Goal: Information Seeking & Learning: Learn about a topic

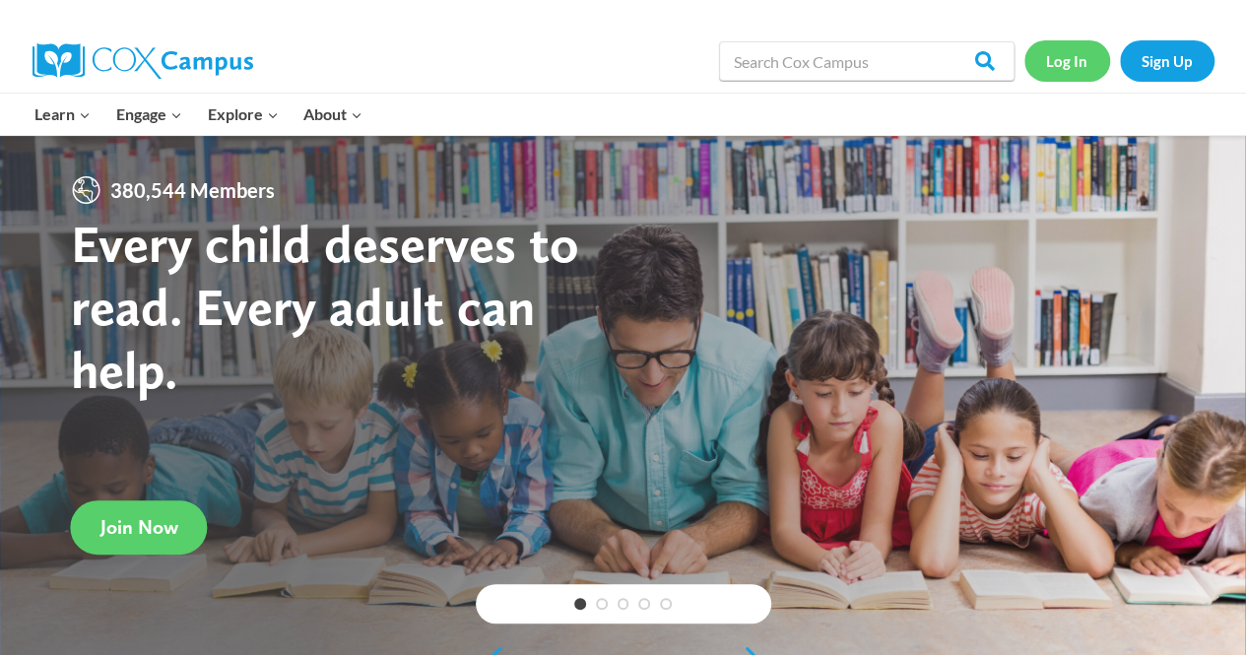
click at [1054, 66] on link "Log In" at bounding box center [1068, 60] width 86 height 40
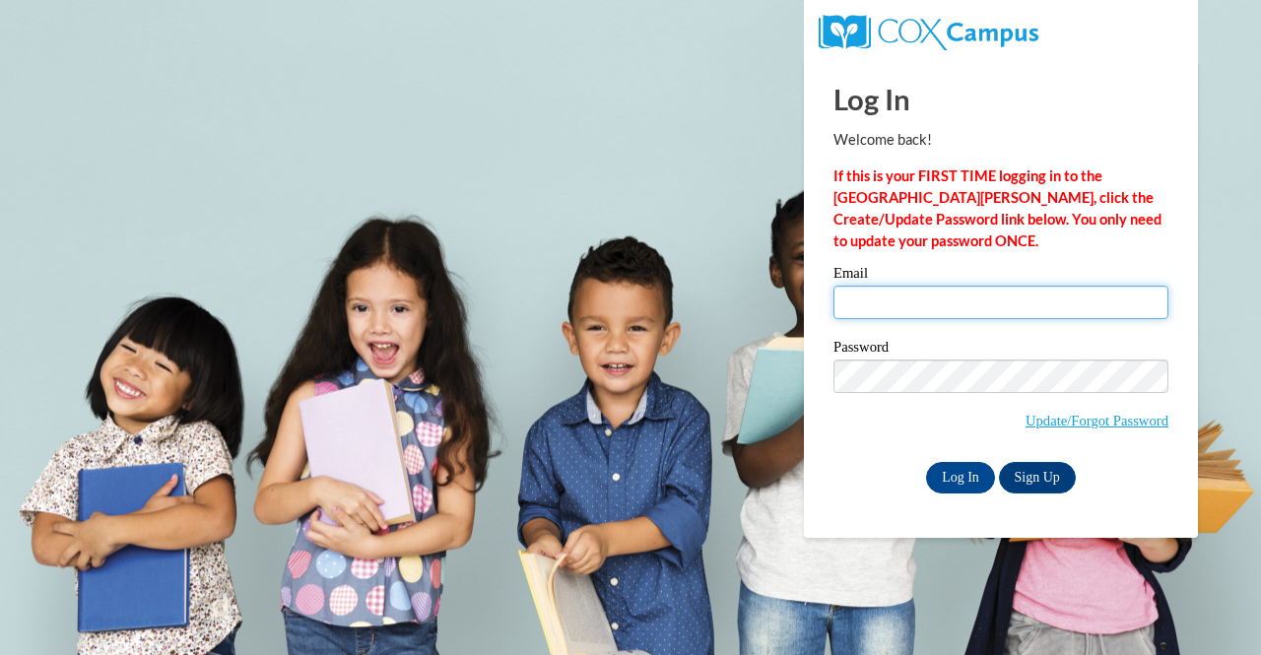
click at [962, 302] on input "Email" at bounding box center [1001, 302] width 335 height 33
type input "michael.ernst@muskegonorway.org"
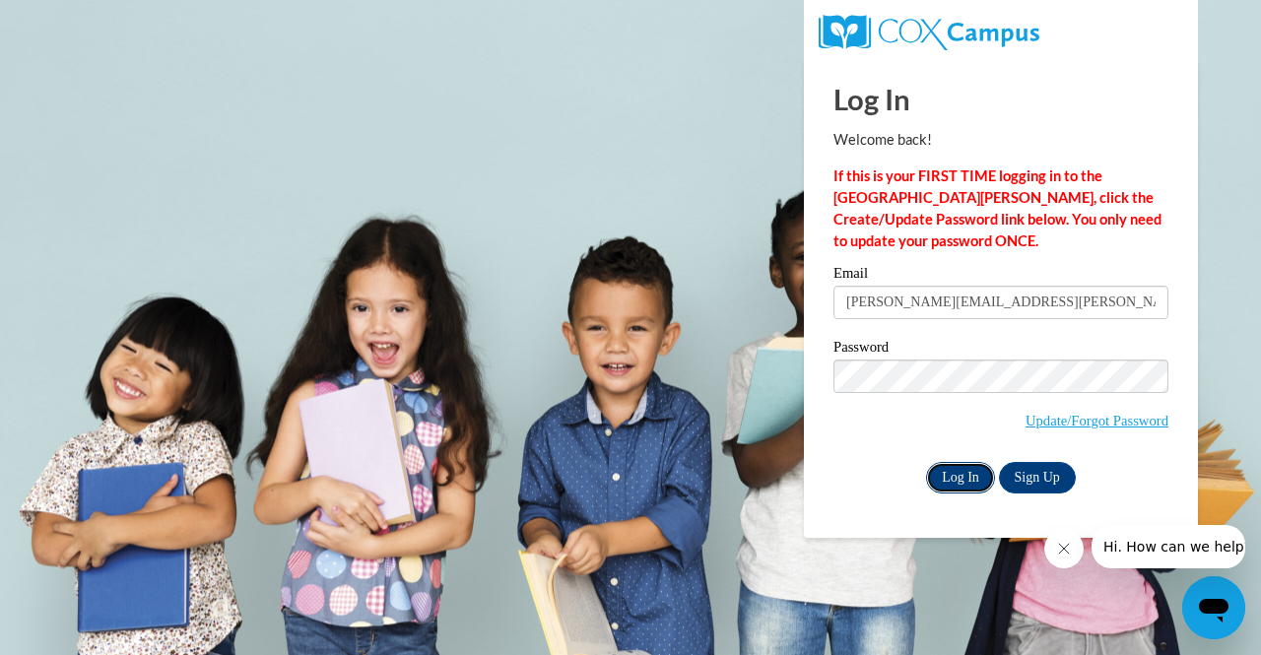
click at [954, 472] on input "Log In" at bounding box center [960, 478] width 69 height 32
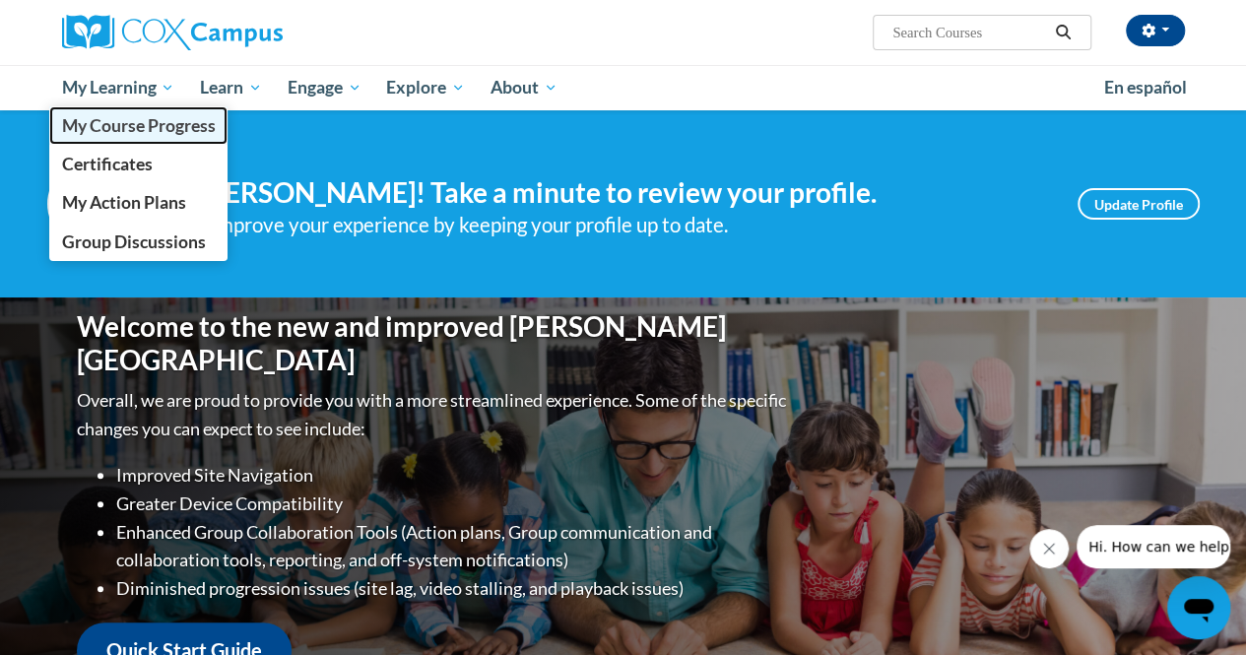
click at [117, 128] on span "My Course Progress" at bounding box center [138, 125] width 154 height 21
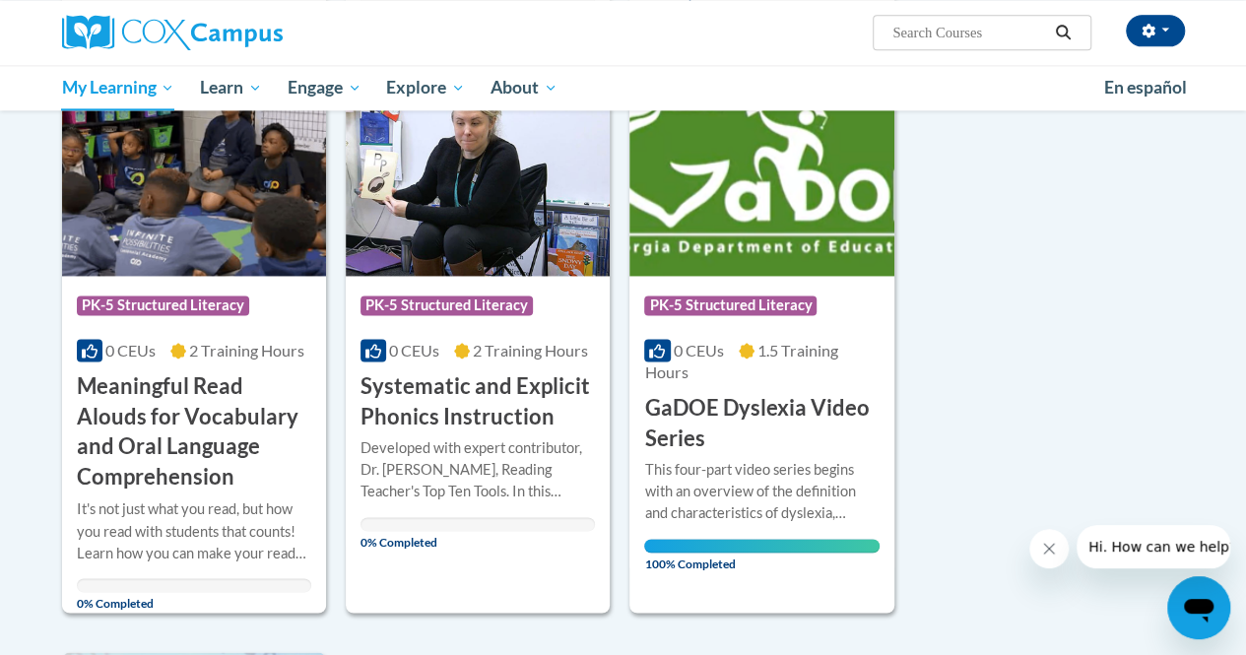
scroll to position [1340, 0]
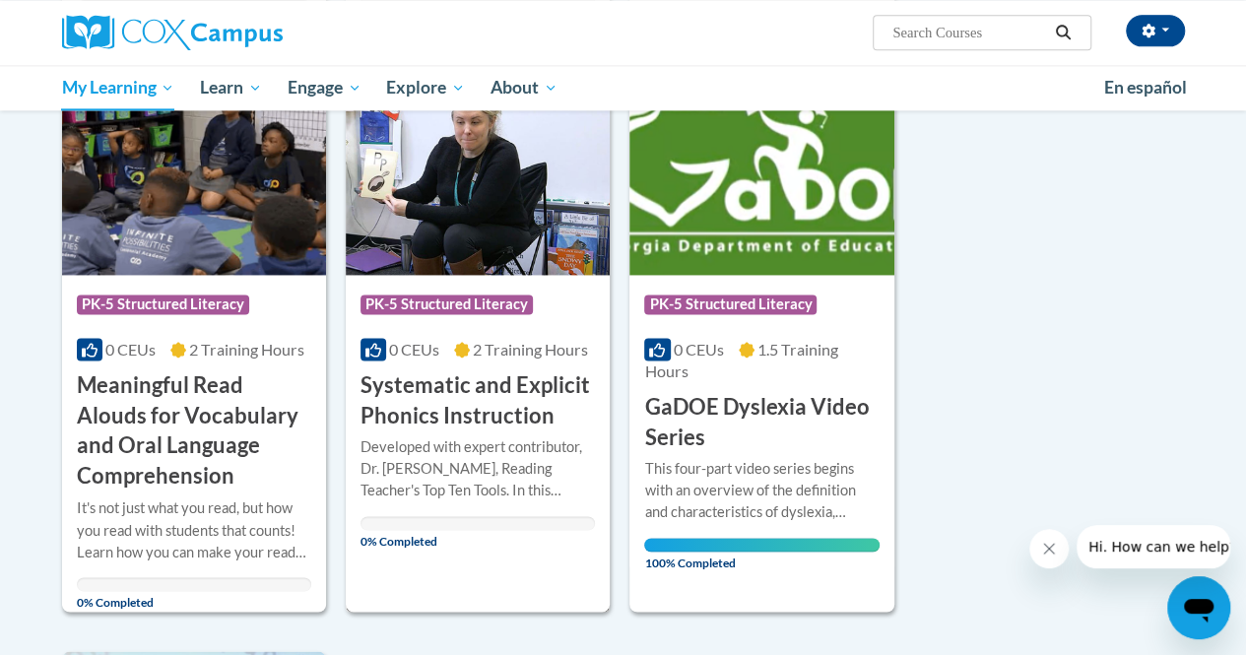
click at [459, 407] on h3 "Systematic and Explicit Phonics Instruction" at bounding box center [478, 400] width 234 height 61
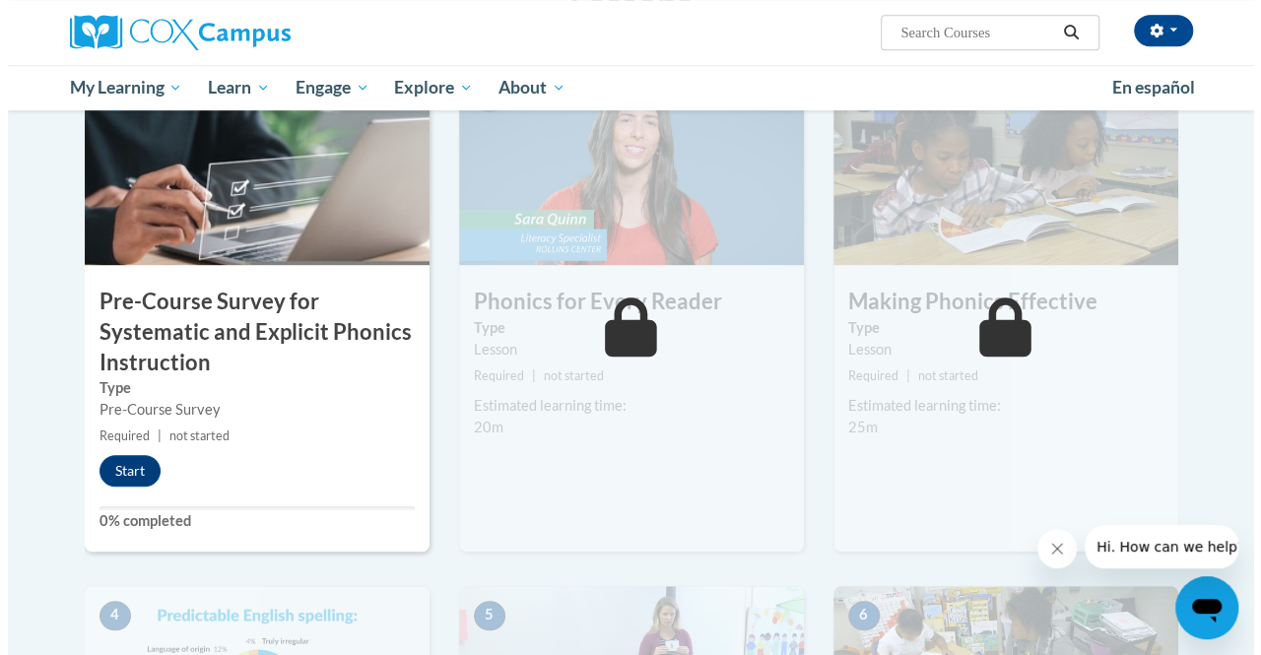
scroll to position [494, 0]
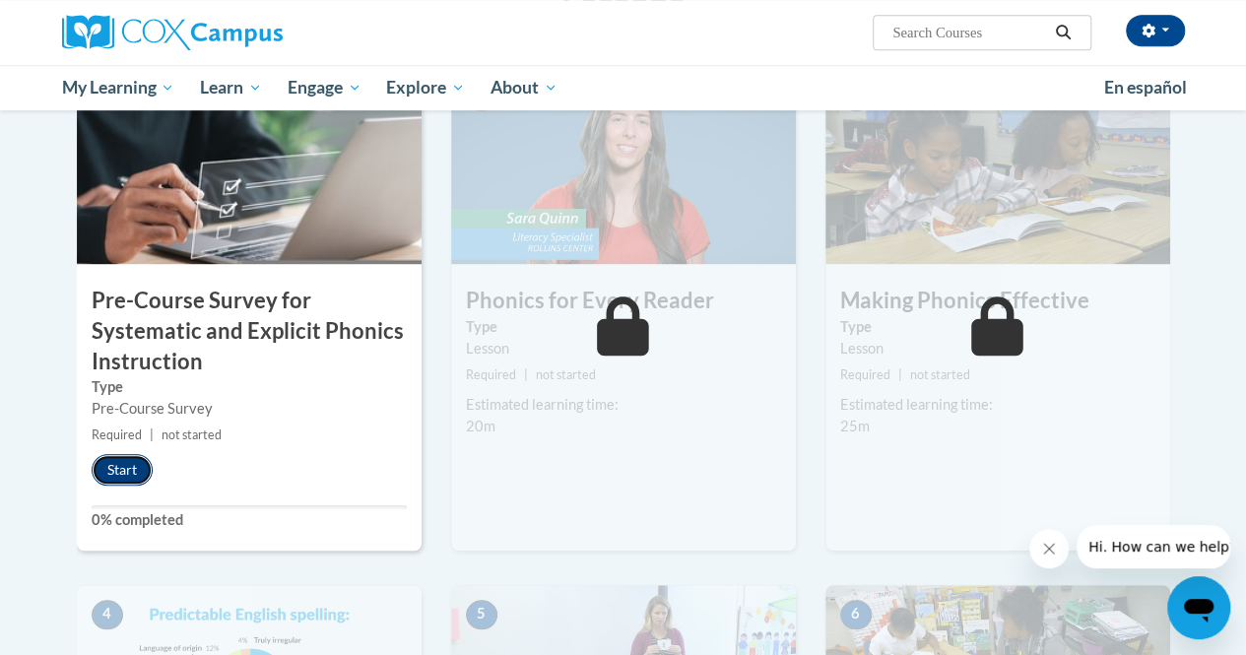
click at [115, 464] on button "Start" at bounding box center [122, 470] width 61 height 32
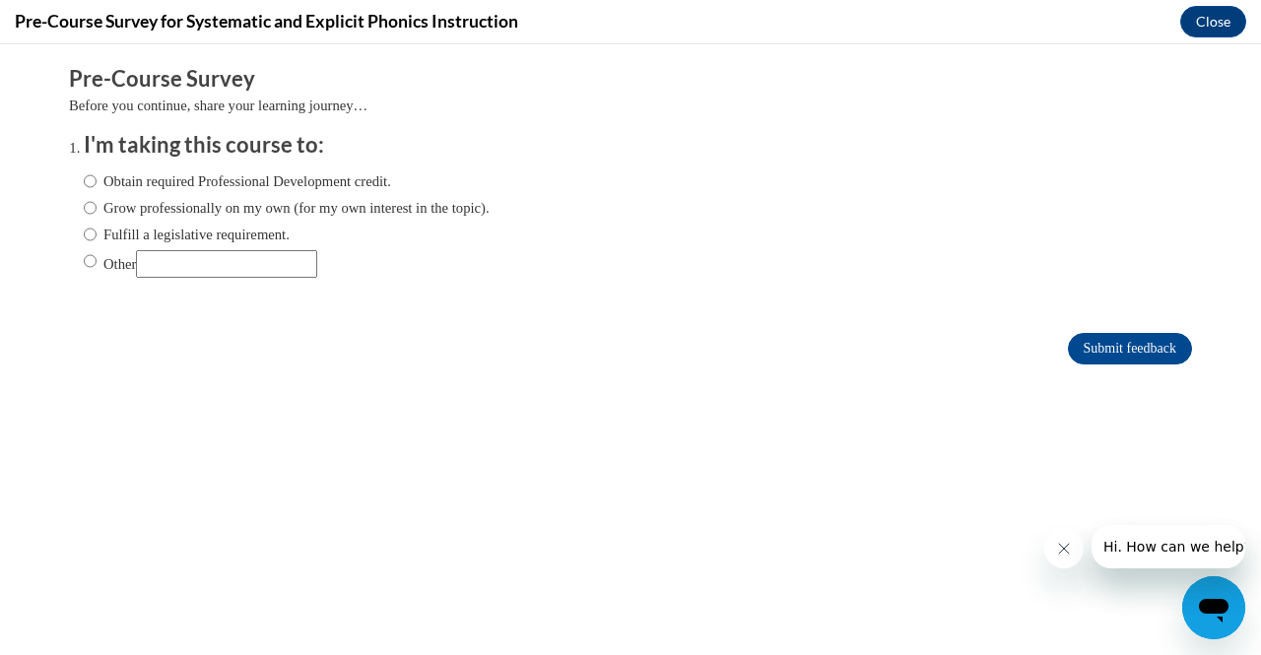
scroll to position [0, 0]
click at [84, 231] on input "Fulfill a legislative requirement." at bounding box center [90, 235] width 13 height 22
radio input "true"
click at [1116, 354] on input "Submit feedback" at bounding box center [1130, 349] width 124 height 32
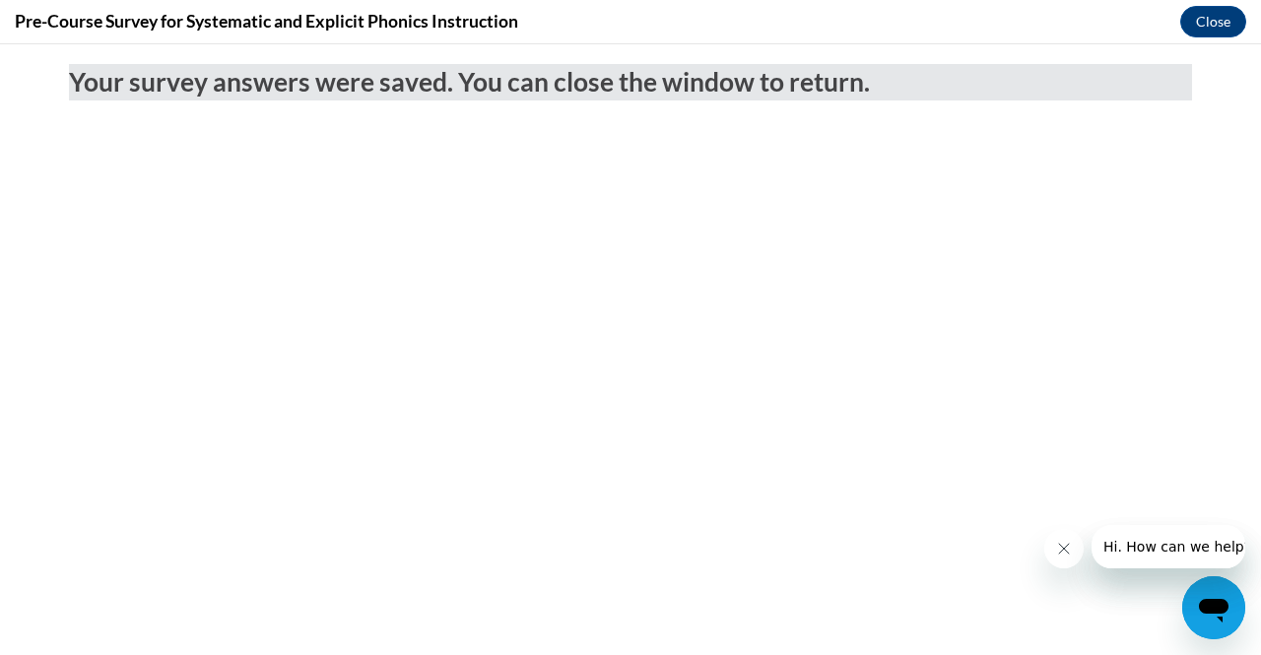
click at [1071, 546] on button "Close message from company" at bounding box center [1062, 548] width 39 height 39
click at [1072, 554] on button "Close message from company" at bounding box center [1062, 548] width 39 height 39
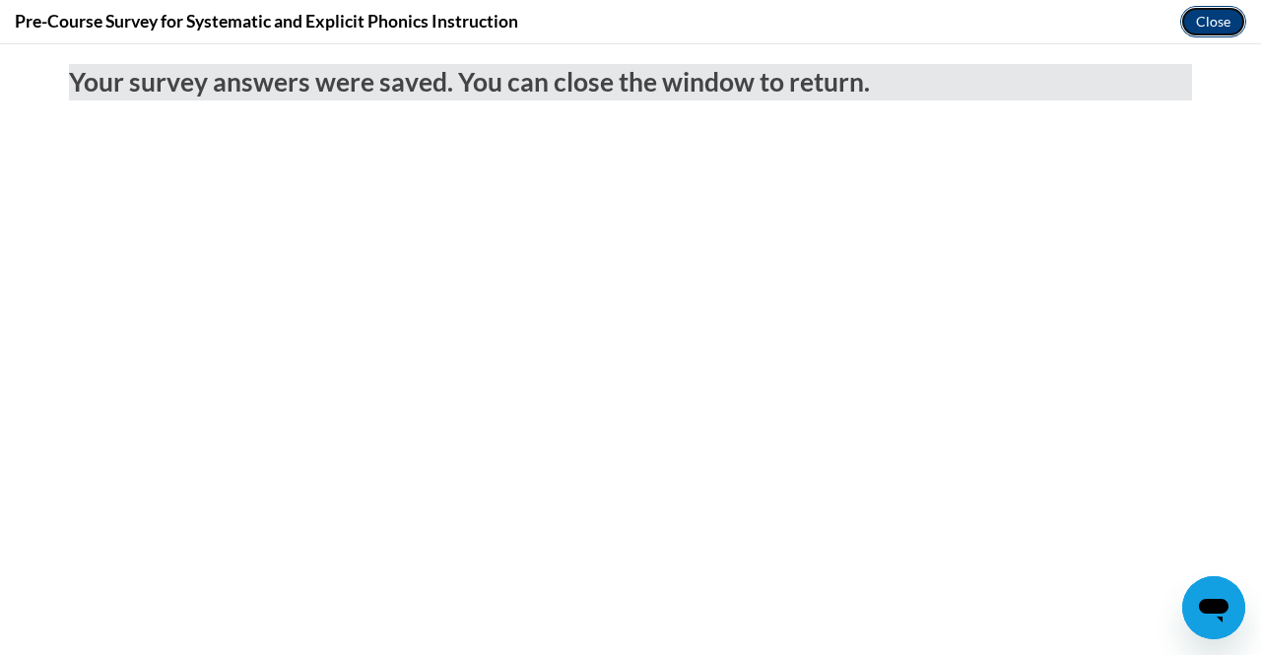
click at [1202, 22] on button "Close" at bounding box center [1213, 22] width 66 height 32
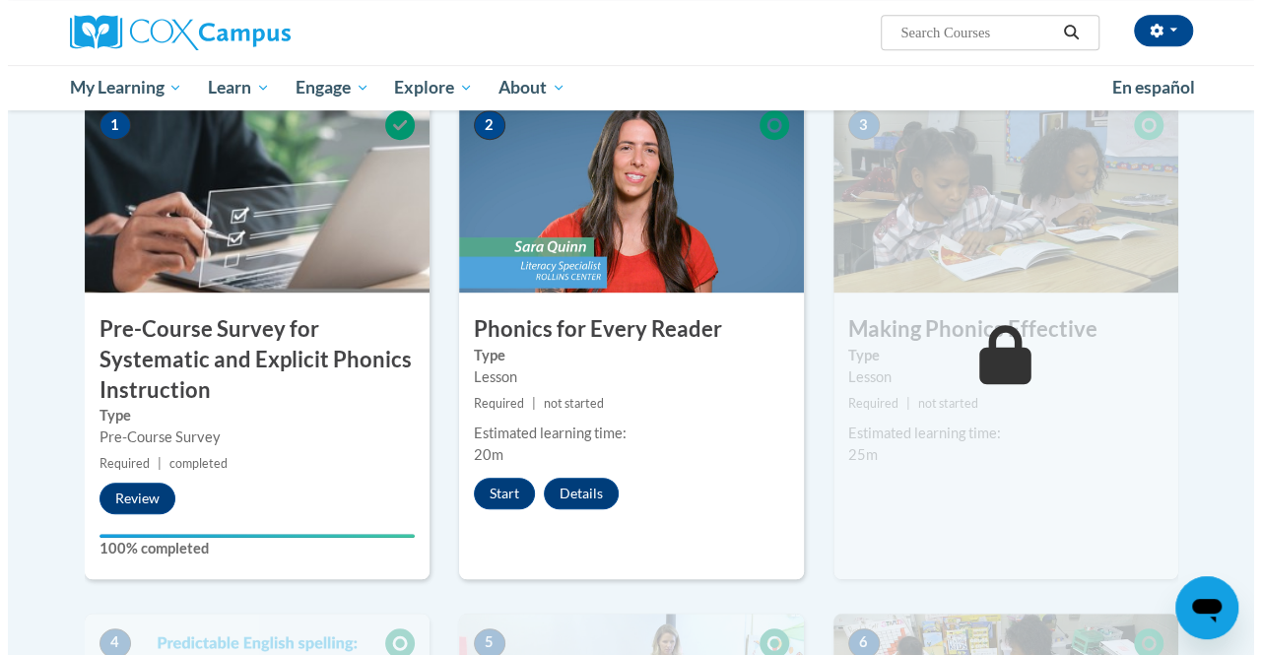
scroll to position [463, 0]
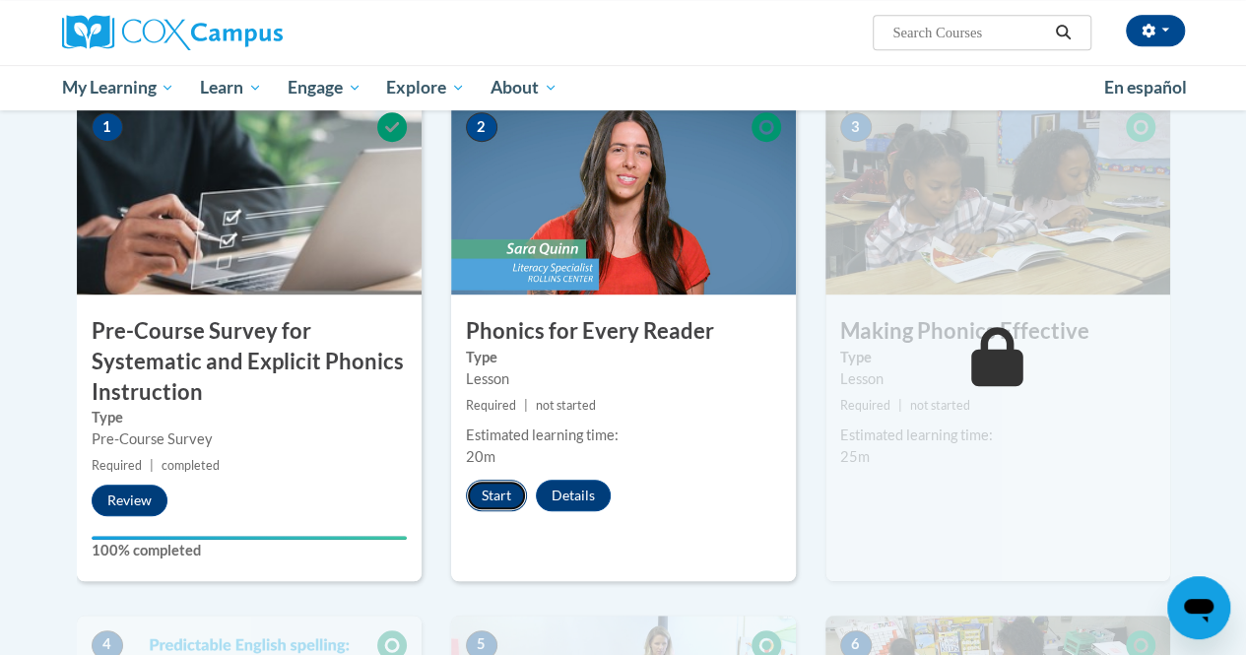
click at [493, 495] on button "Start" at bounding box center [496, 496] width 61 height 32
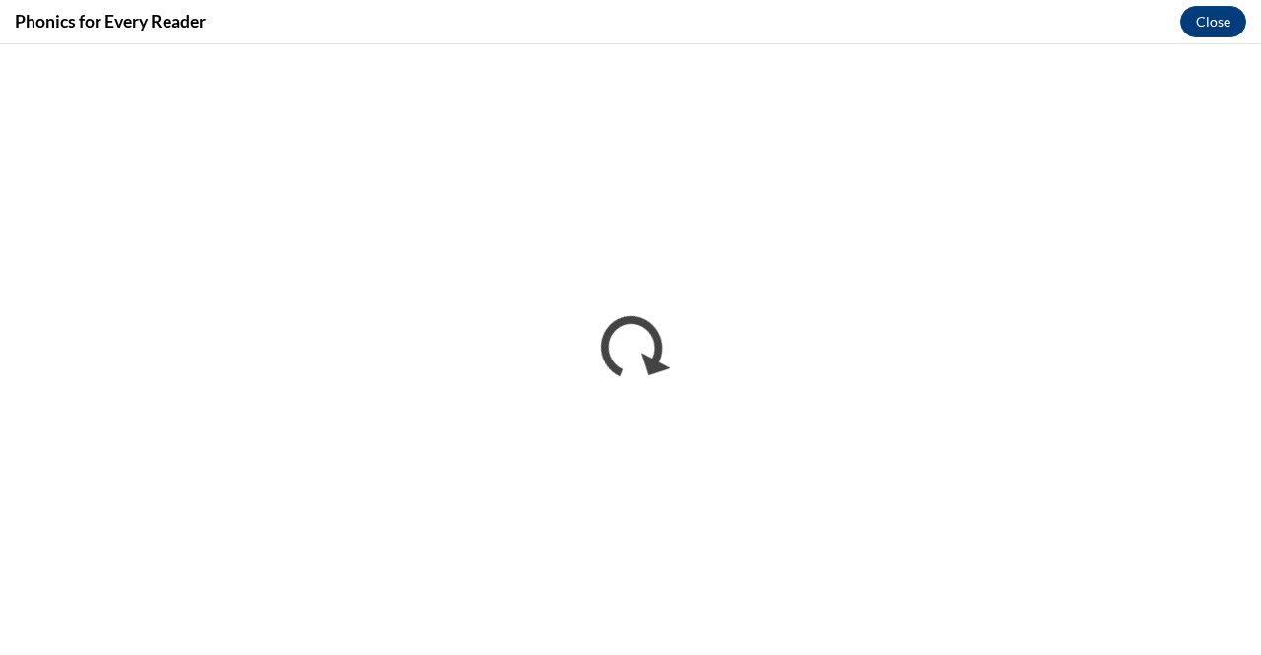
scroll to position [0, 0]
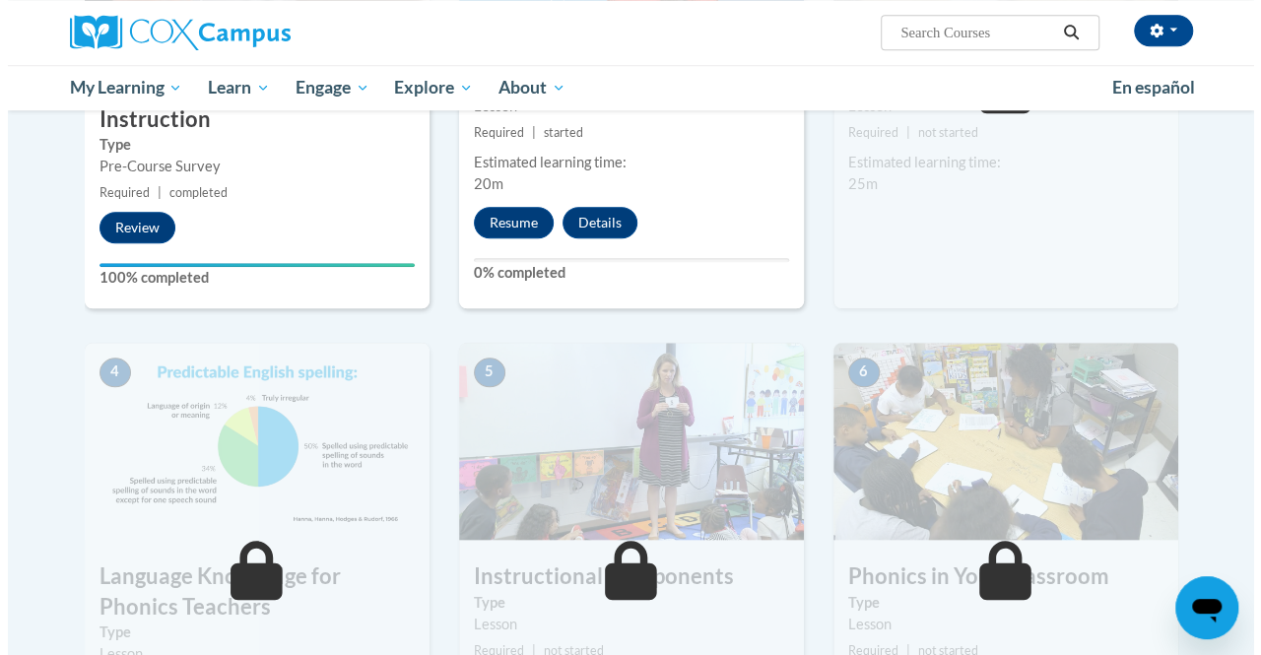
scroll to position [745, 0]
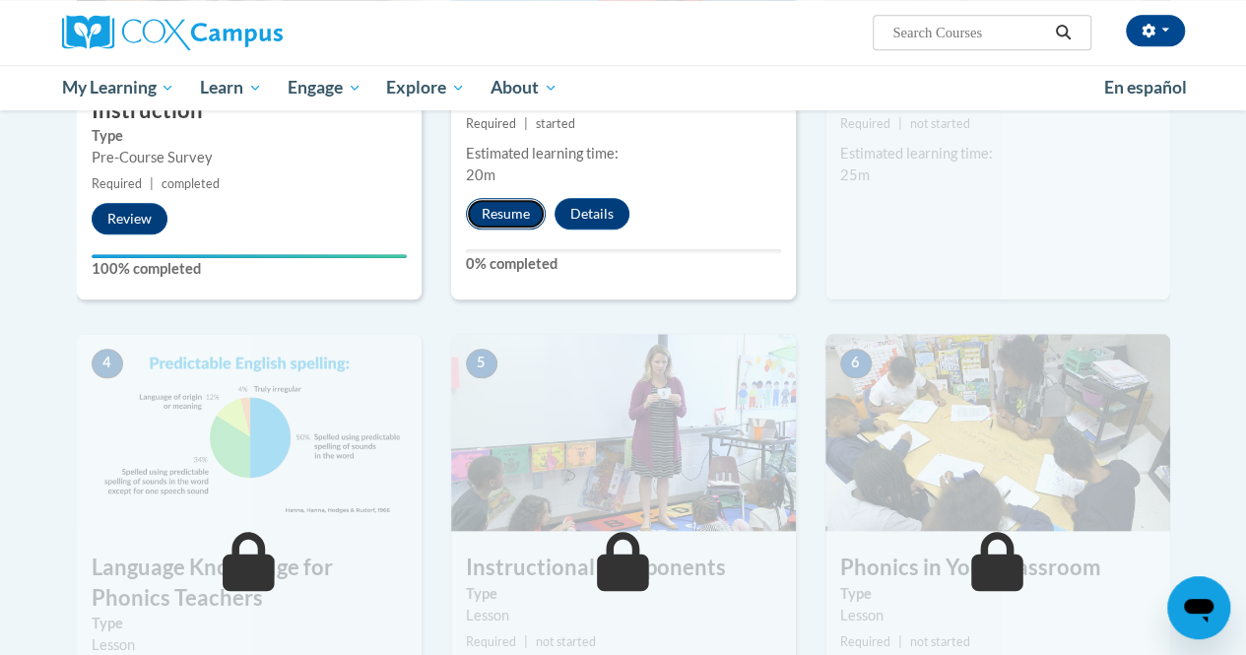
click at [497, 212] on button "Resume" at bounding box center [506, 214] width 80 height 32
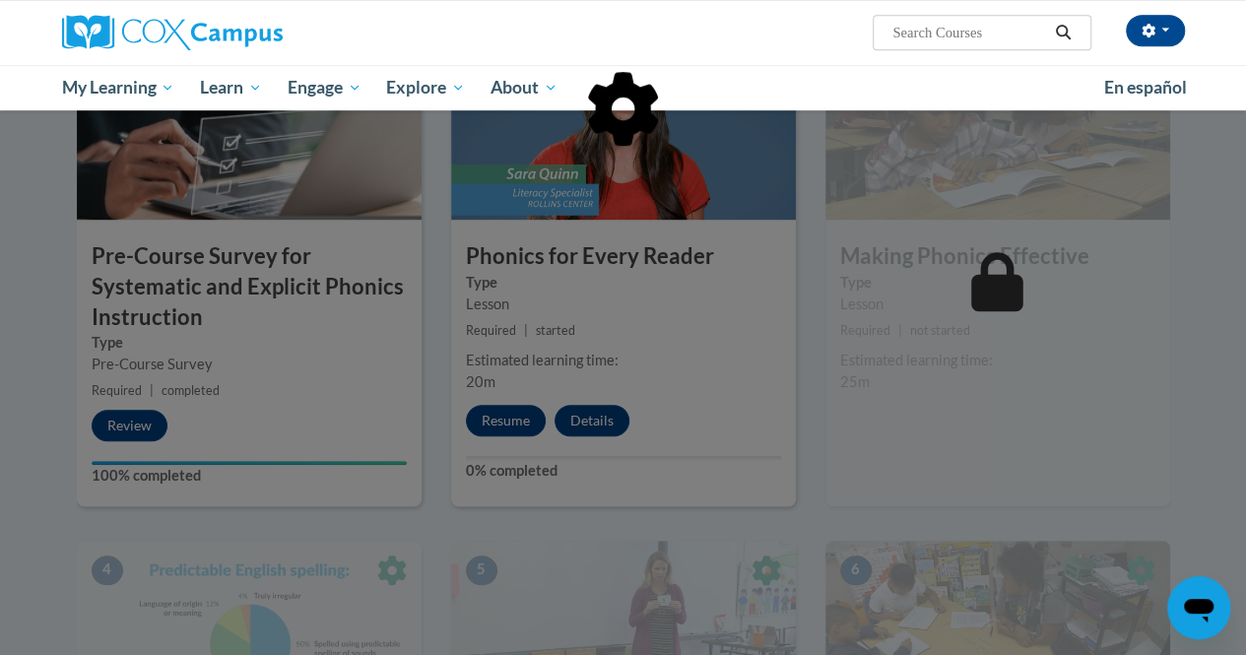
scroll to position [536, 0]
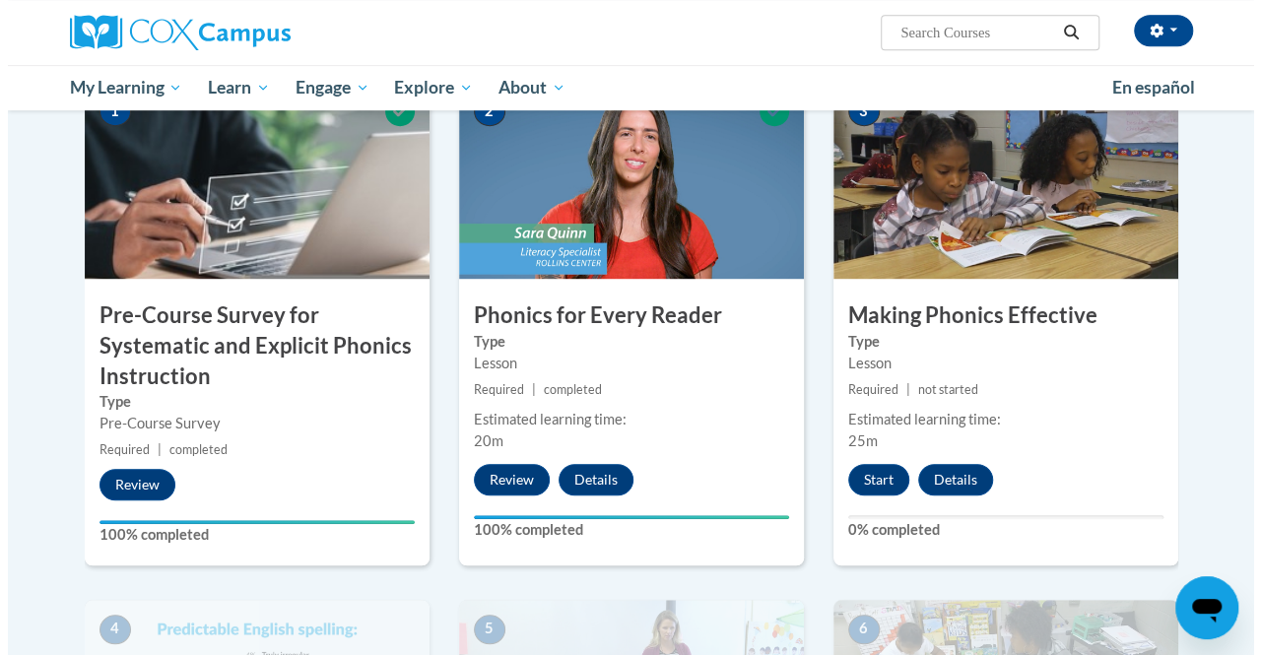
scroll to position [484, 0]
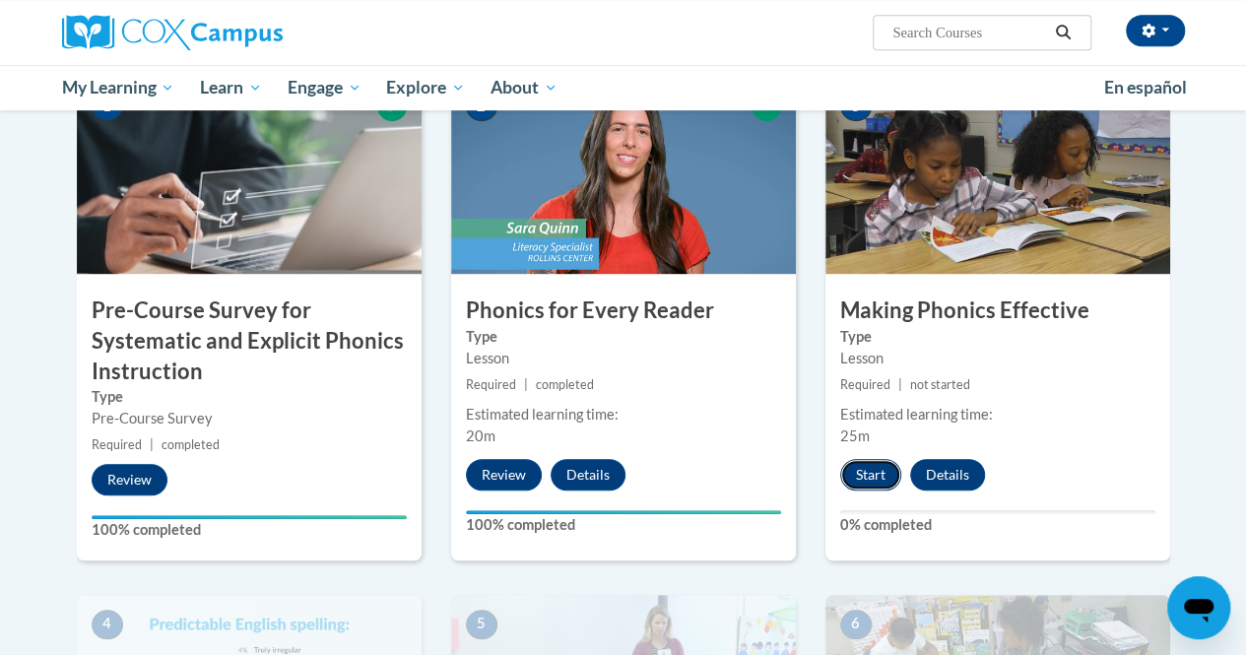
click at [881, 468] on button "Start" at bounding box center [870, 475] width 61 height 32
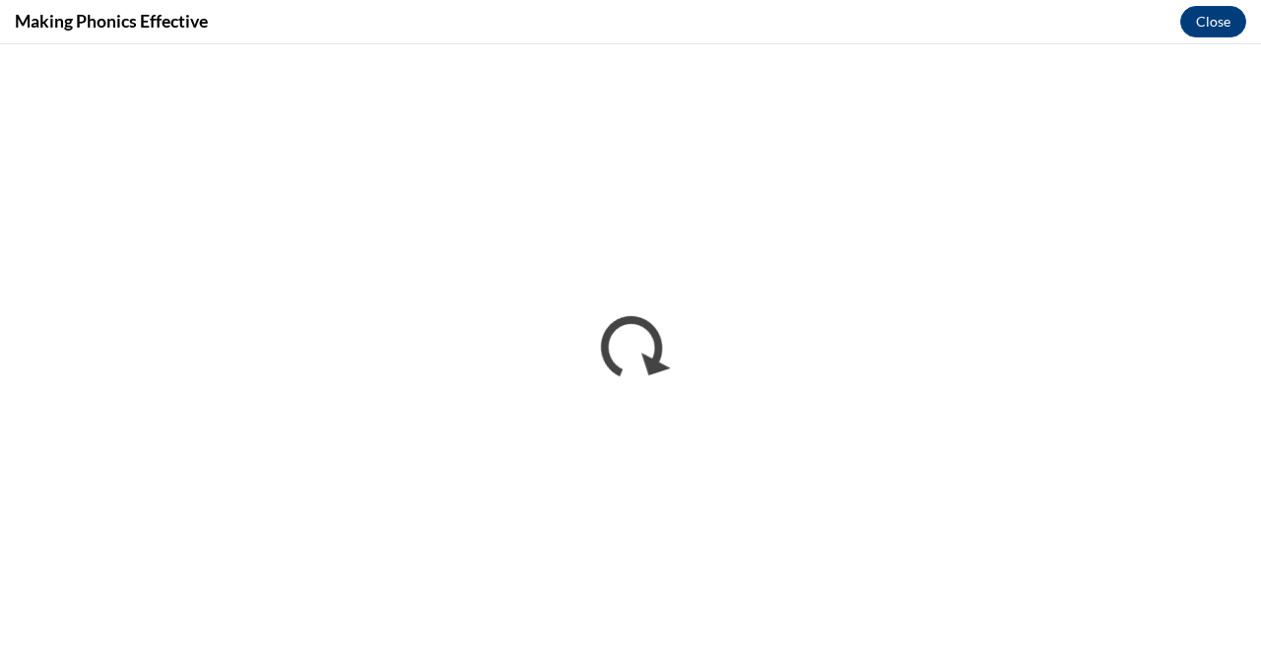
scroll to position [0, 0]
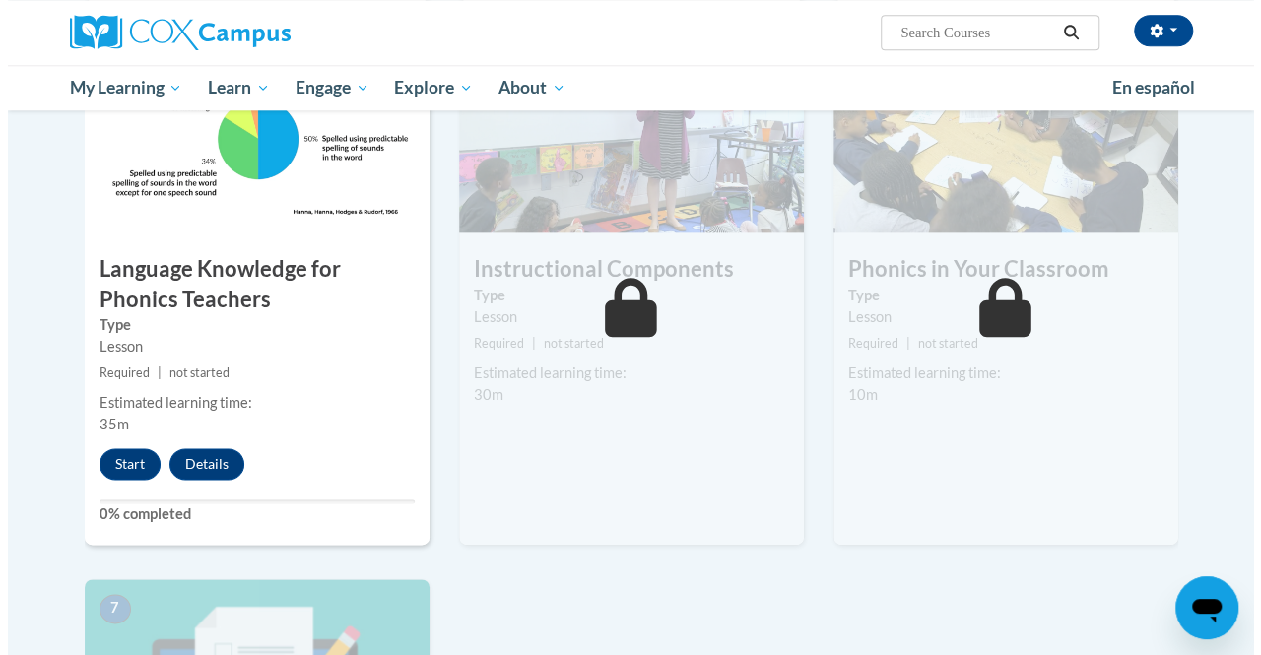
scroll to position [1042, 0]
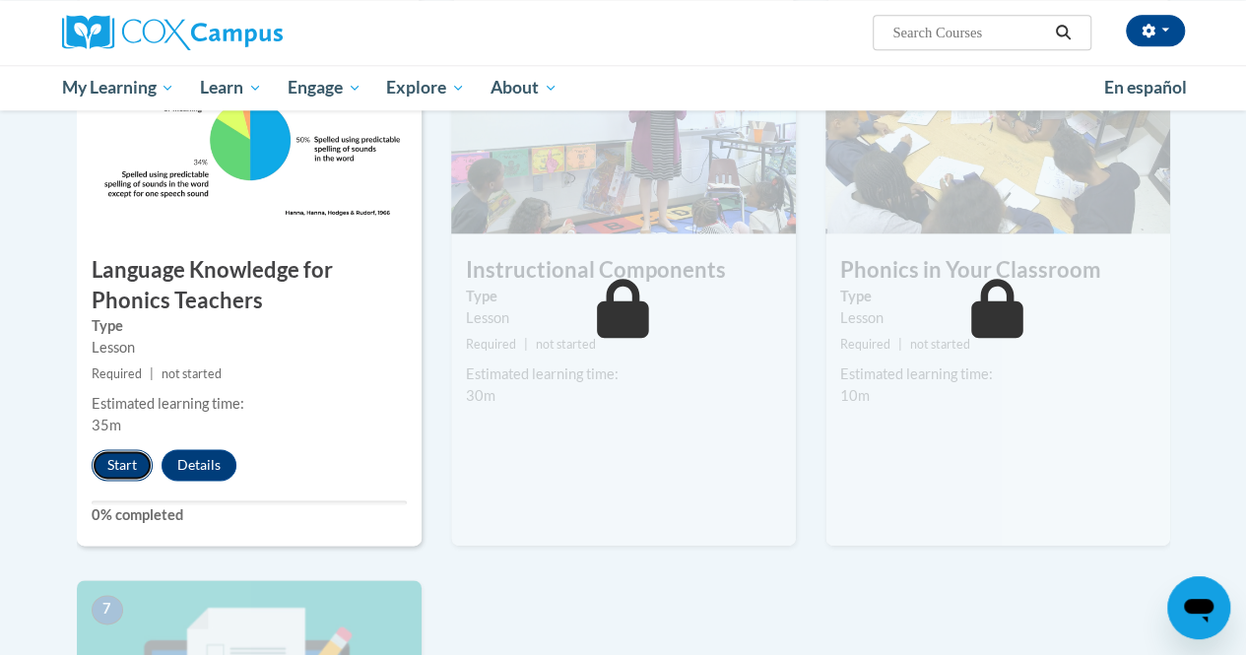
click at [116, 464] on button "Start" at bounding box center [122, 465] width 61 height 32
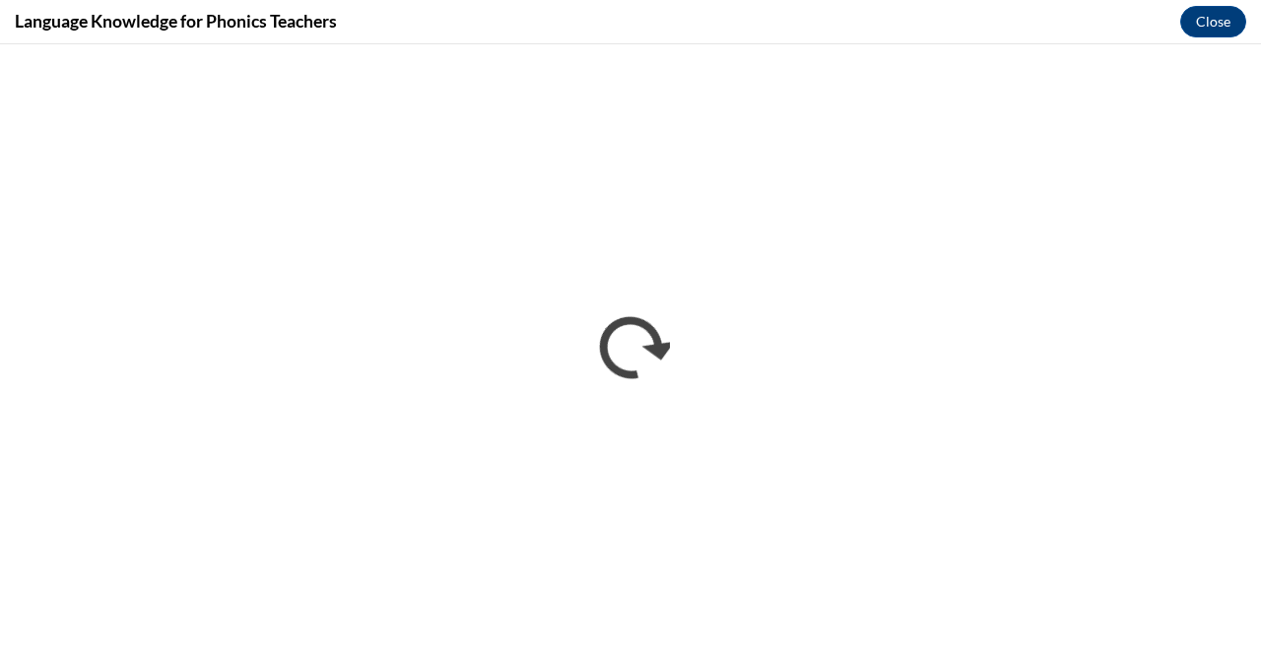
scroll to position [0, 0]
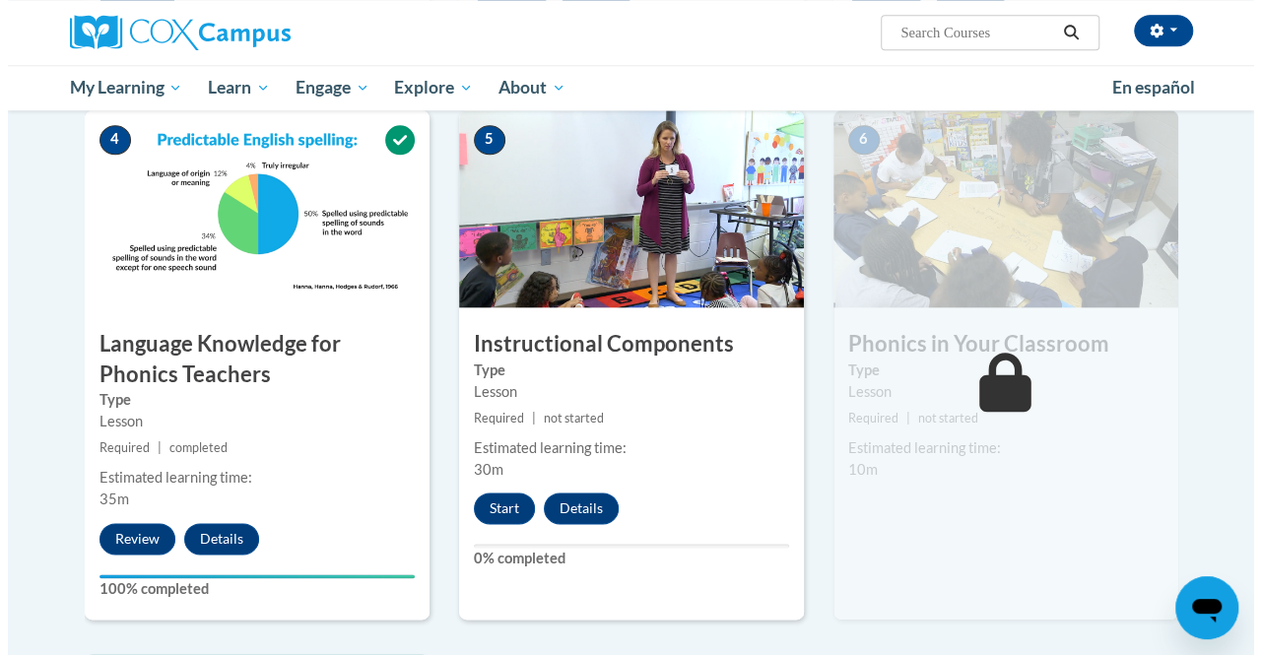
scroll to position [954, 0]
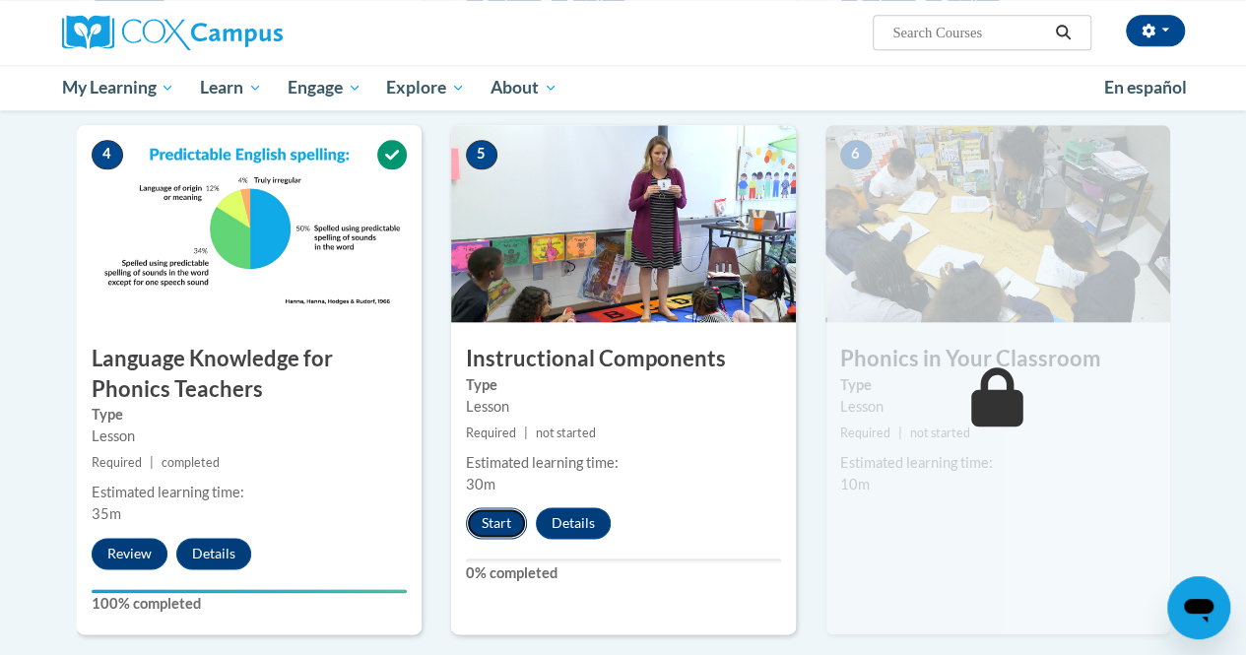
click at [484, 524] on button "Start" at bounding box center [496, 523] width 61 height 32
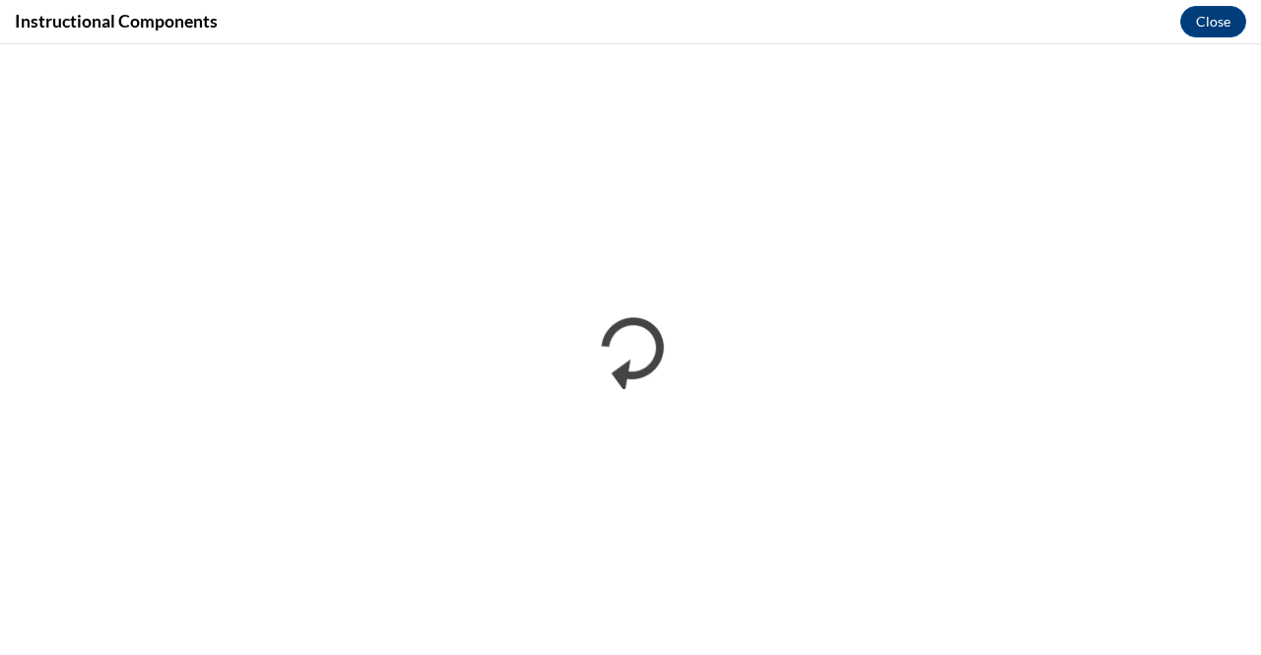
scroll to position [0, 0]
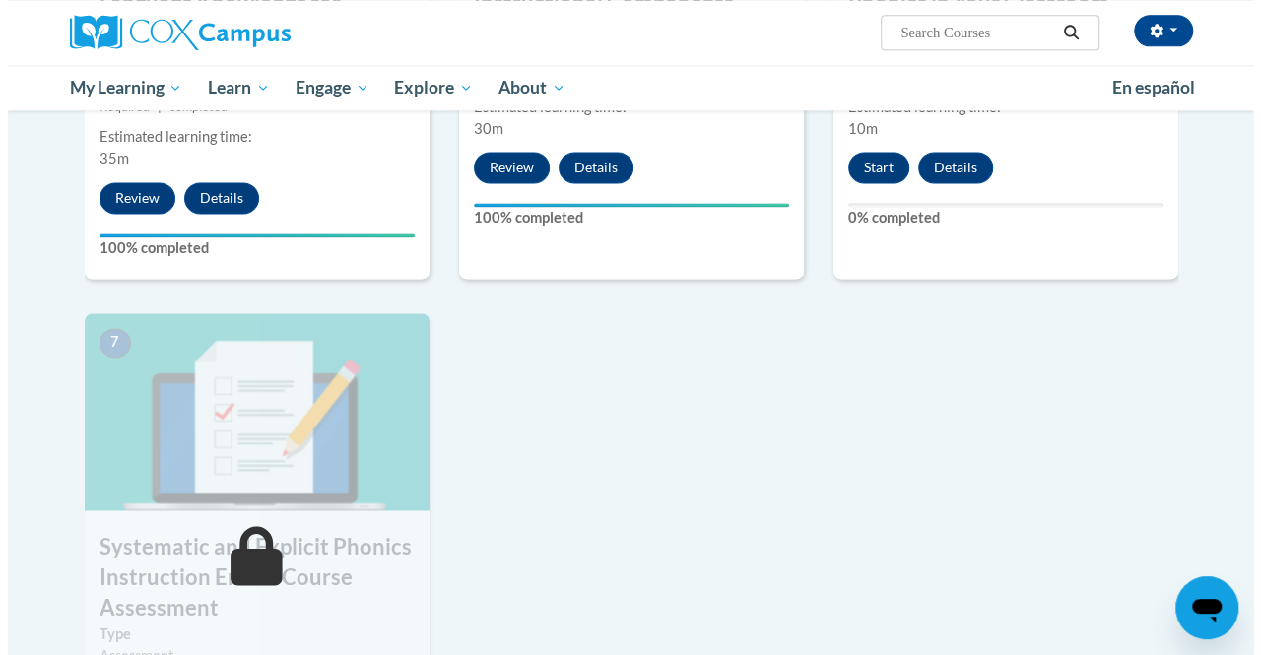
scroll to position [1310, 0]
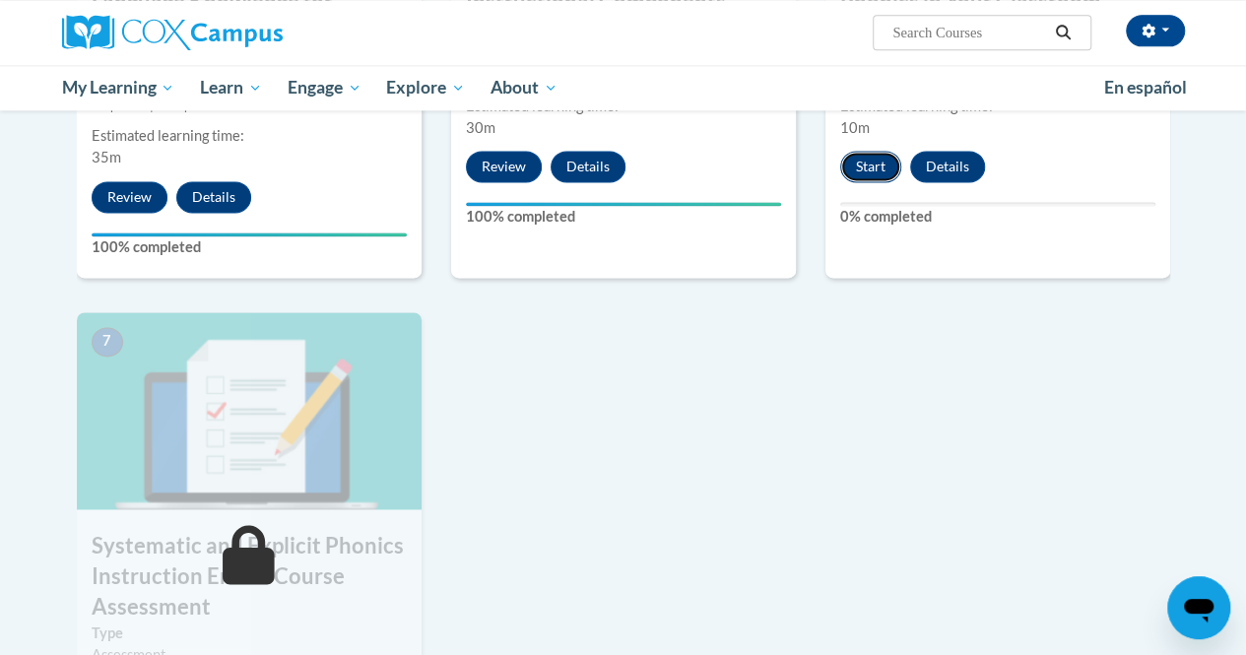
click at [874, 167] on button "Start" at bounding box center [870, 167] width 61 height 32
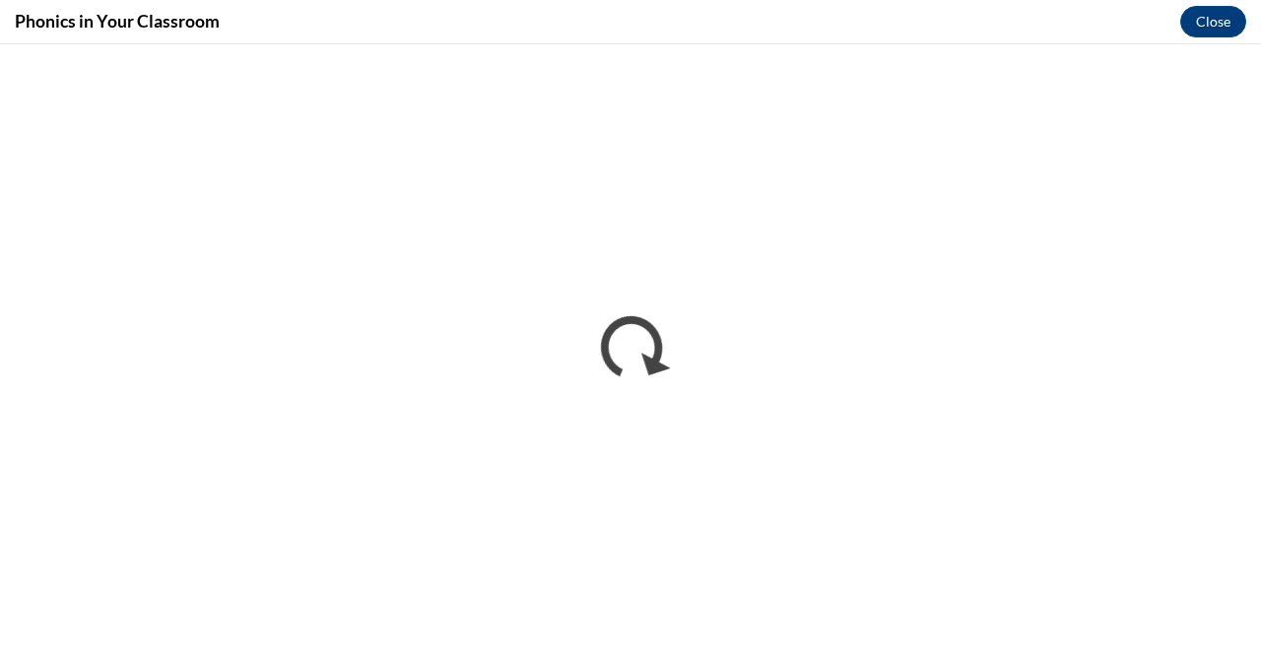
scroll to position [0, 0]
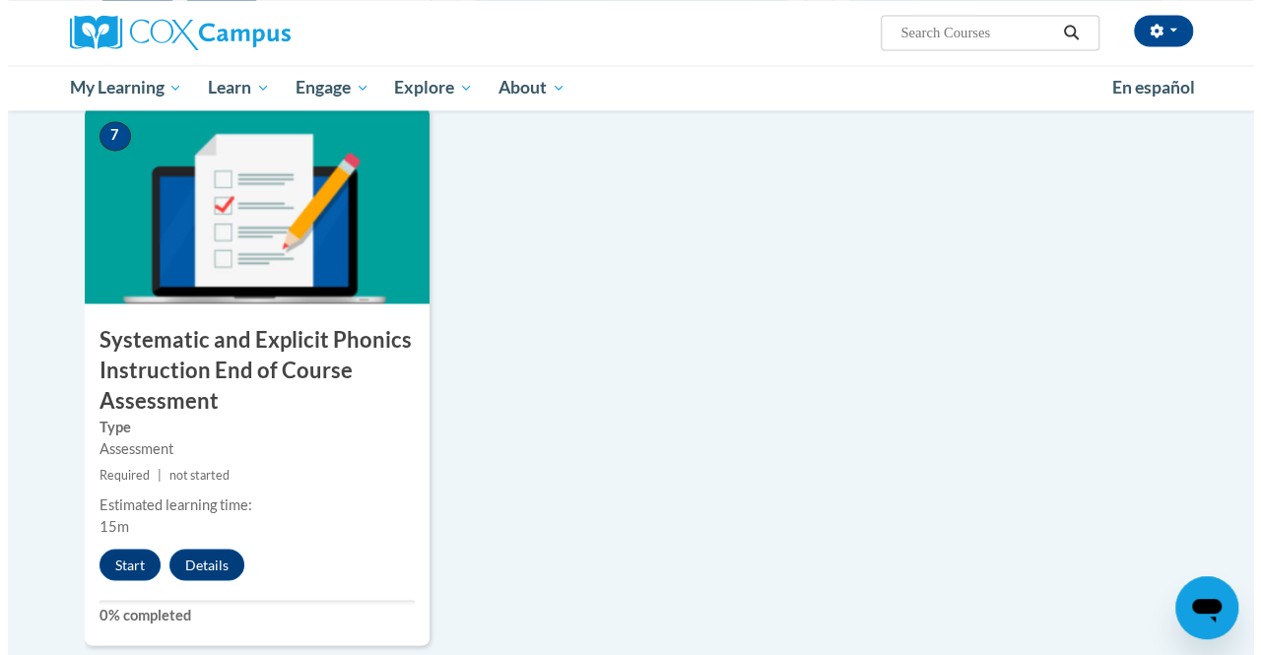
scroll to position [1530, 0]
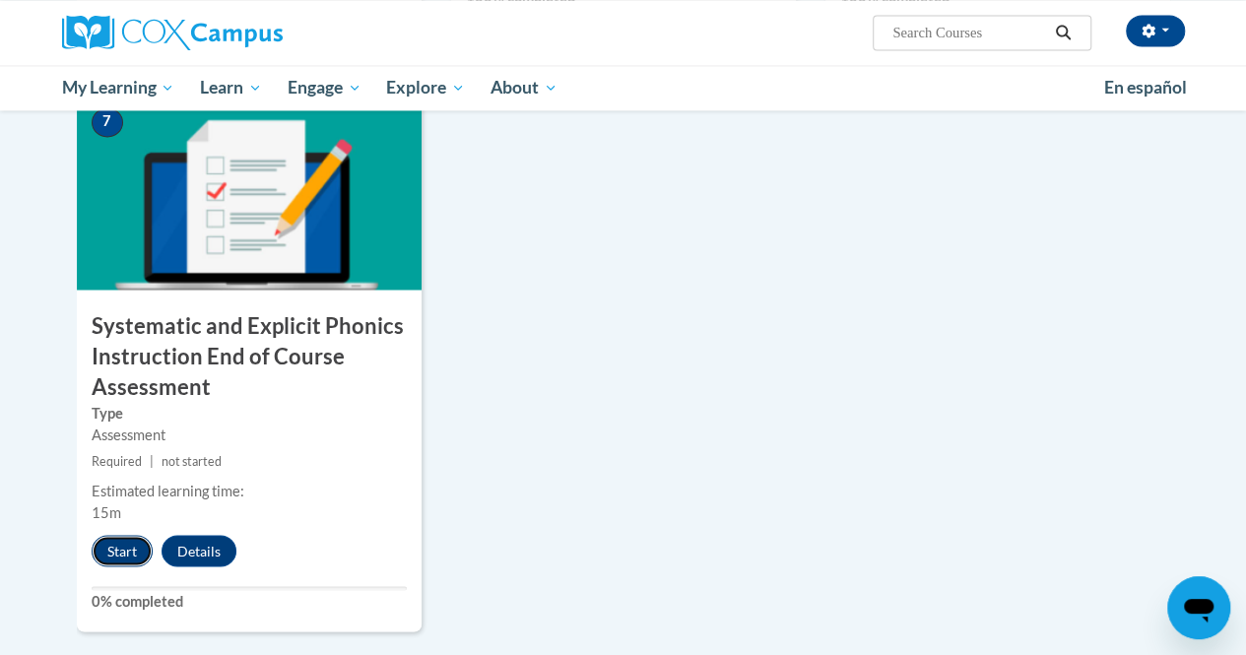
click at [120, 556] on button "Start" at bounding box center [122, 551] width 61 height 32
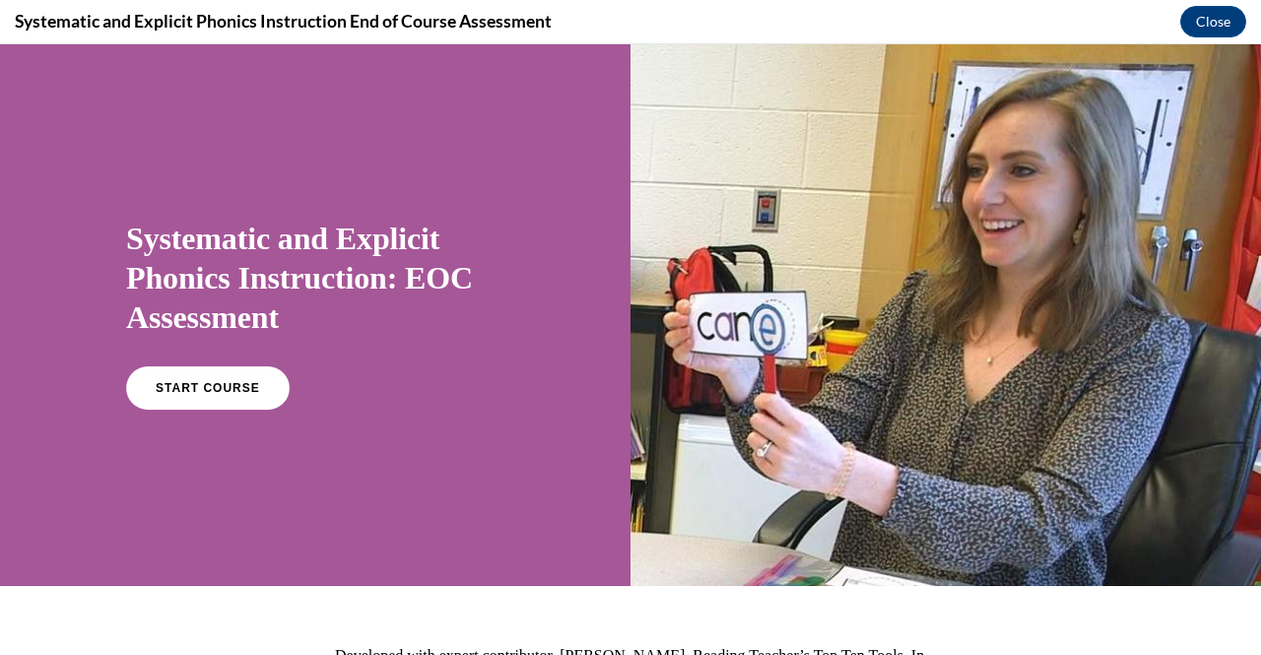
scroll to position [0, 0]
click at [175, 393] on span "START COURSE" at bounding box center [207, 388] width 109 height 15
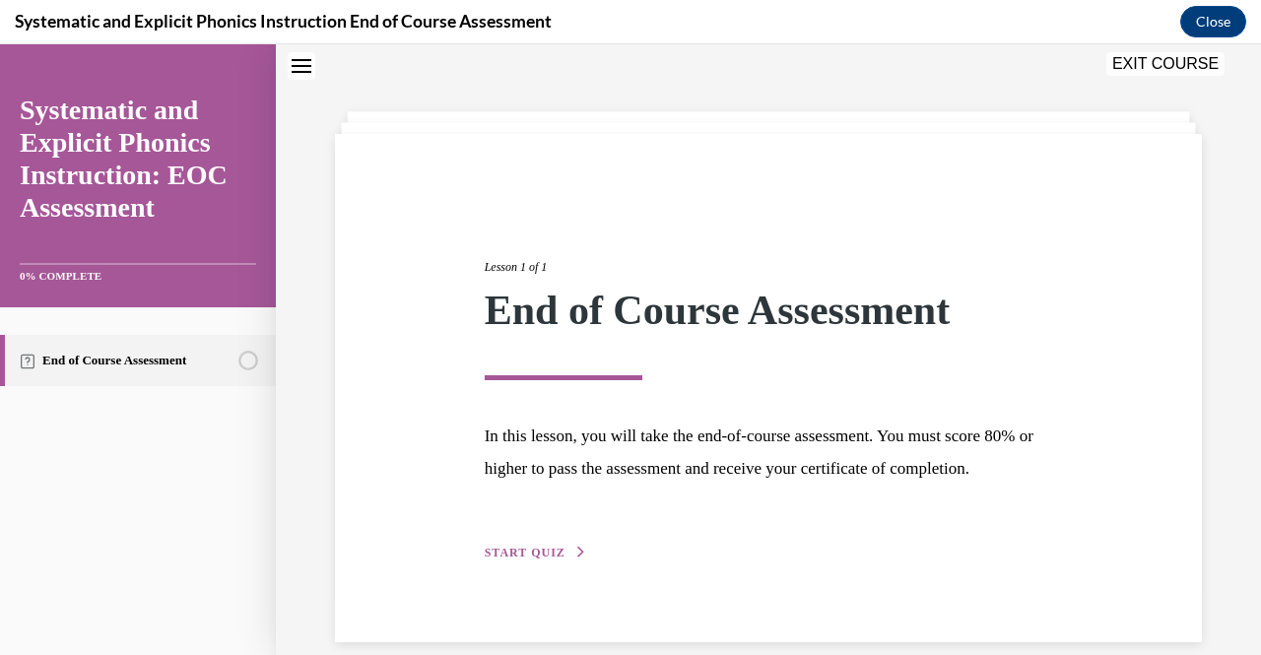
scroll to position [118, 0]
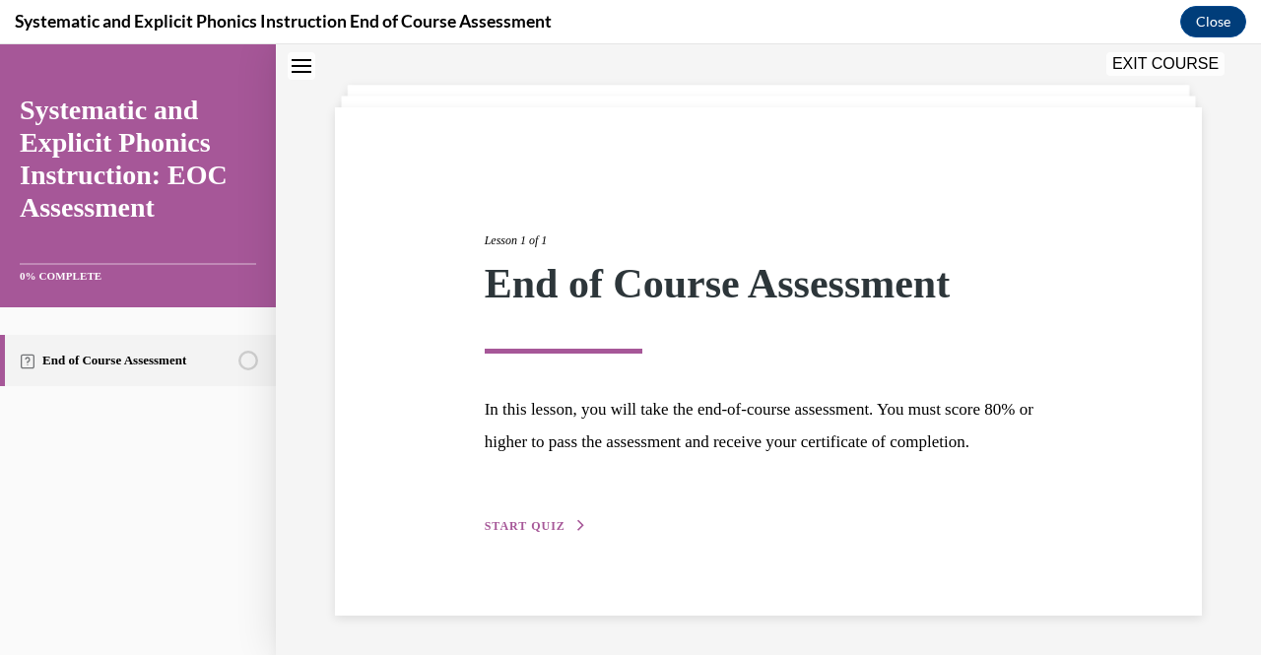
click at [499, 525] on span "START QUIZ" at bounding box center [525, 526] width 81 height 14
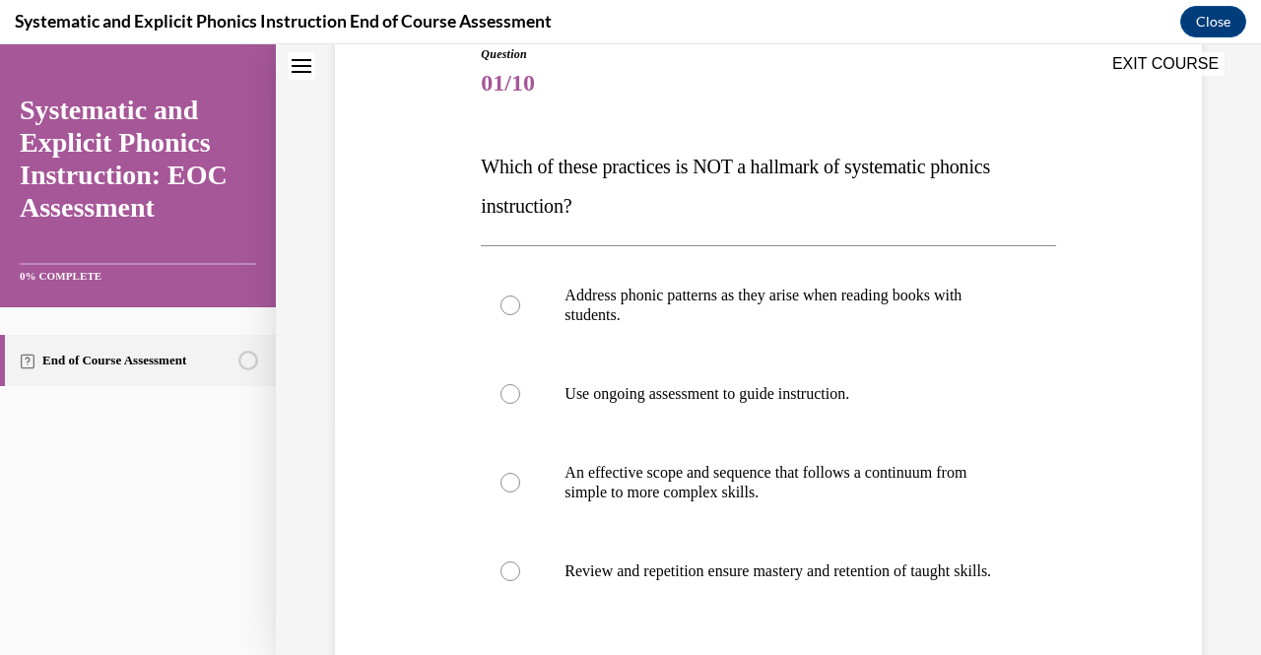
scroll to position [232, 0]
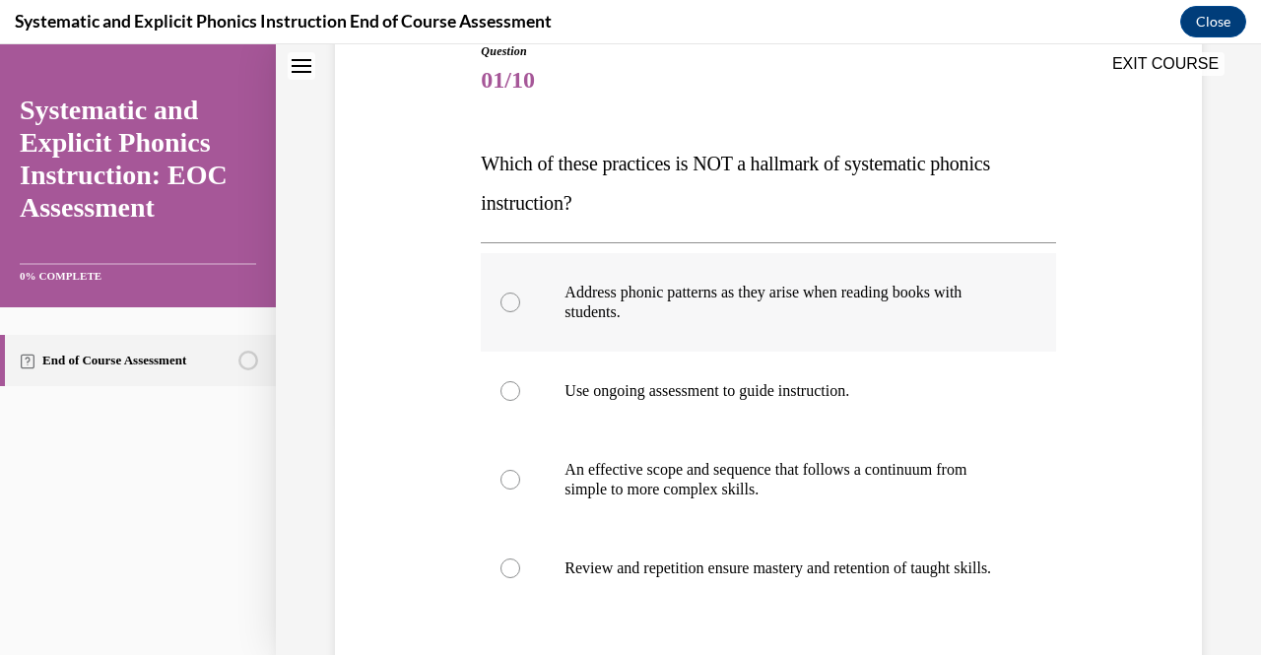
click at [504, 301] on div at bounding box center [511, 303] width 20 height 20
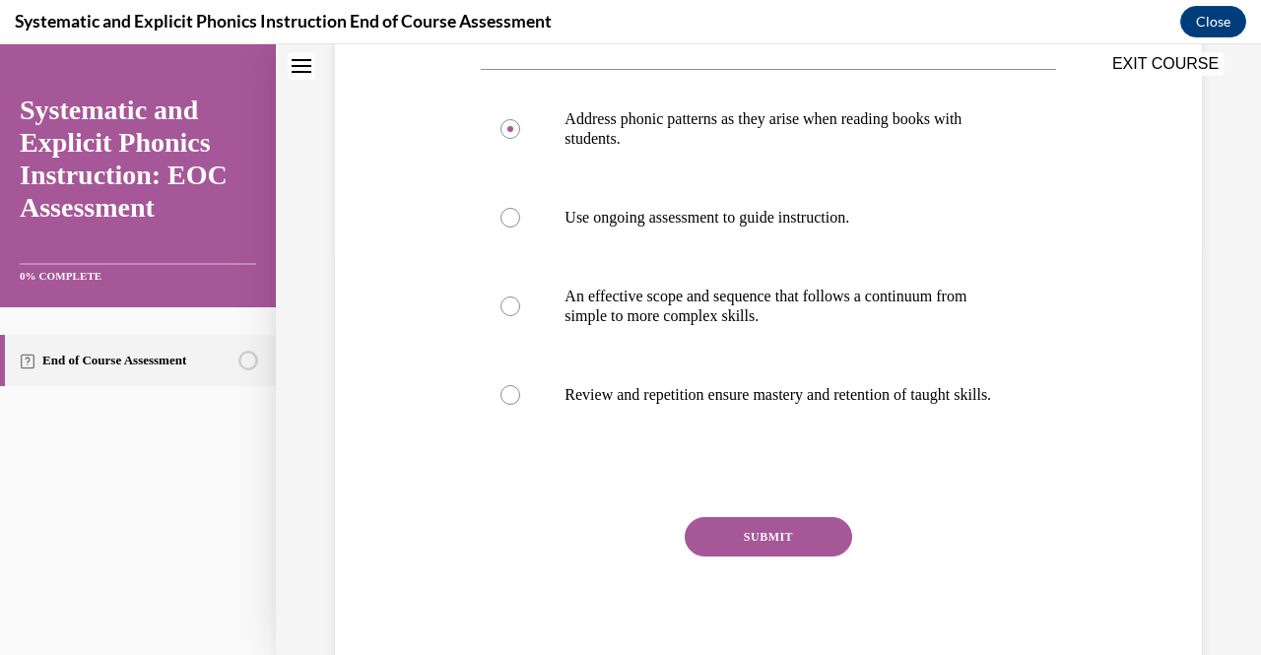
scroll to position [417, 0]
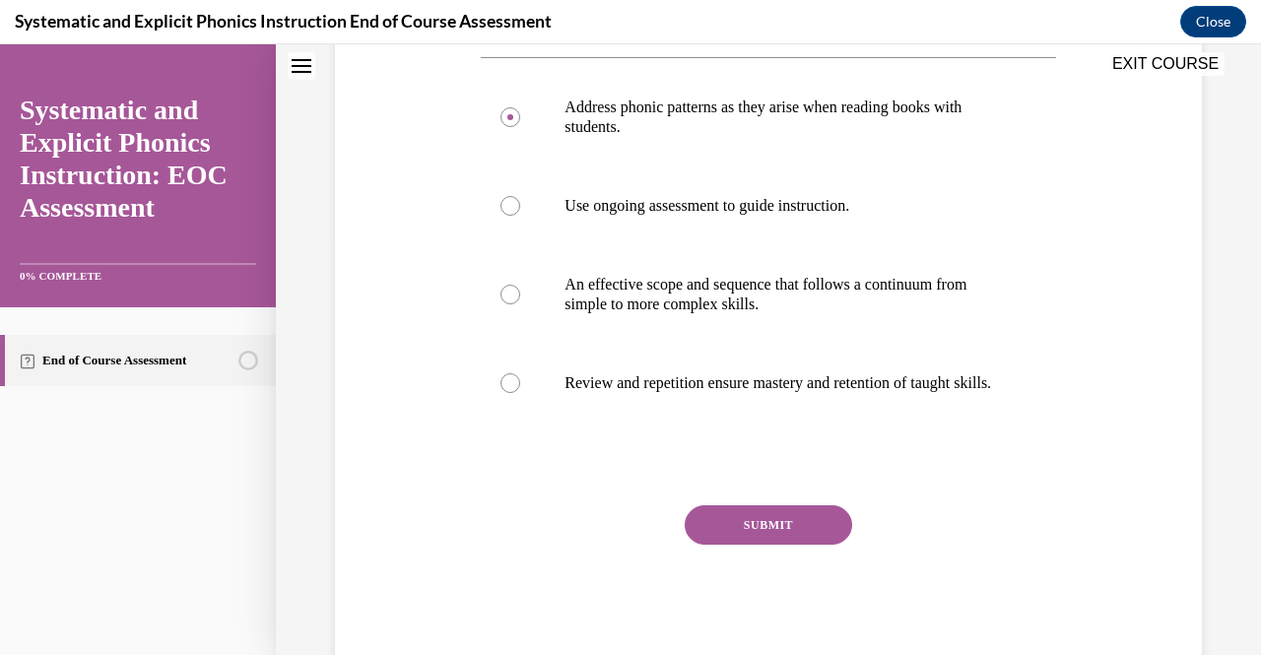
click at [780, 541] on button "SUBMIT" at bounding box center [768, 524] width 167 height 39
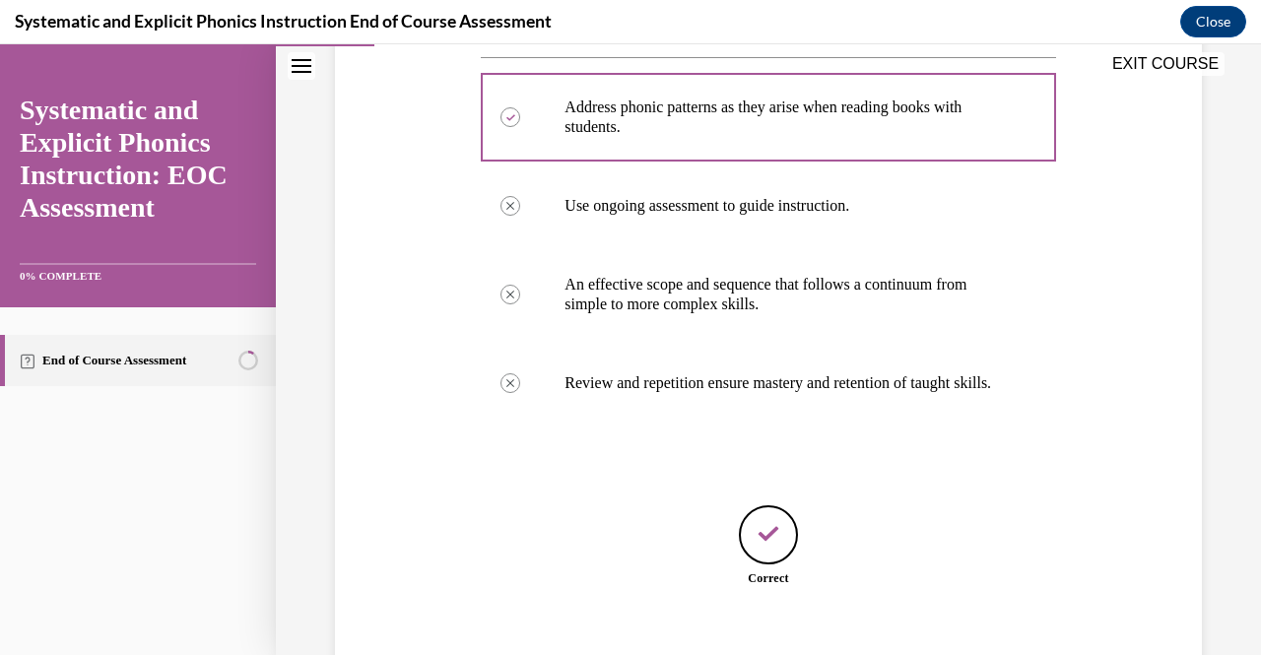
scroll to position [549, 0]
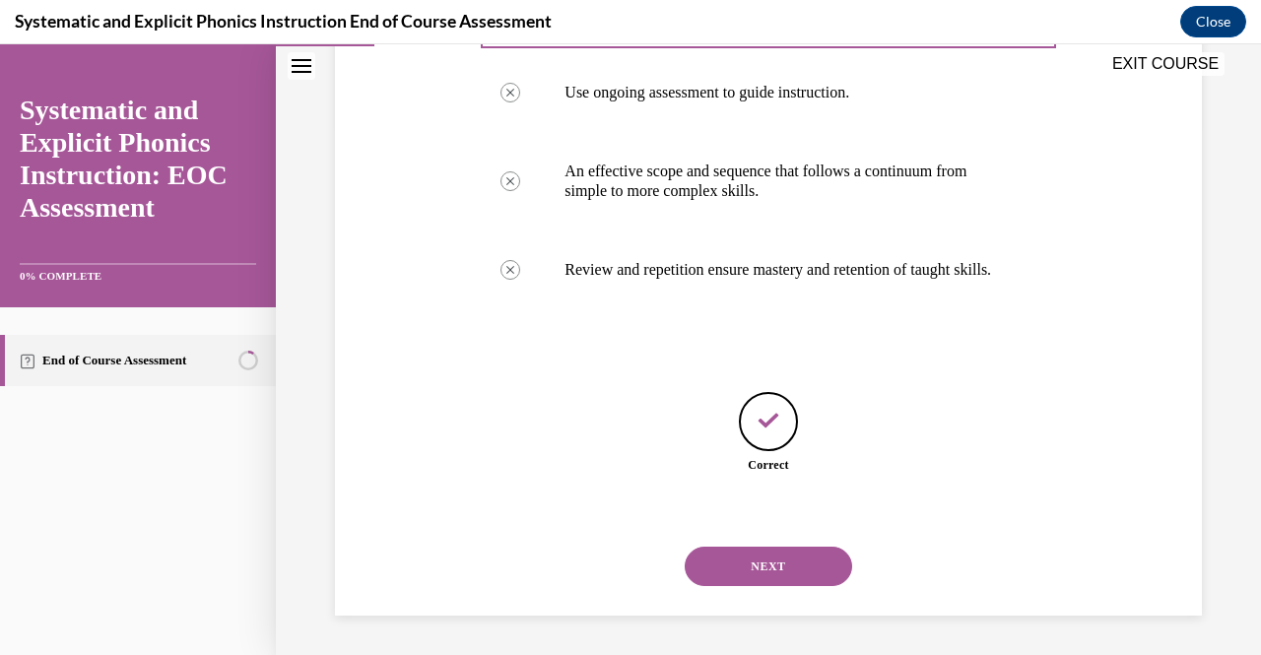
click at [752, 555] on button "NEXT" at bounding box center [768, 566] width 167 height 39
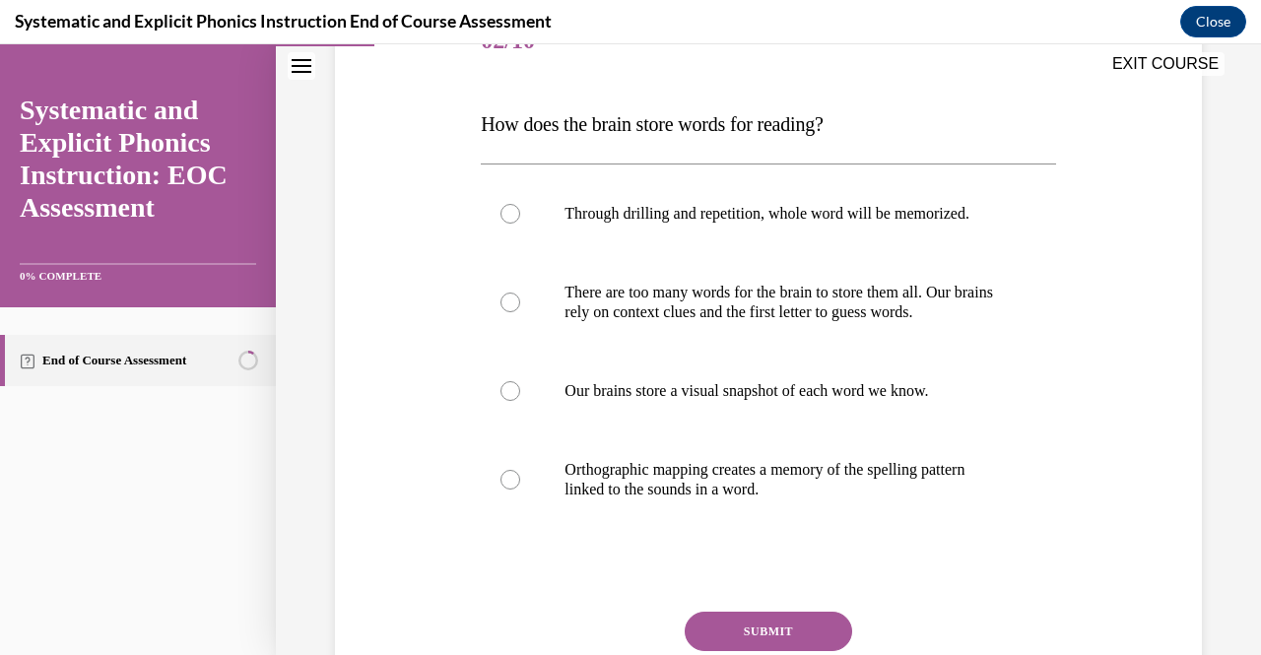
scroll to position [273, 0]
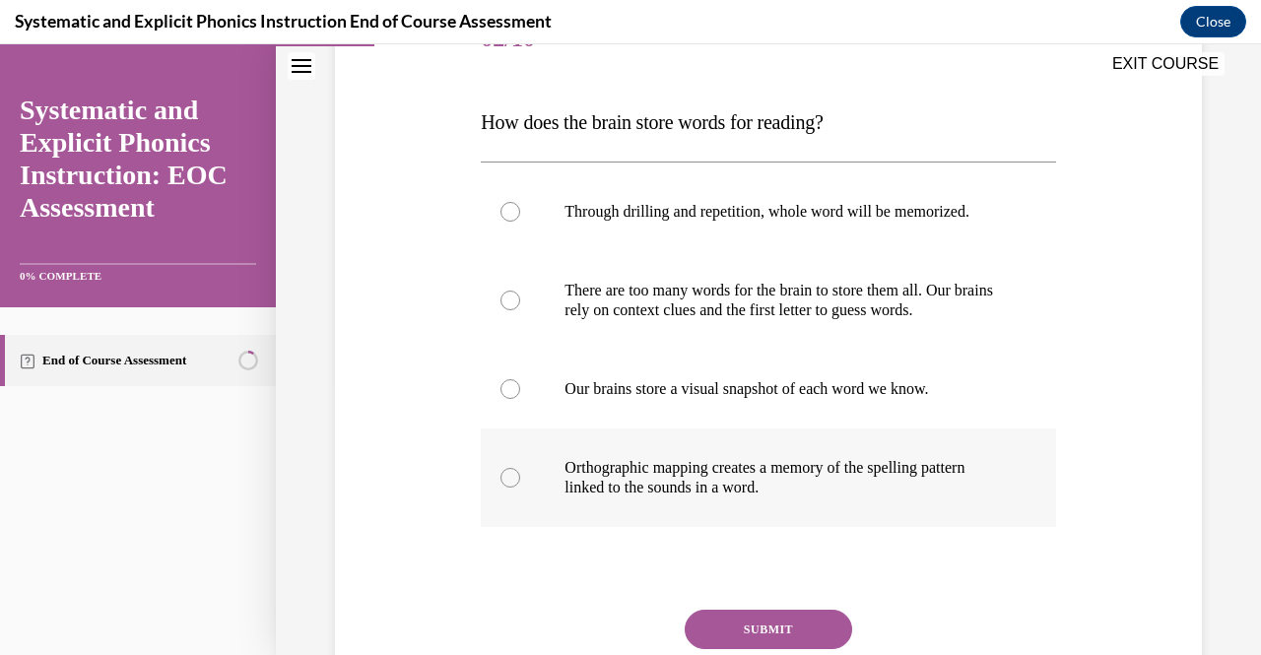
click at [514, 488] on div at bounding box center [768, 478] width 574 height 99
click at [804, 626] on button "SUBMIT" at bounding box center [768, 629] width 167 height 39
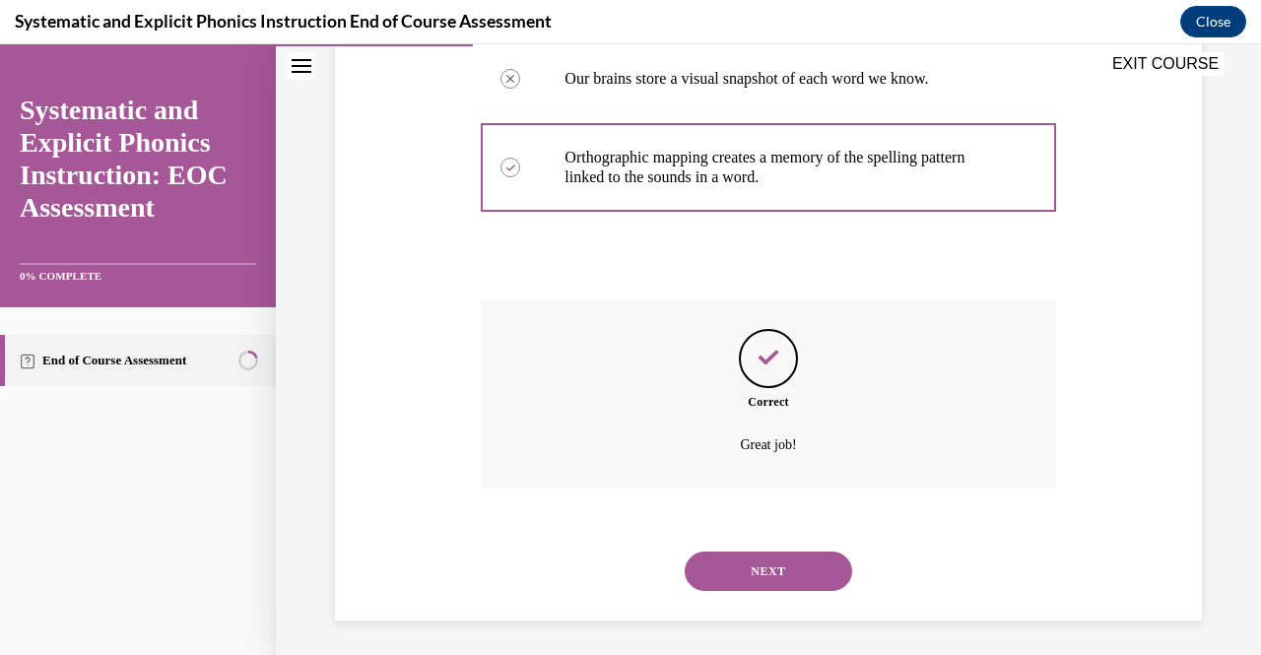
scroll to position [587, 0]
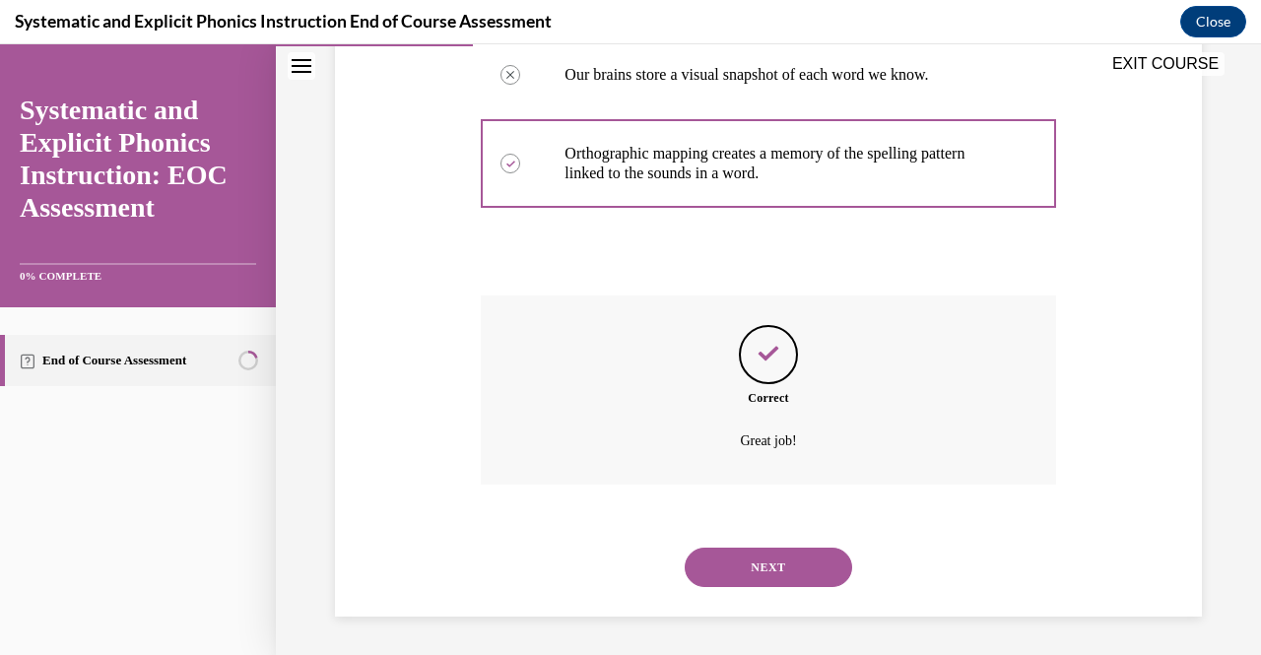
click at [753, 570] on button "NEXT" at bounding box center [768, 567] width 167 height 39
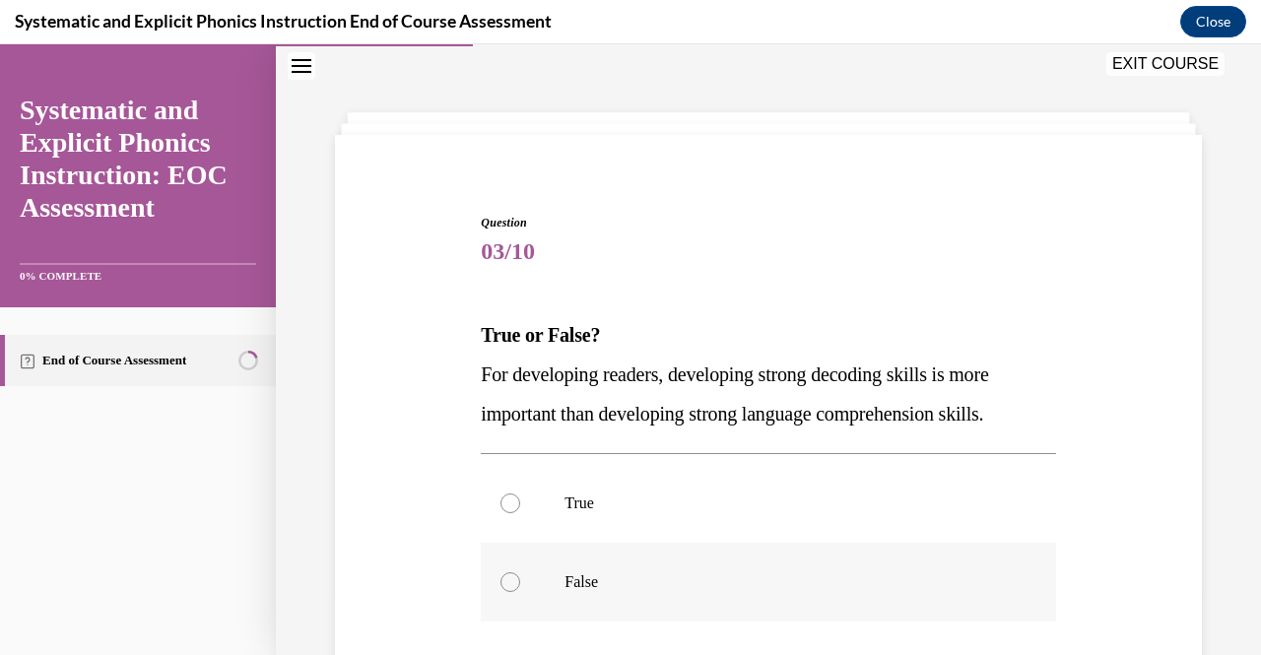
click at [505, 584] on div at bounding box center [511, 582] width 20 height 20
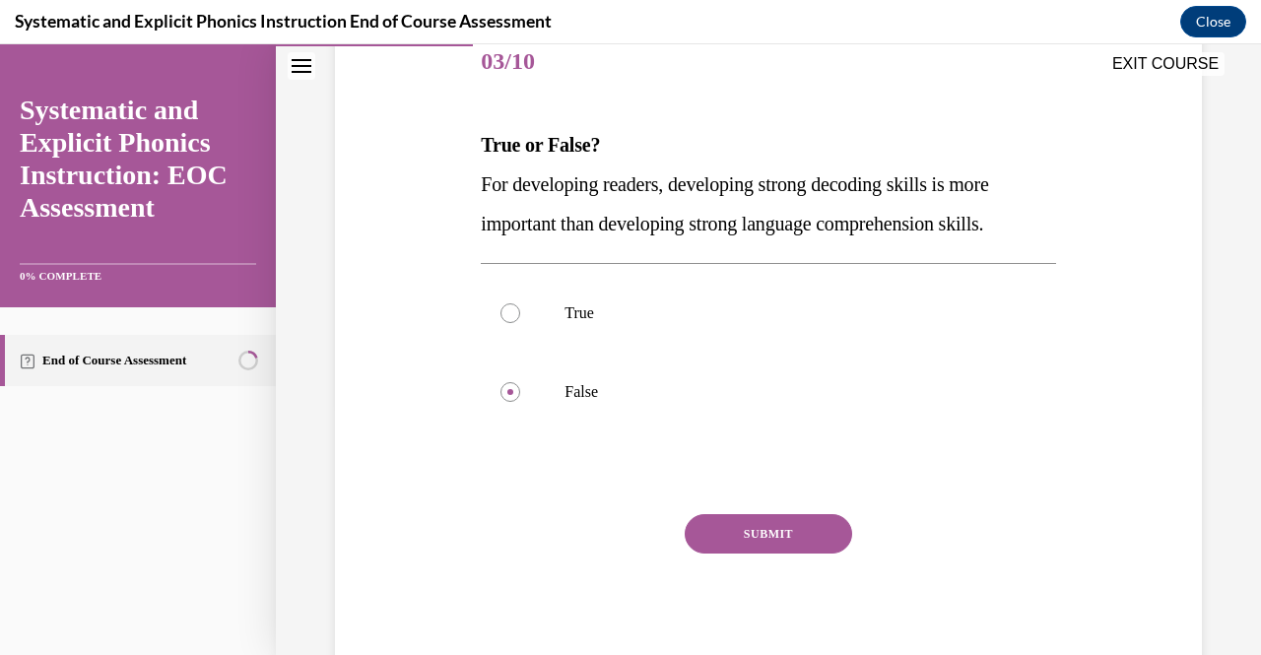
click at [750, 543] on button "SUBMIT" at bounding box center [768, 533] width 167 height 39
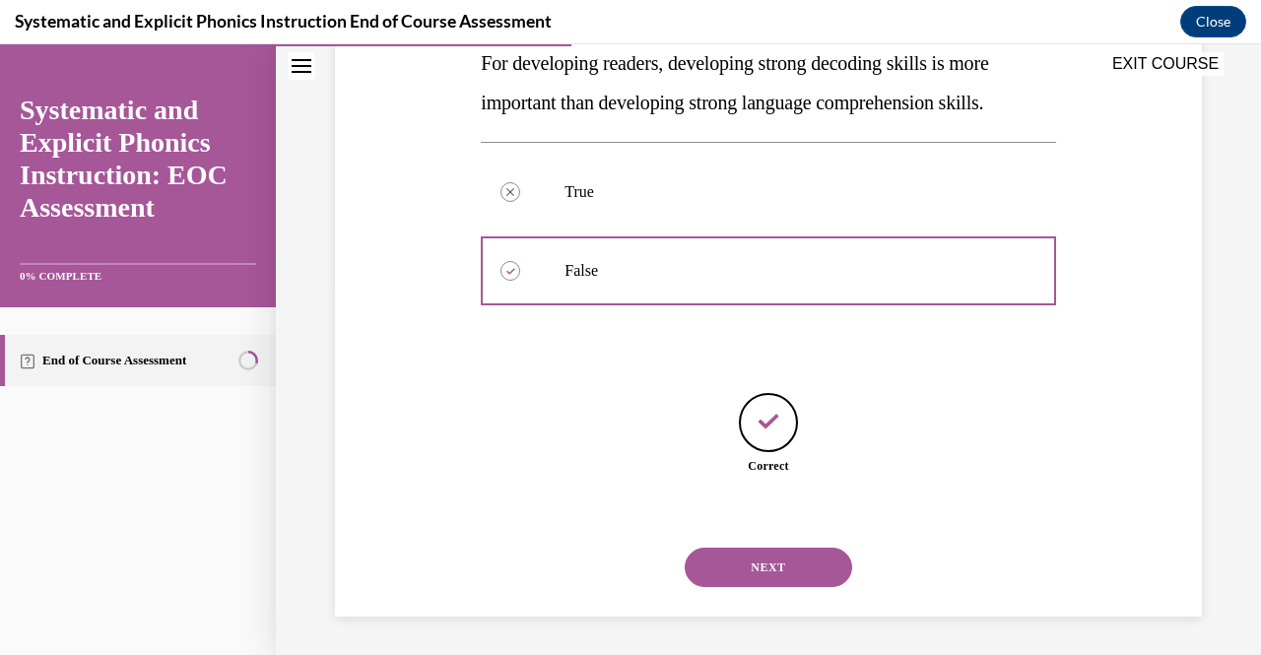
click at [752, 562] on button "NEXT" at bounding box center [768, 567] width 167 height 39
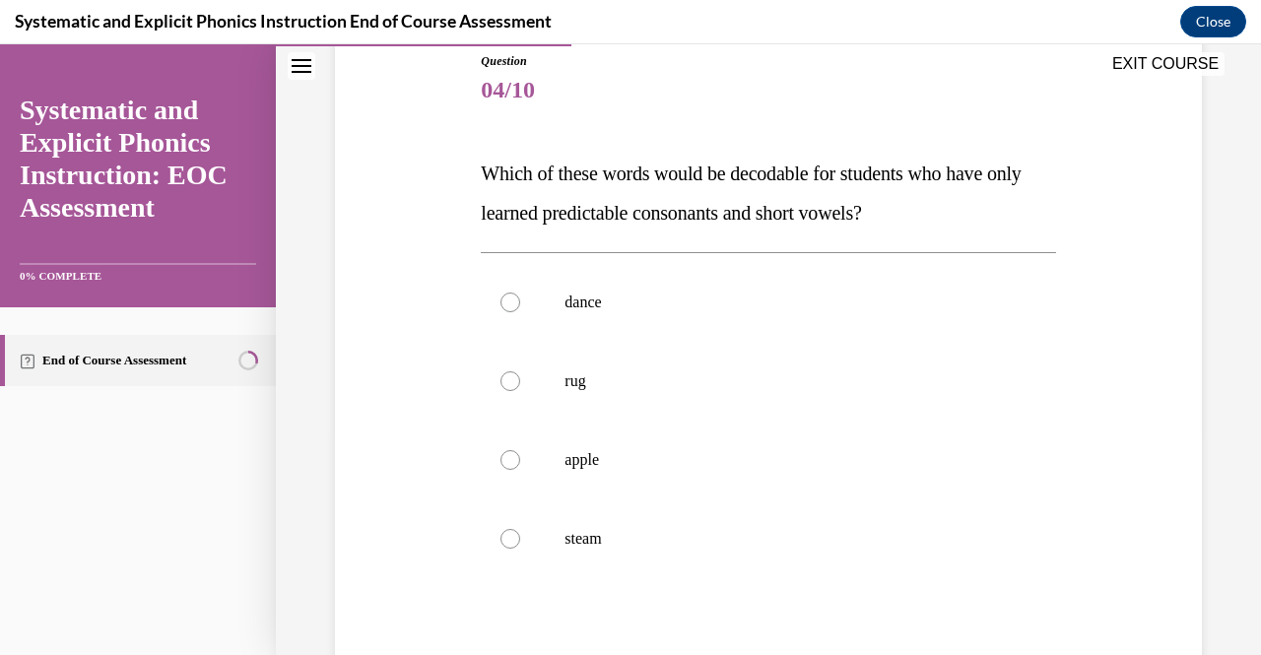
scroll to position [228, 0]
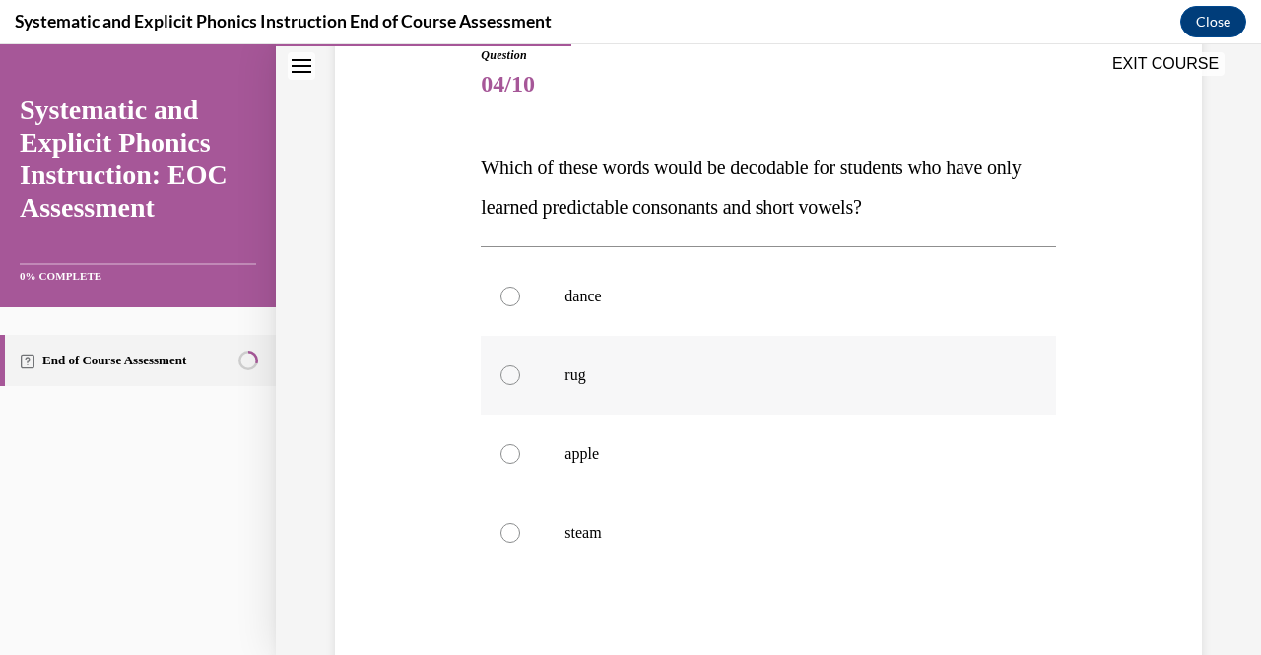
click at [513, 383] on div at bounding box center [768, 375] width 574 height 79
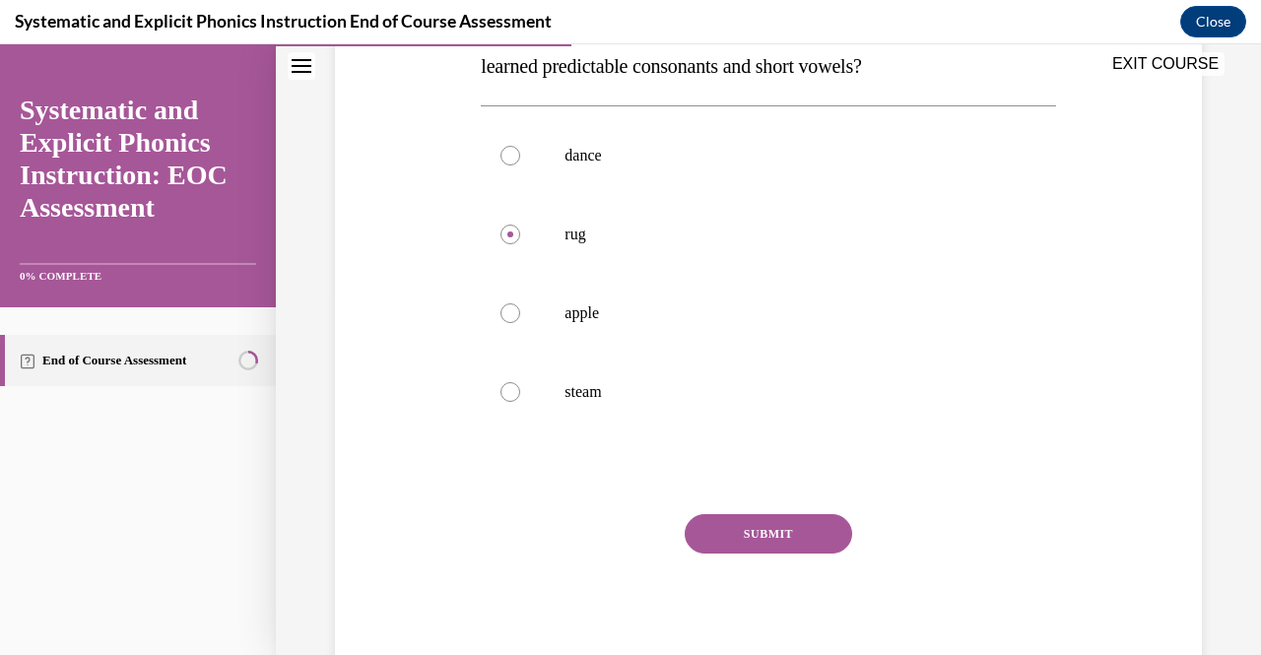
click at [749, 539] on button "SUBMIT" at bounding box center [768, 533] width 167 height 39
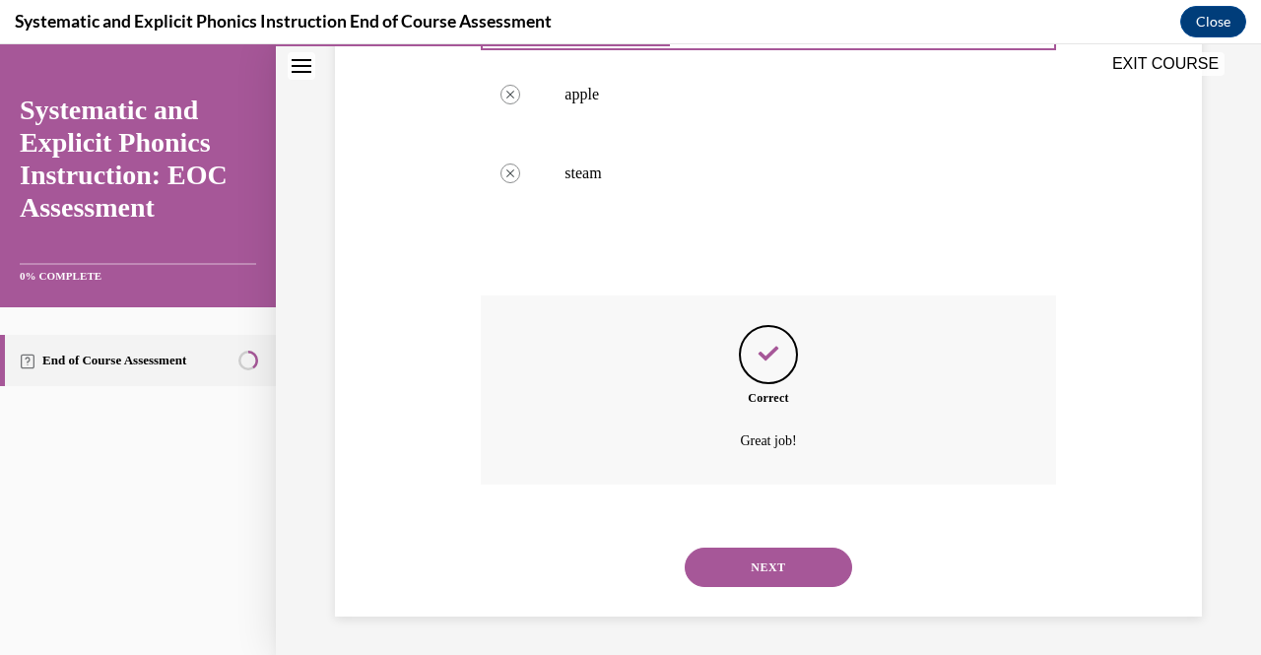
click at [750, 559] on button "NEXT" at bounding box center [768, 567] width 167 height 39
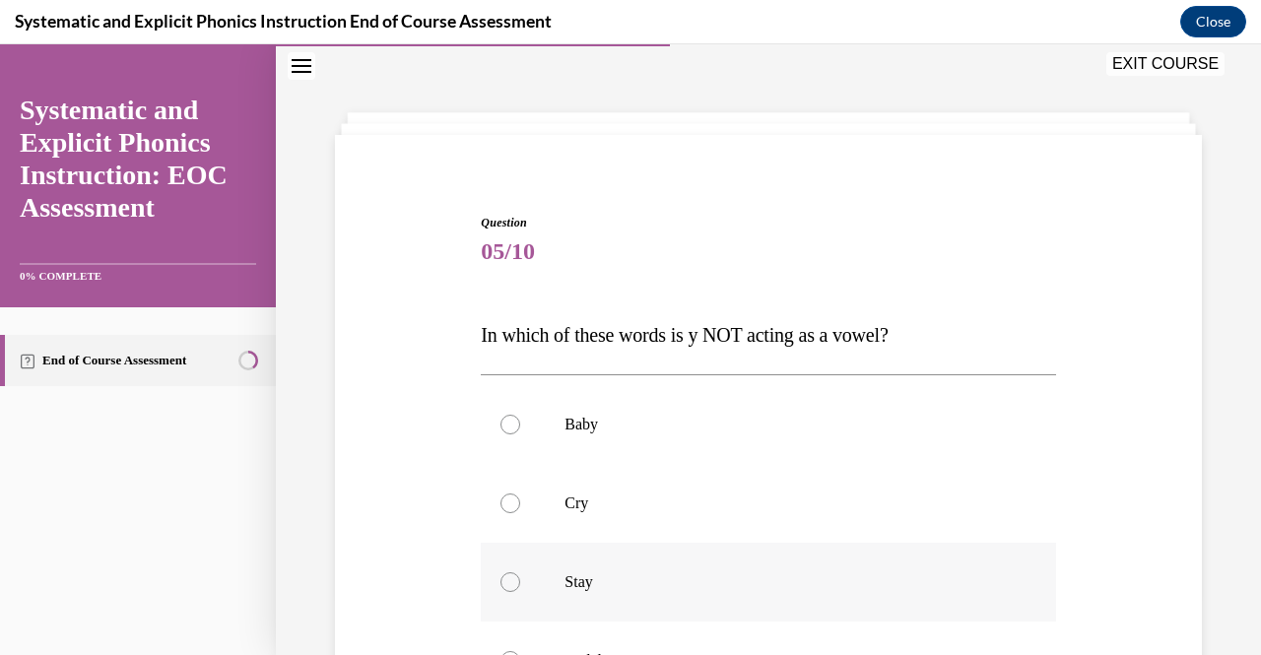
click at [511, 578] on div at bounding box center [511, 582] width 20 height 20
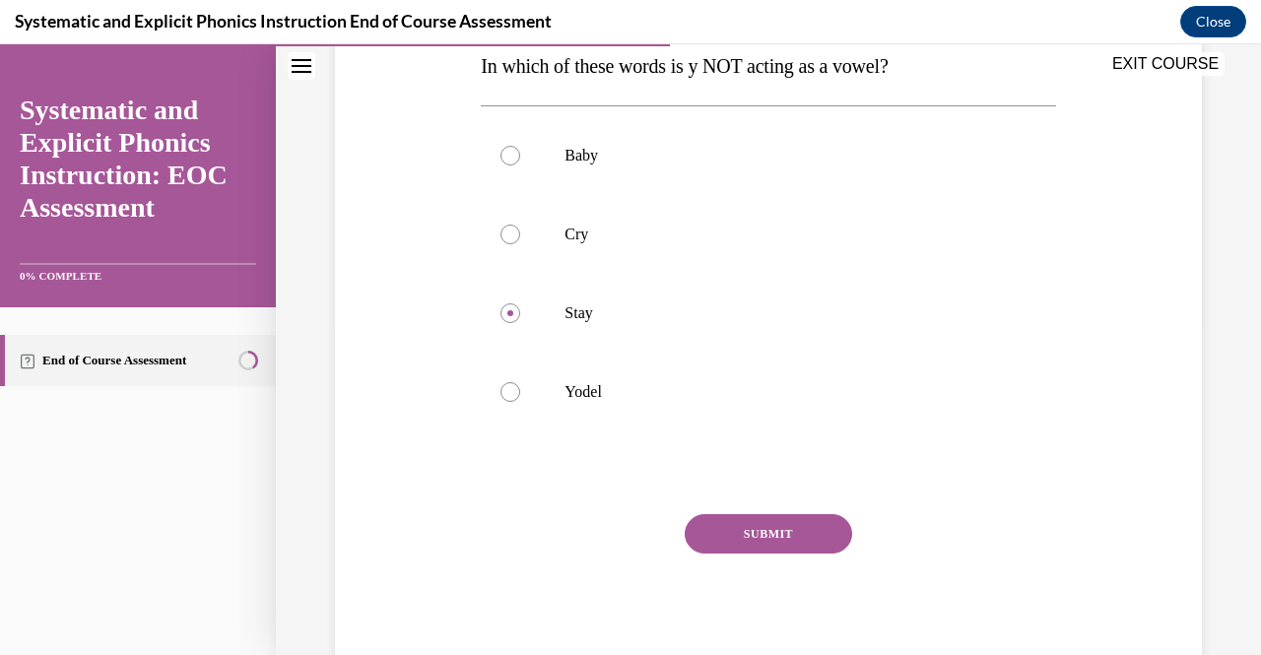
click at [754, 552] on button "SUBMIT" at bounding box center [768, 533] width 167 height 39
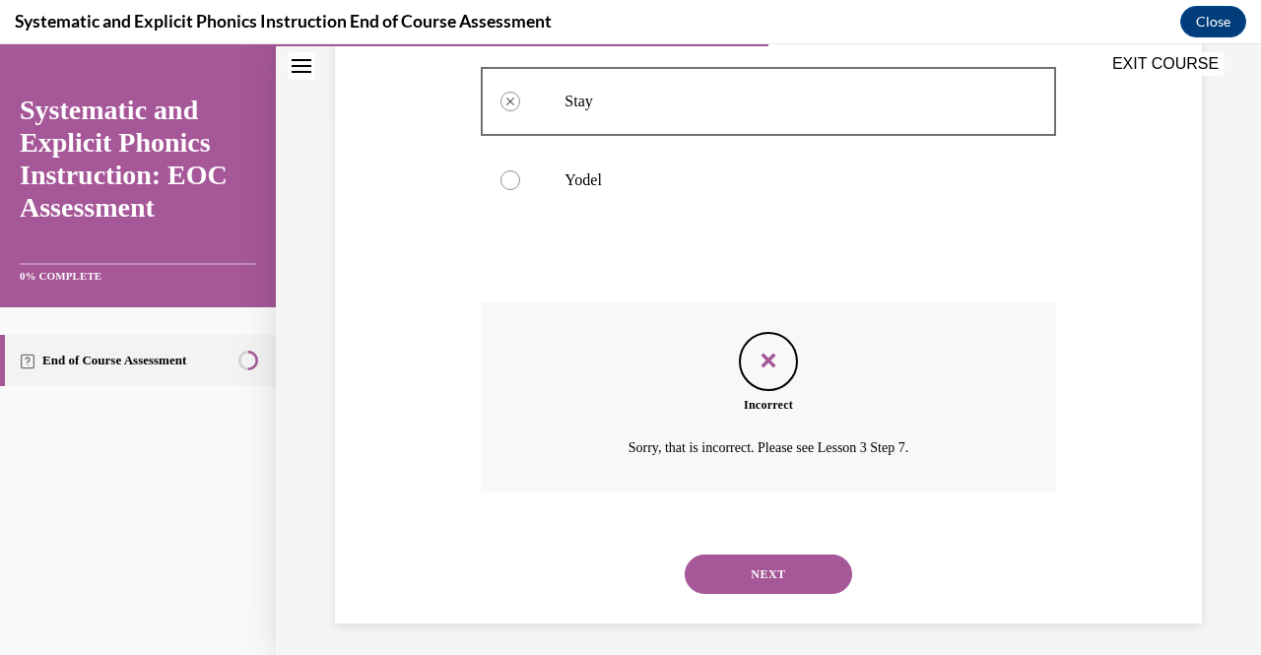
scroll to position [548, 0]
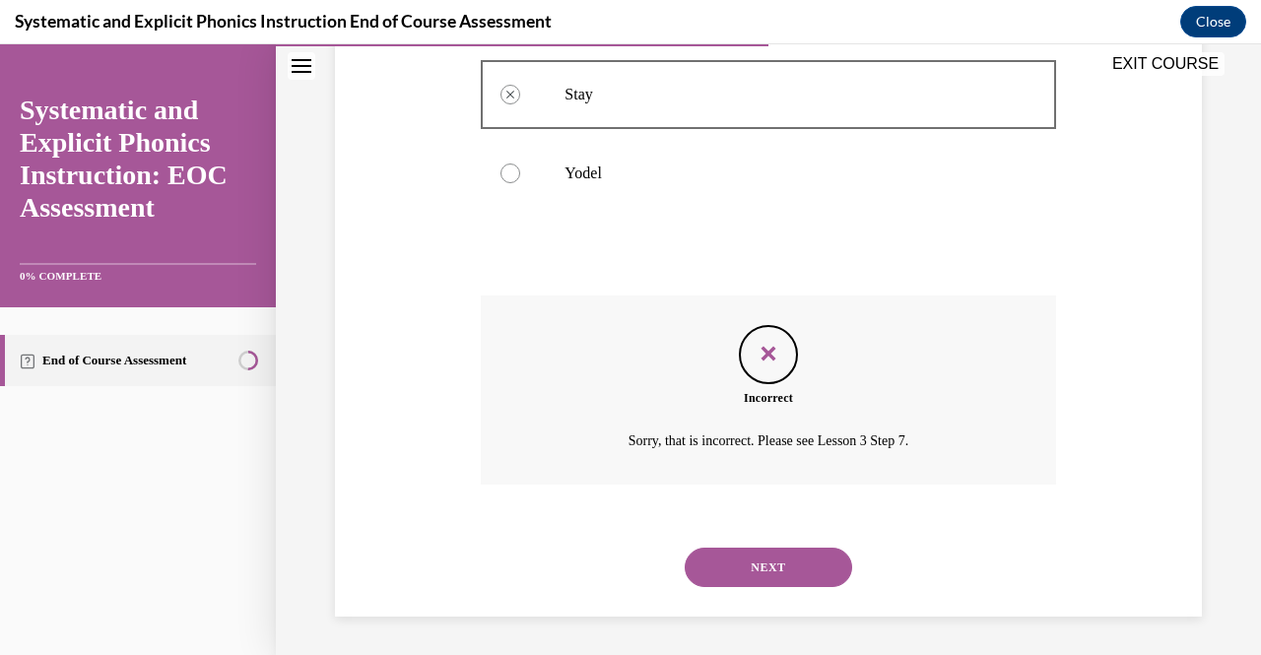
click at [763, 564] on button "NEXT" at bounding box center [768, 567] width 167 height 39
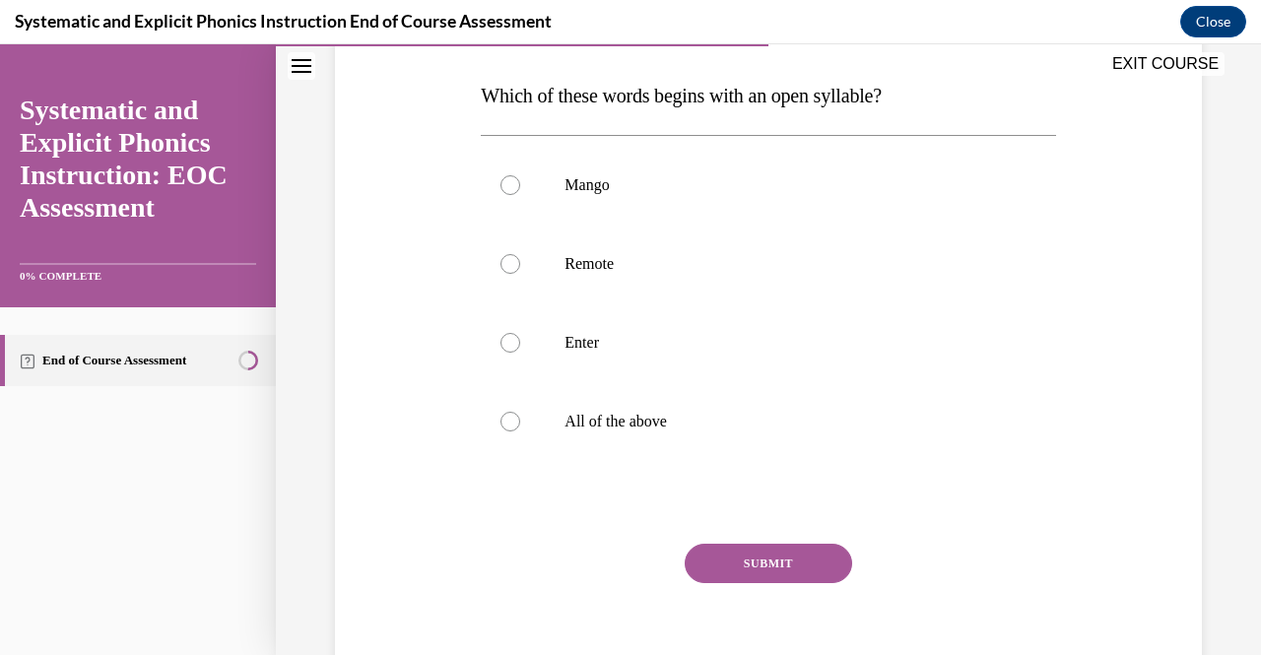
scroll to position [301, 0]
click at [510, 264] on div at bounding box center [511, 263] width 20 height 20
click at [770, 555] on button "SUBMIT" at bounding box center [768, 562] width 167 height 39
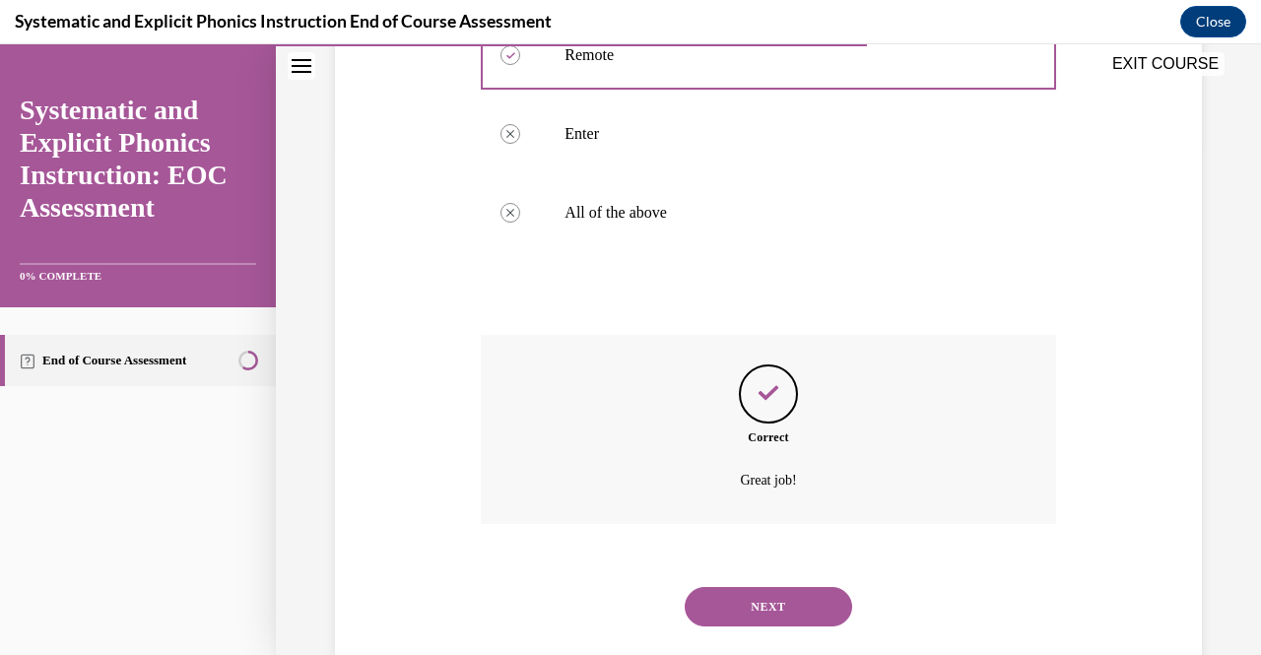
scroll to position [548, 0]
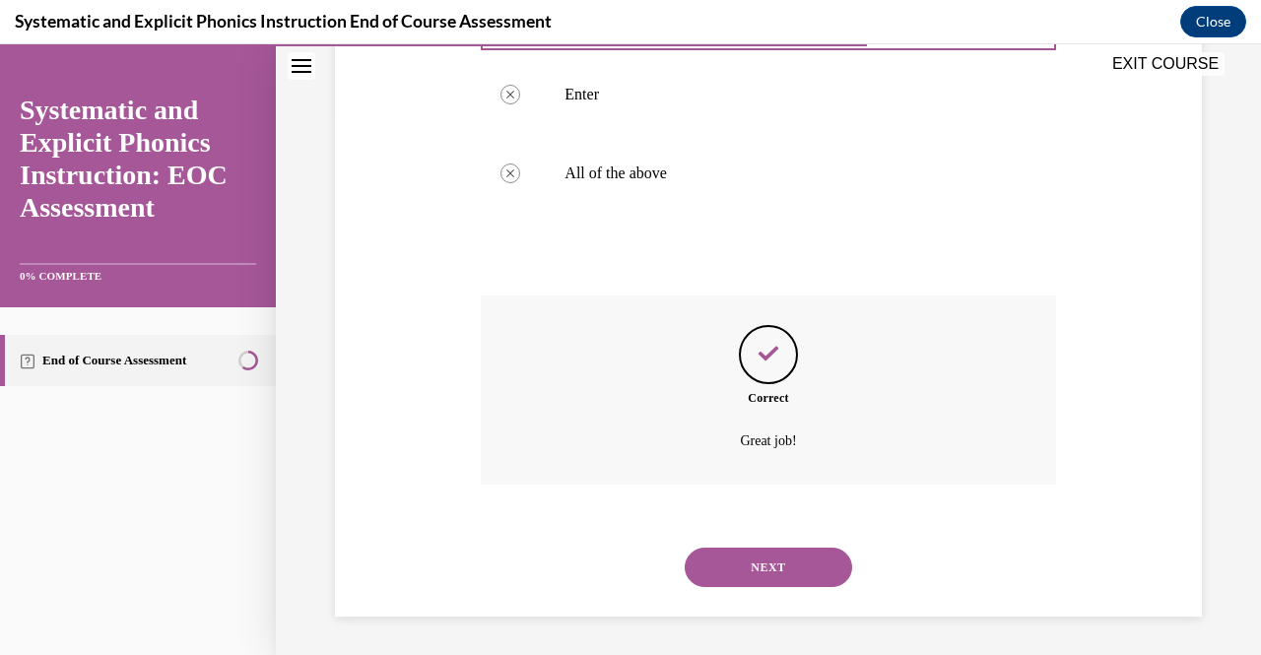
click at [794, 576] on button "NEXT" at bounding box center [768, 567] width 167 height 39
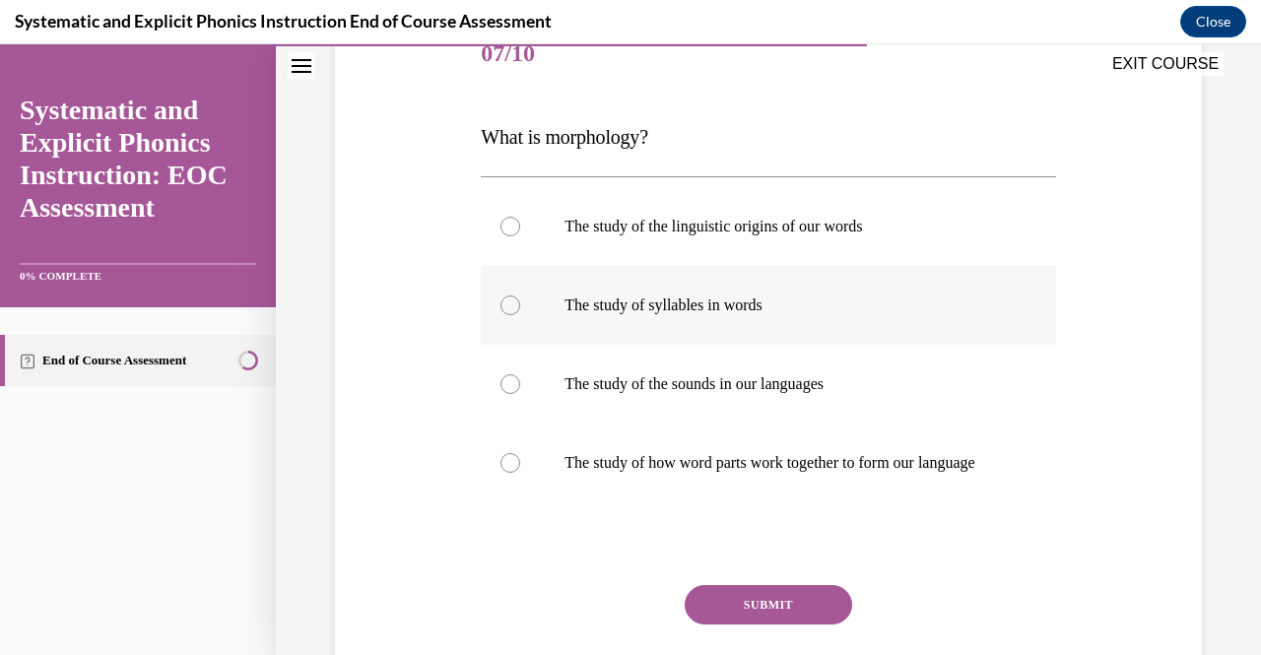
scroll to position [260, 0]
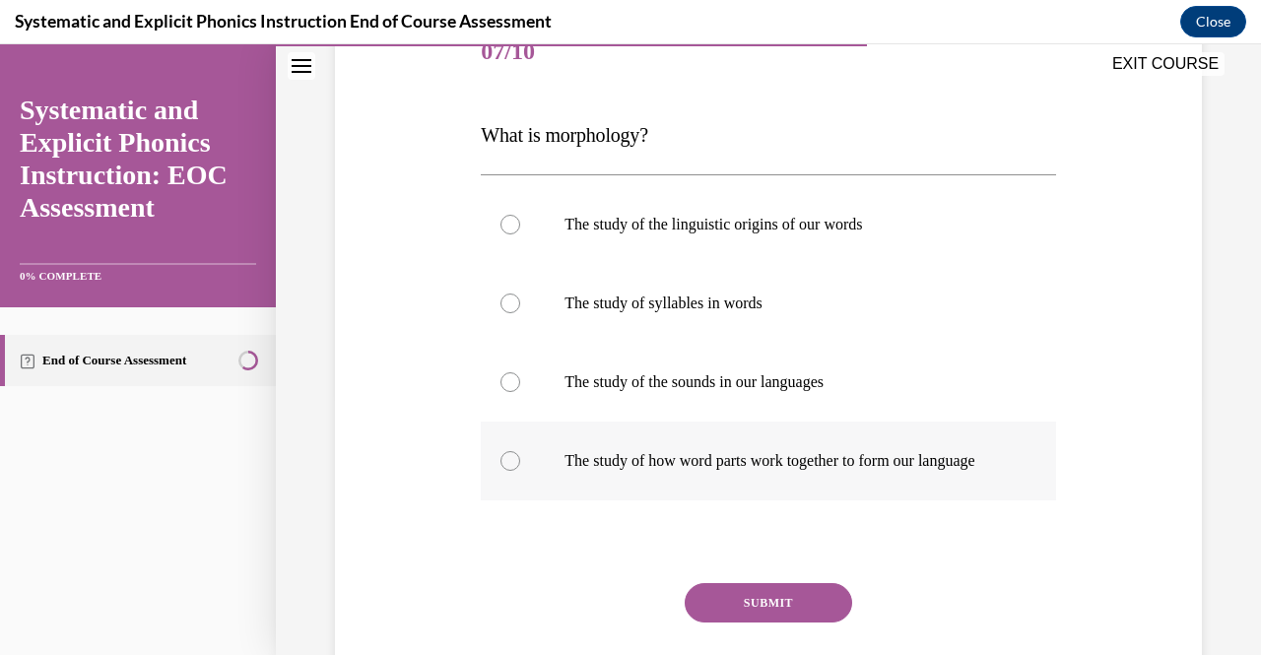
click at [507, 467] on div at bounding box center [511, 461] width 20 height 20
click at [787, 614] on button "SUBMIT" at bounding box center [768, 602] width 167 height 39
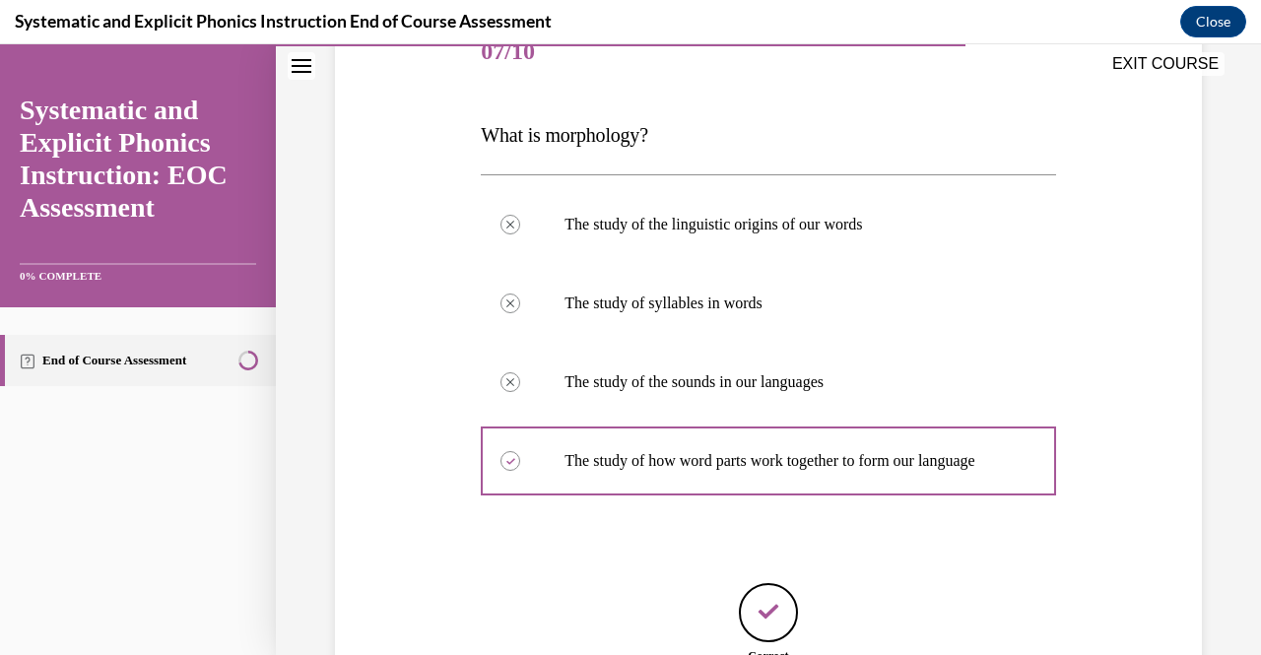
scroll to position [470, 0]
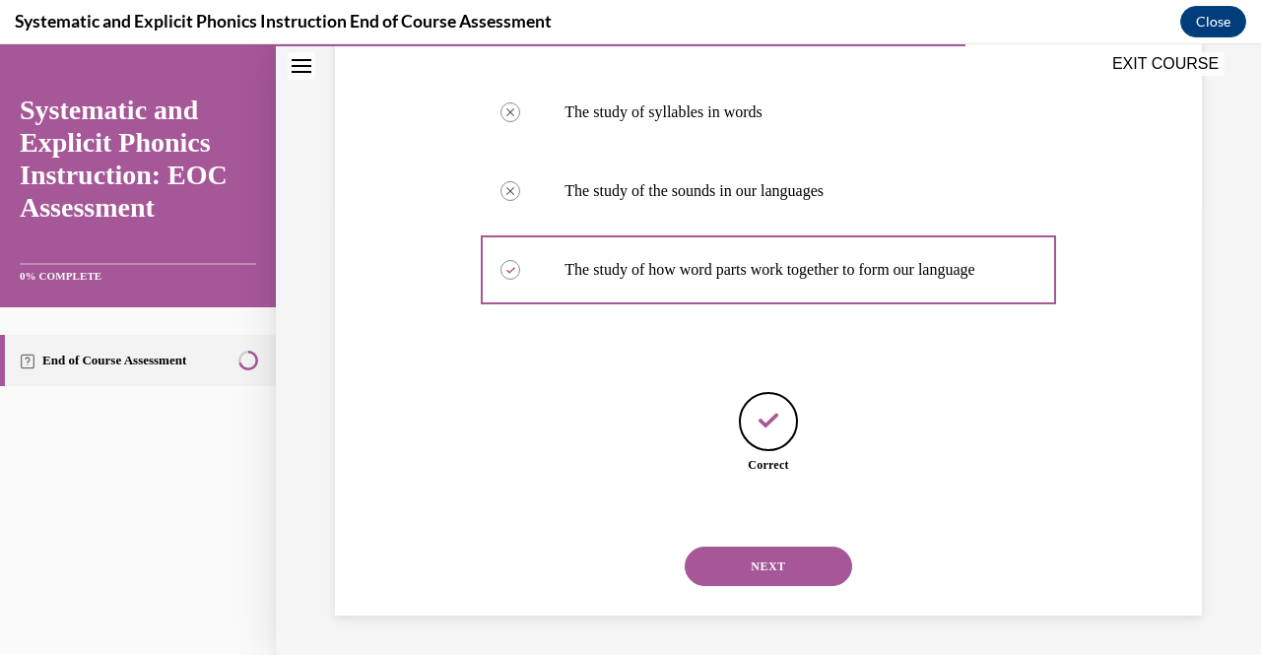
click at [774, 565] on button "NEXT" at bounding box center [768, 566] width 167 height 39
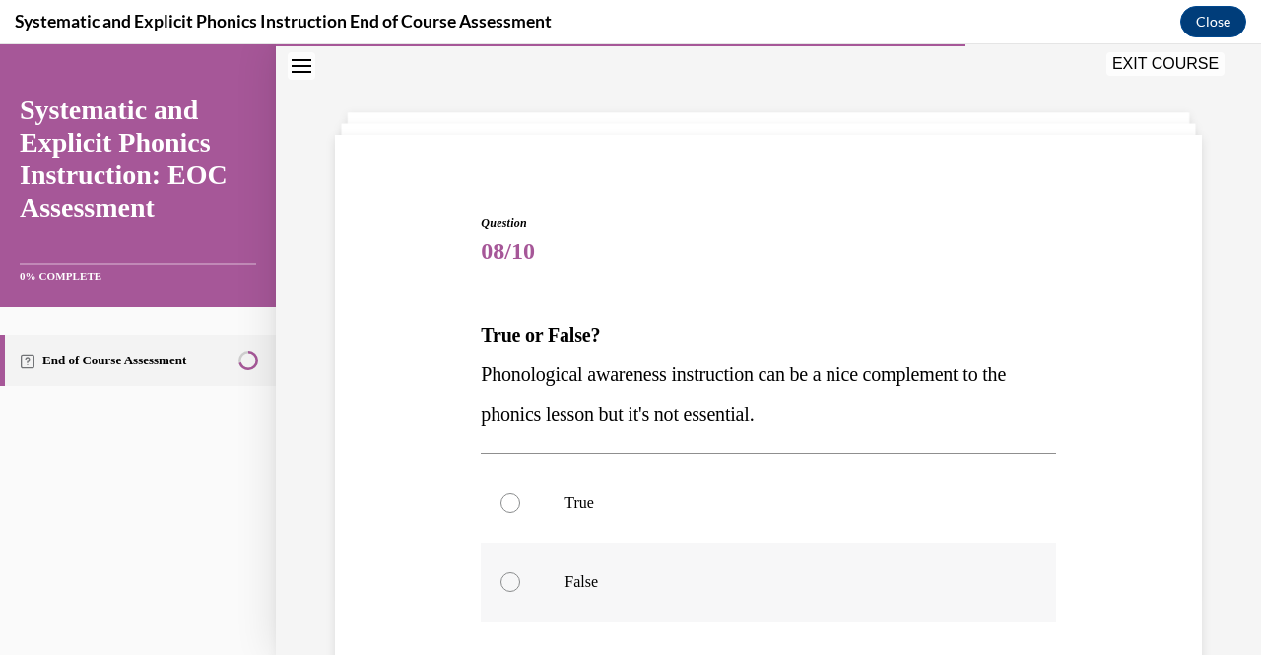
click at [513, 585] on div at bounding box center [511, 582] width 20 height 20
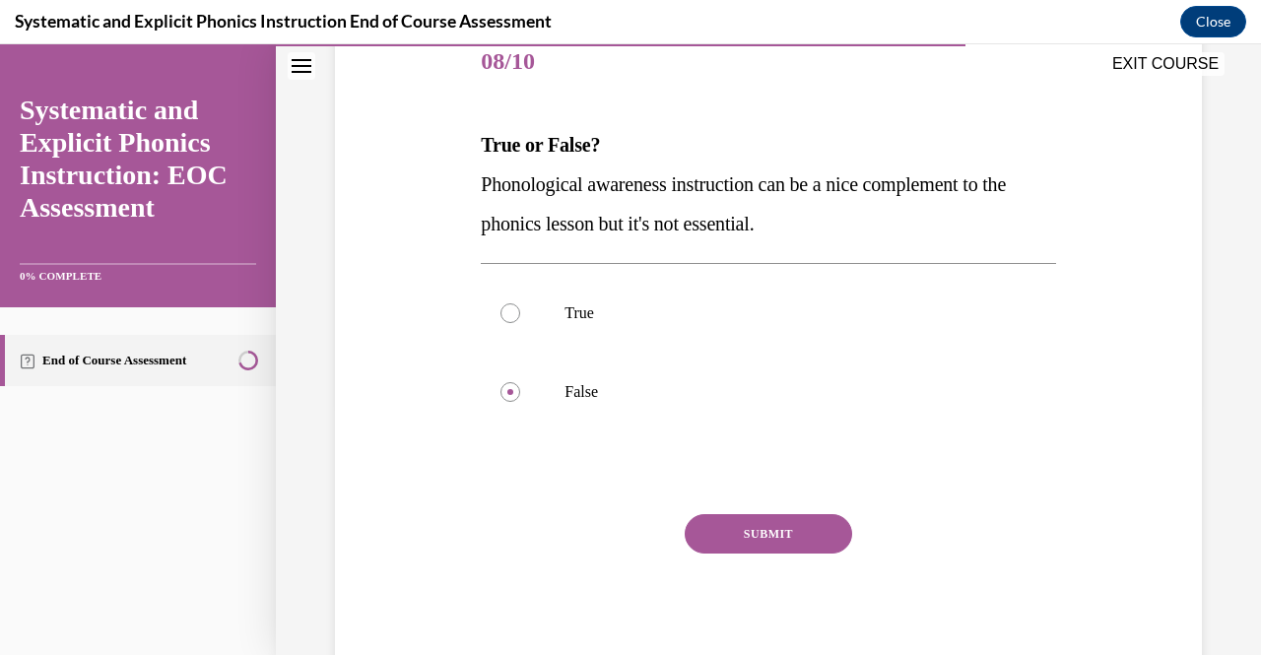
click at [768, 539] on button "SUBMIT" at bounding box center [768, 533] width 167 height 39
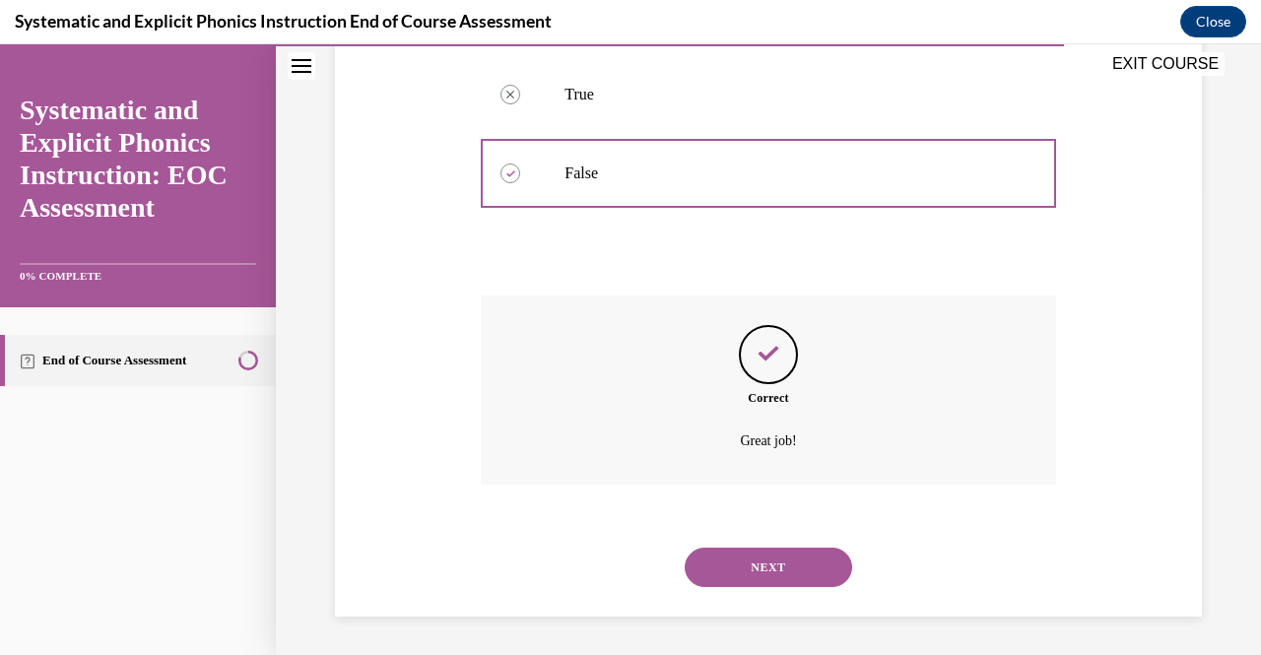
click at [752, 557] on button "NEXT" at bounding box center [768, 567] width 167 height 39
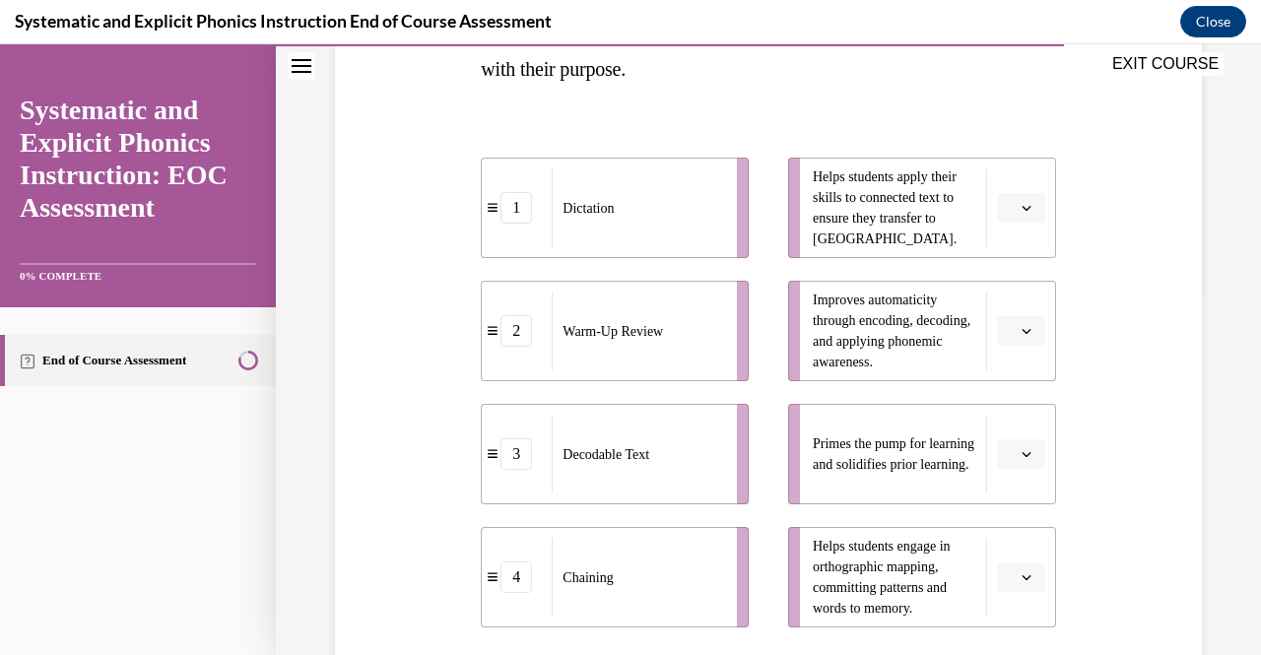
scroll to position [365, 0]
click at [1022, 455] on icon "button" at bounding box center [1027, 455] width 10 height 10
click at [1001, 340] on div "2" at bounding box center [1005, 331] width 48 height 39
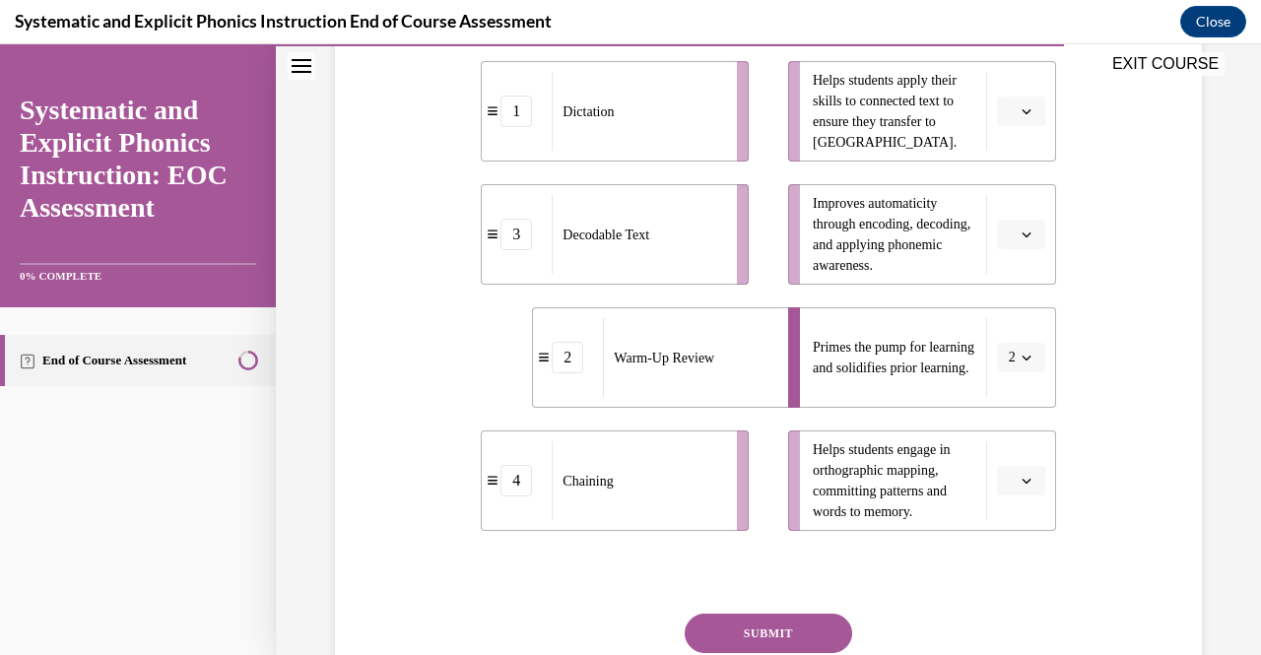
scroll to position [463, 0]
click at [1022, 105] on icon "button" at bounding box center [1027, 110] width 10 height 10
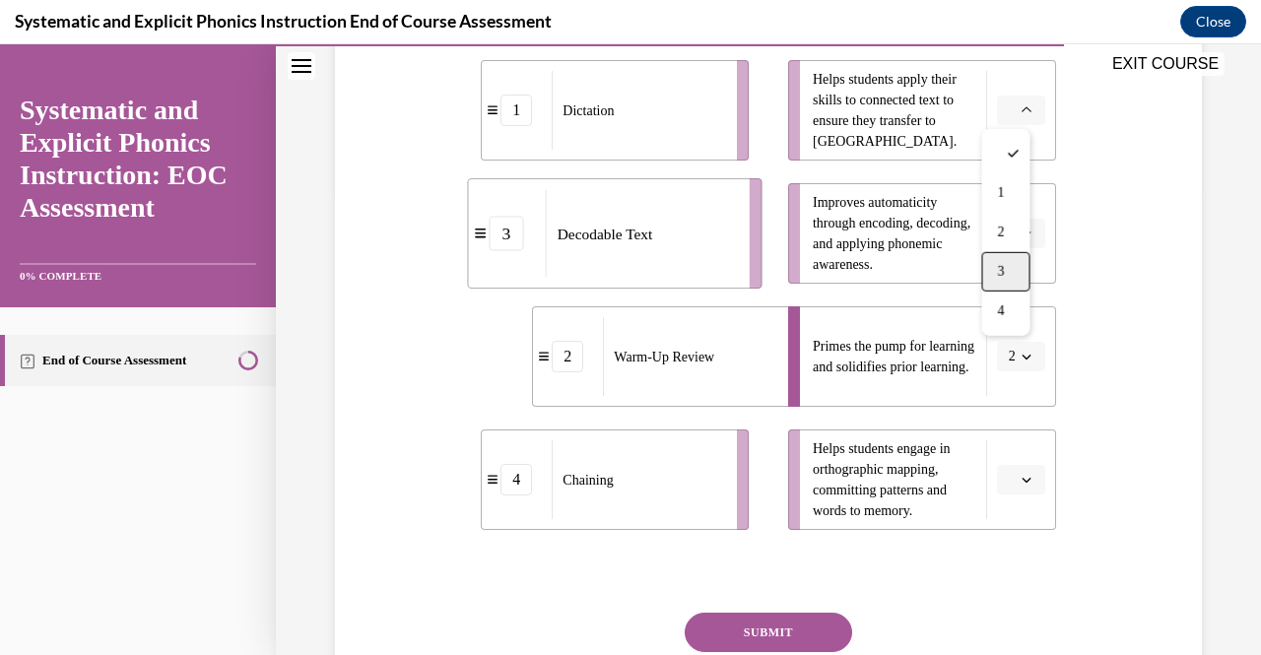
click at [1012, 264] on div "3" at bounding box center [1005, 271] width 48 height 39
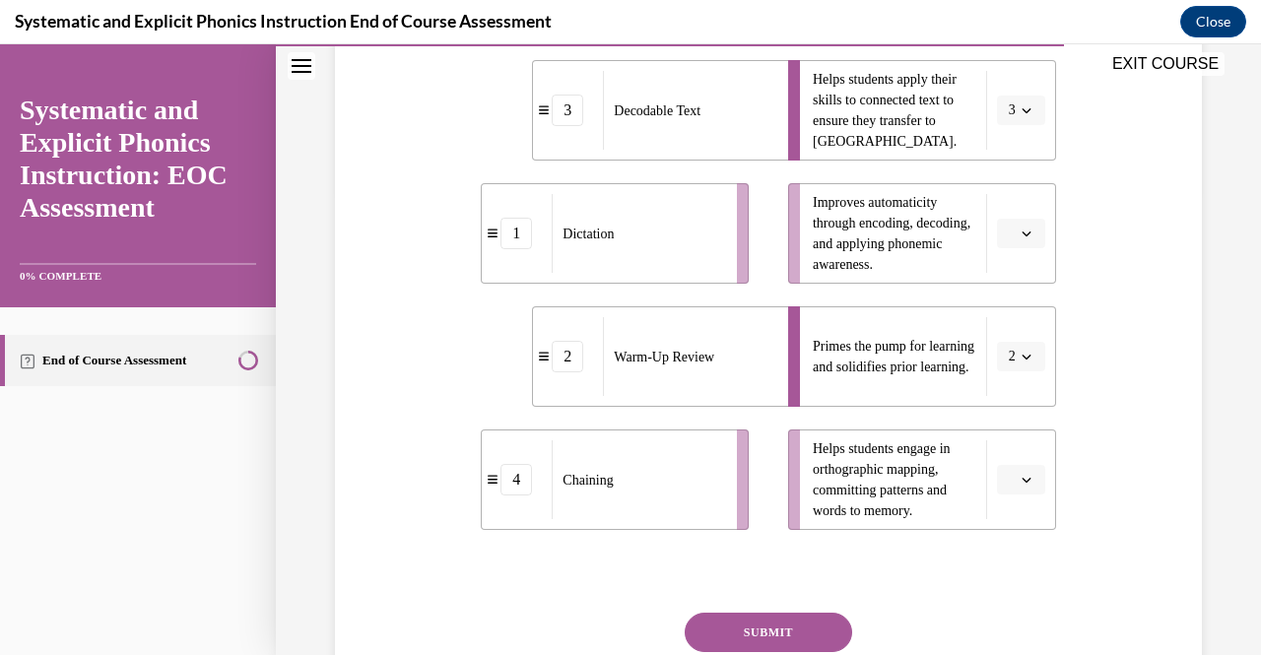
click at [1020, 229] on span "button" at bounding box center [1027, 234] width 14 height 14
click at [1006, 306] on div "1" at bounding box center [1005, 316] width 48 height 39
click at [1020, 478] on span "button" at bounding box center [1027, 480] width 14 height 14
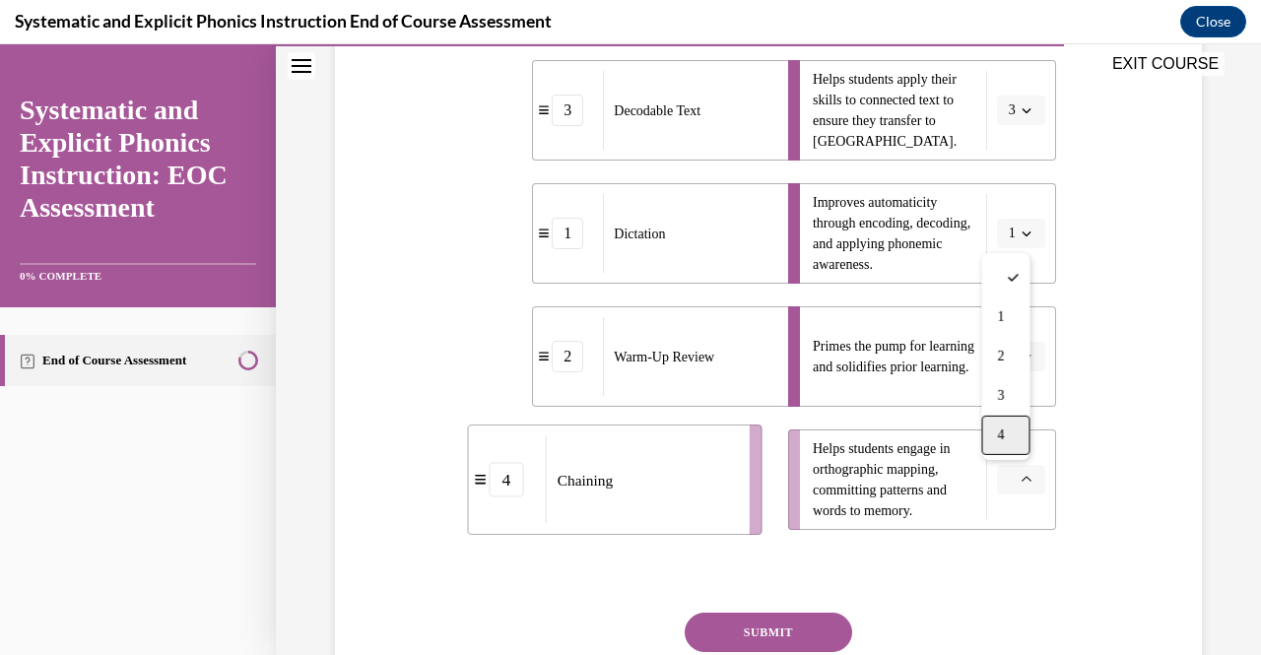
click at [993, 437] on div "4" at bounding box center [1005, 435] width 48 height 39
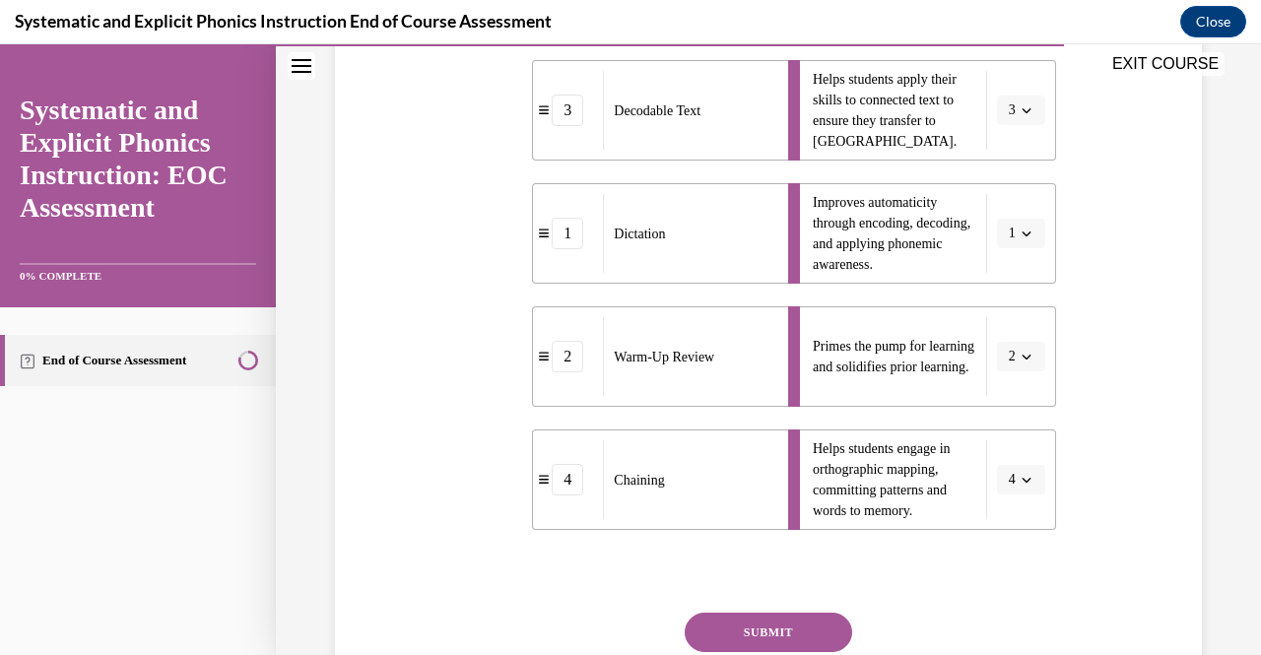
click at [798, 639] on button "SUBMIT" at bounding box center [768, 632] width 167 height 39
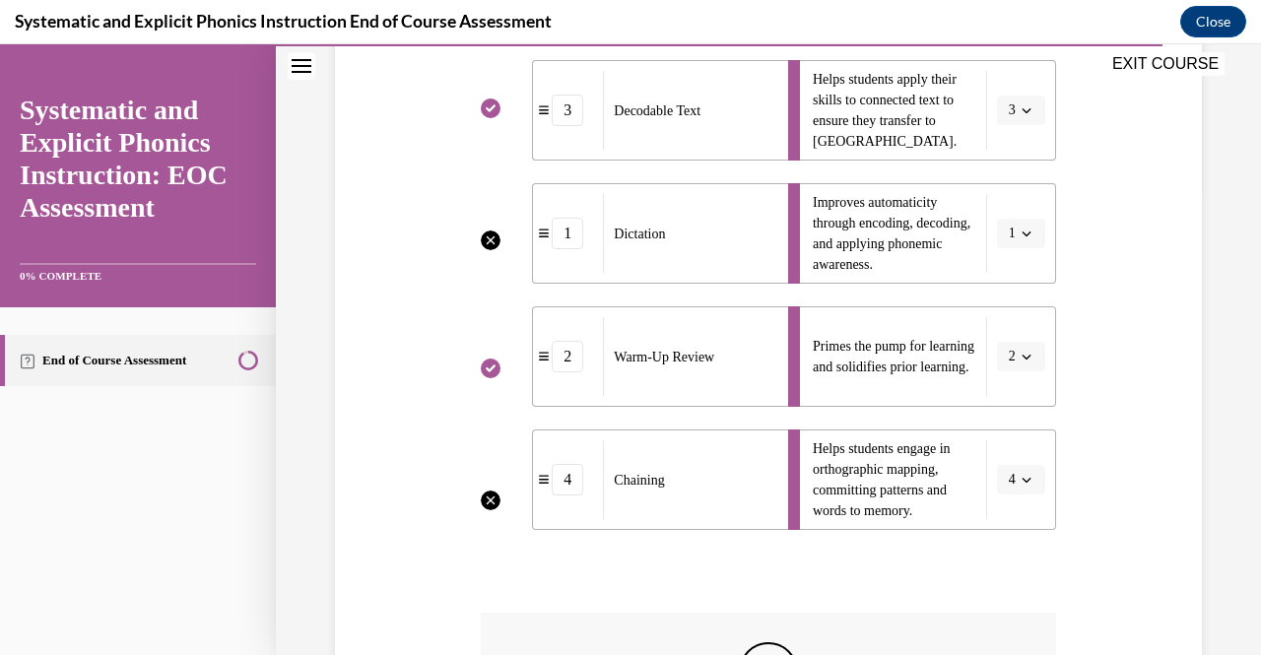
scroll to position [780, 0]
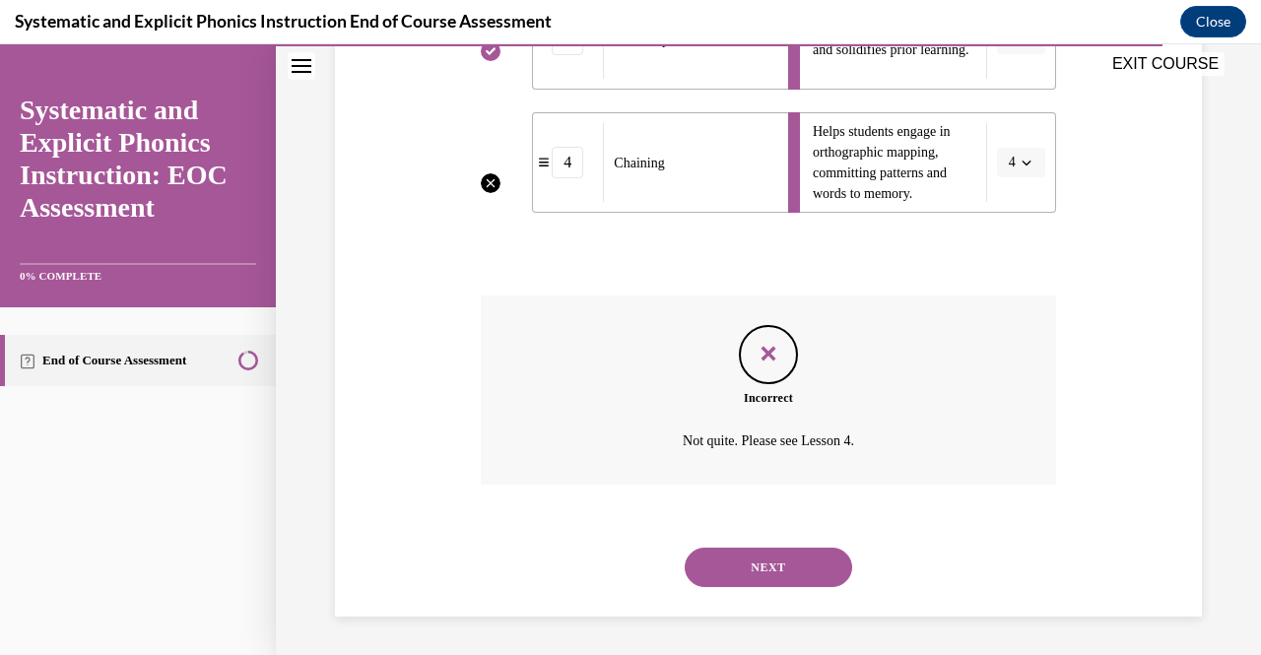
click at [738, 555] on button "NEXT" at bounding box center [768, 567] width 167 height 39
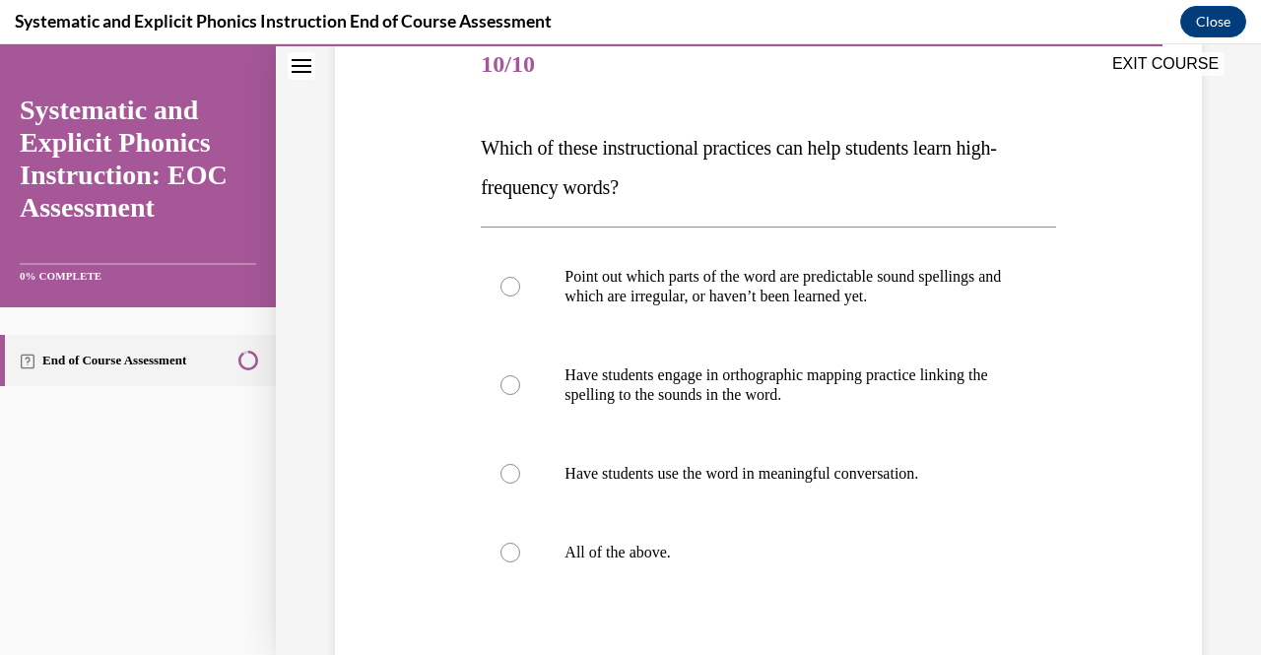
scroll to position [250, 0]
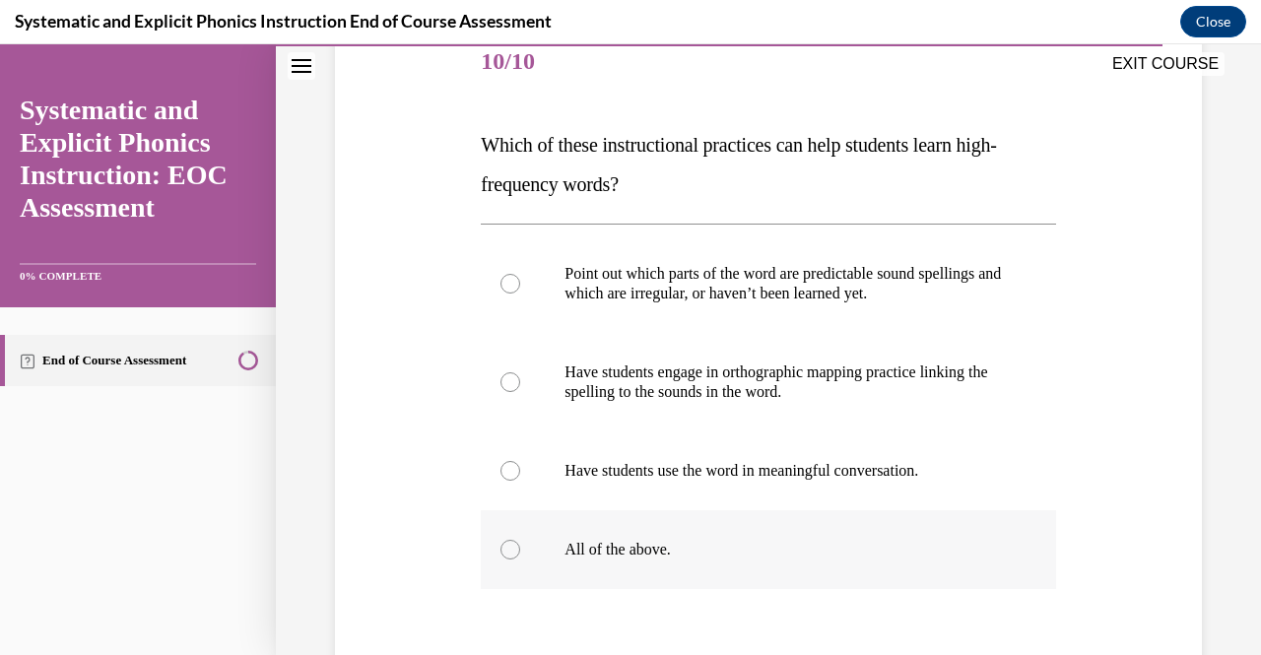
click at [511, 555] on div at bounding box center [511, 550] width 20 height 20
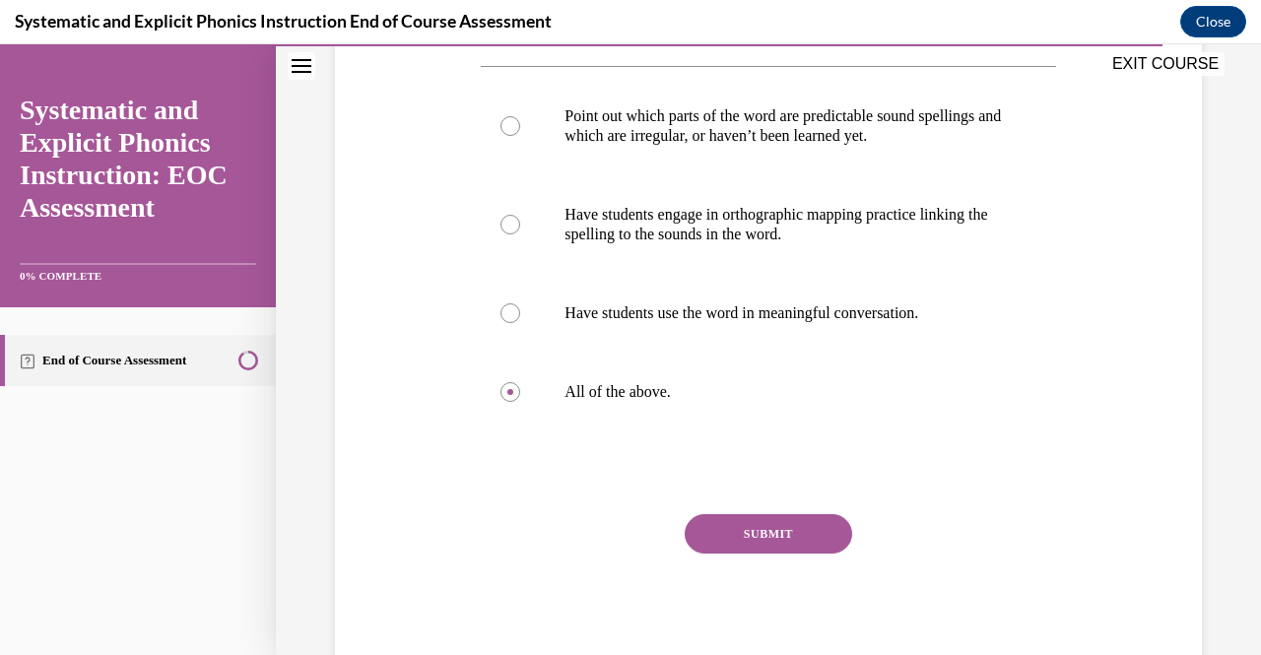
click at [778, 534] on button "SUBMIT" at bounding box center [768, 533] width 167 height 39
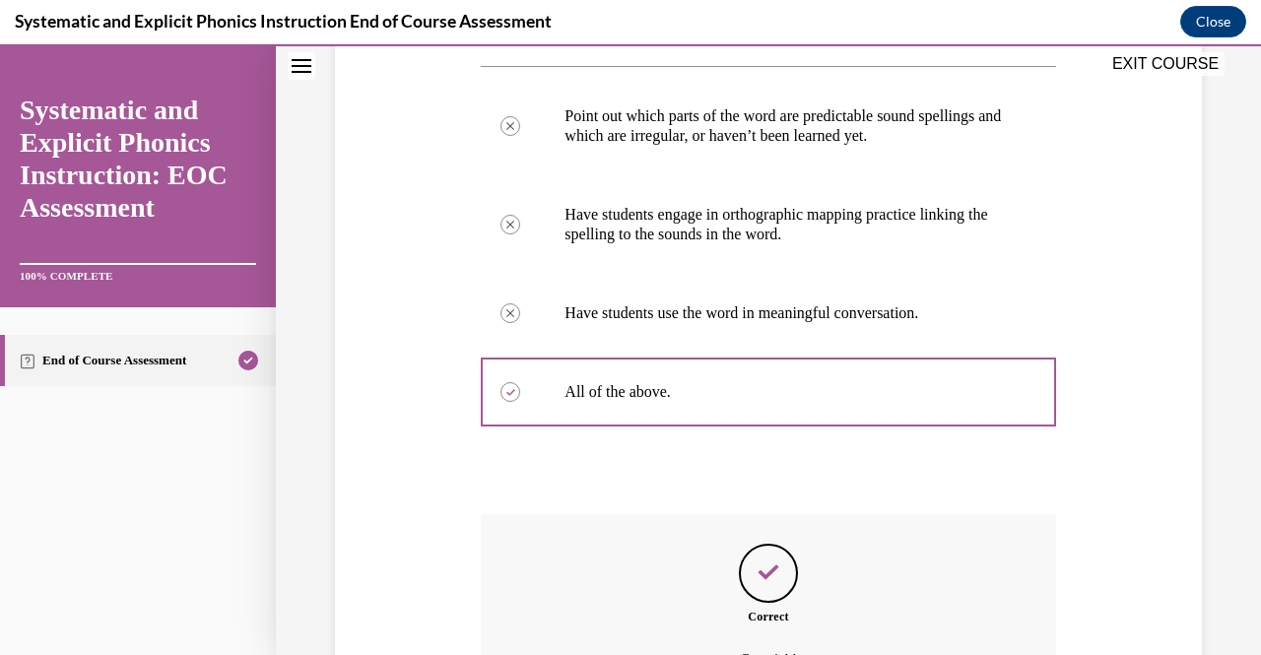
scroll to position [627, 0]
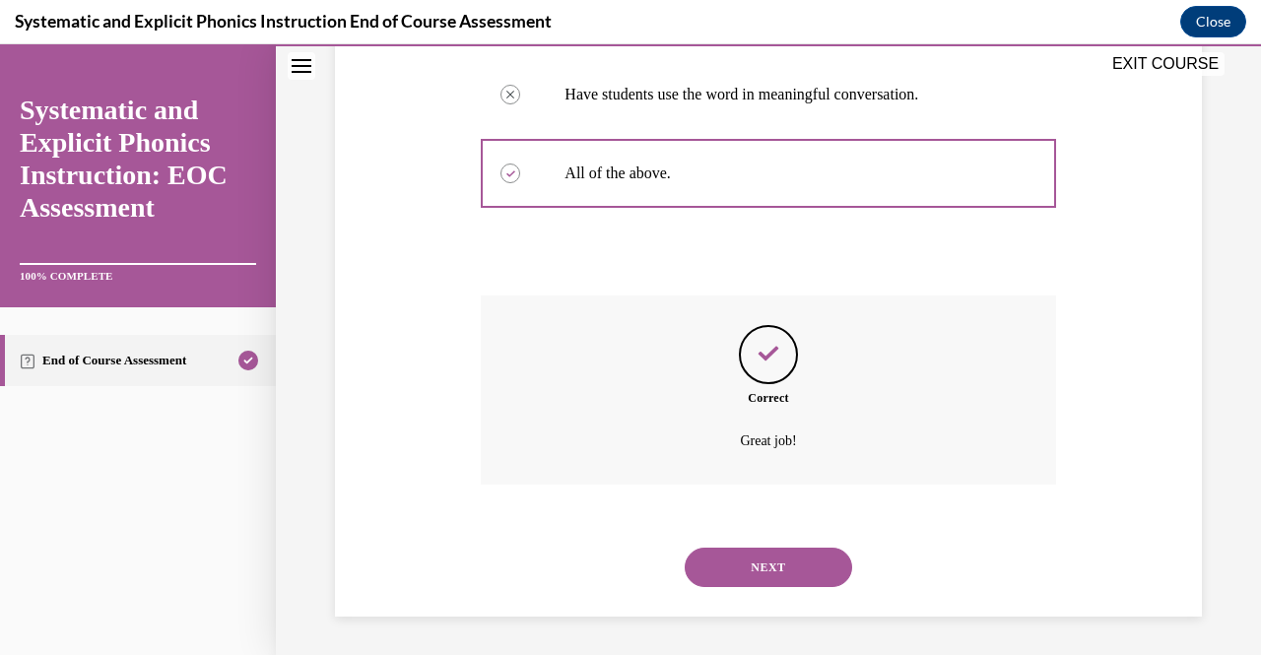
click at [765, 553] on button "NEXT" at bounding box center [768, 567] width 167 height 39
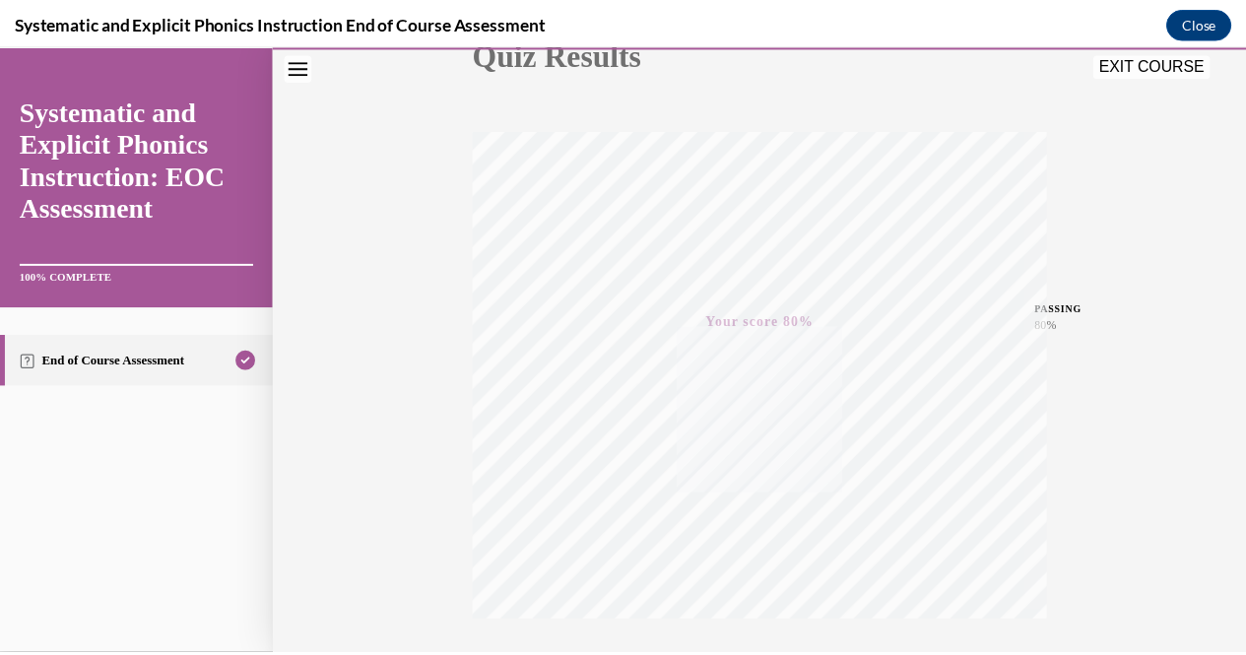
scroll to position [398, 0]
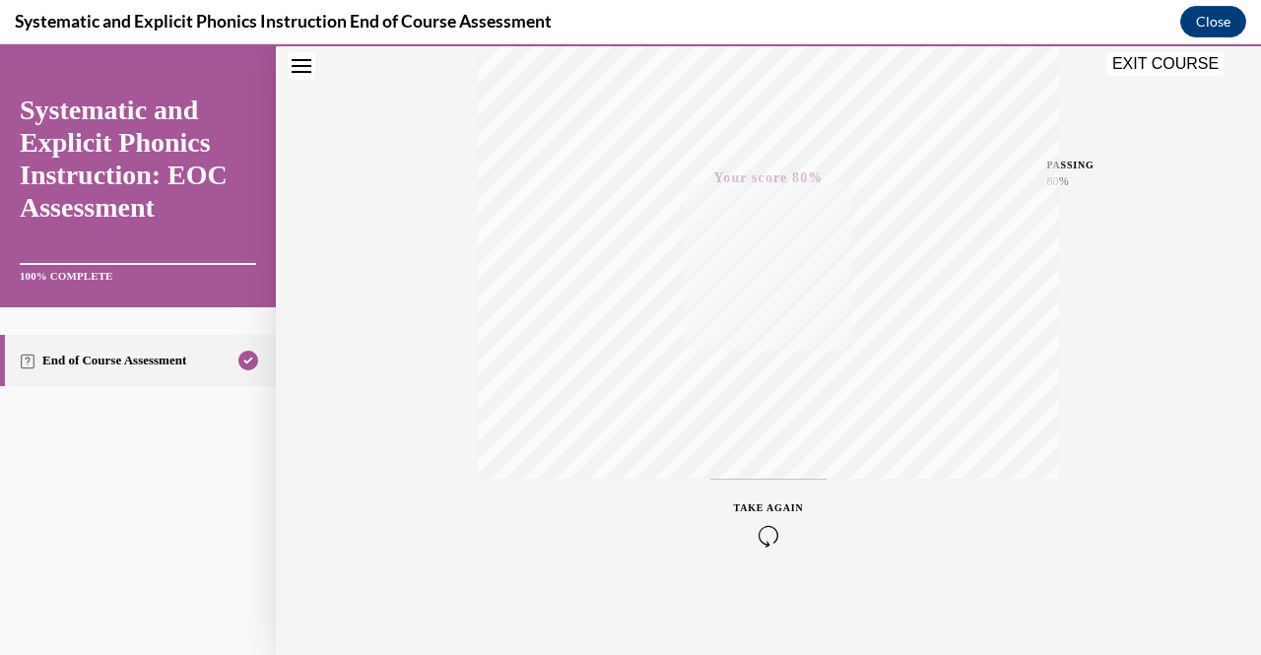
click at [1170, 67] on button "EXIT COURSE" at bounding box center [1165, 64] width 118 height 24
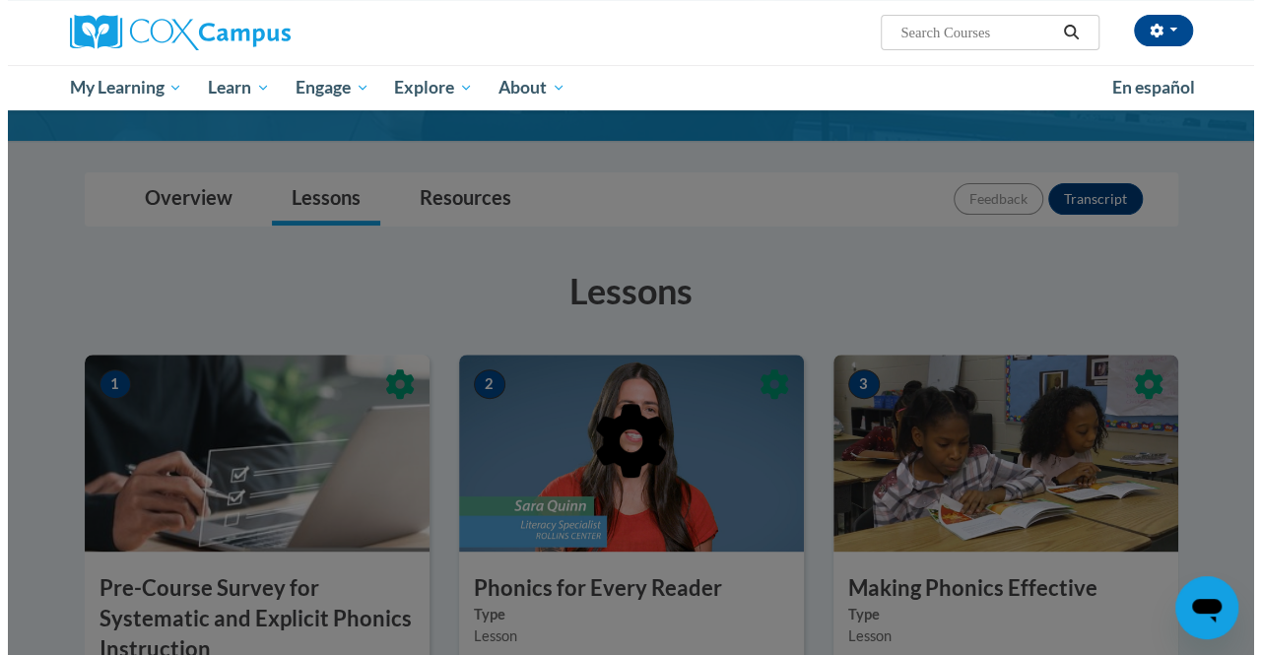
scroll to position [204, 0]
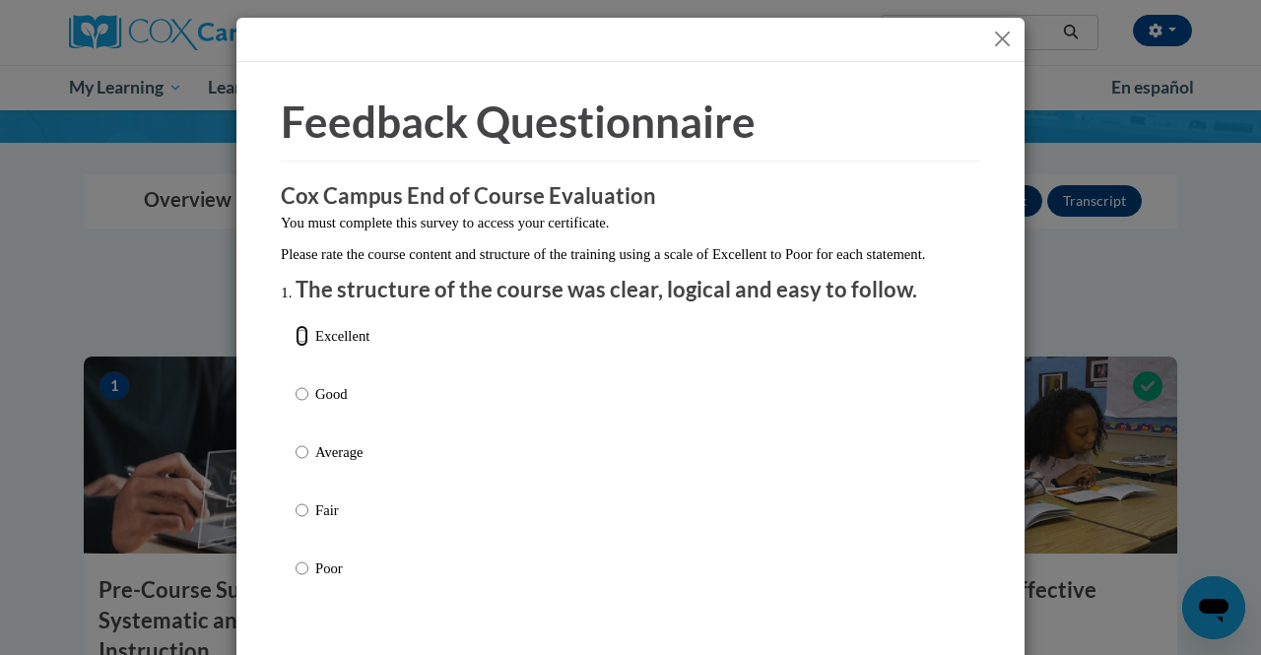
click at [299, 347] on input "Excellent" at bounding box center [302, 336] width 13 height 22
radio input "true"
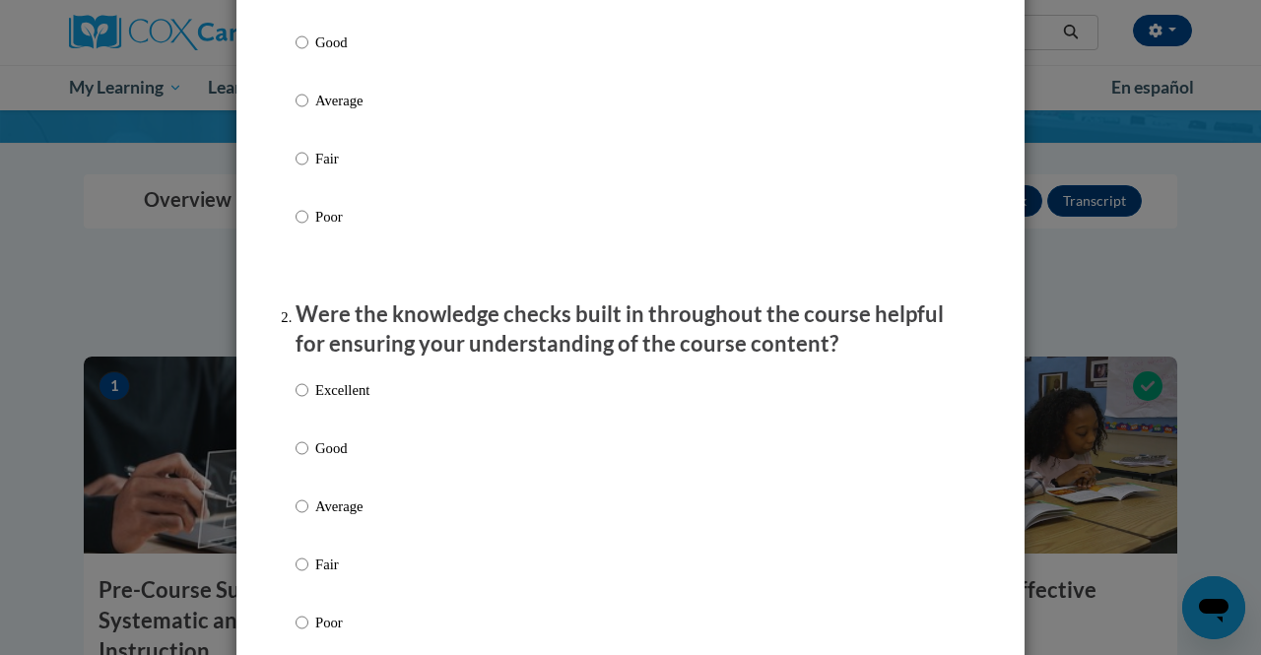
scroll to position [353, 0]
click at [296, 458] on input "Good" at bounding box center [302, 447] width 13 height 22
radio input "true"
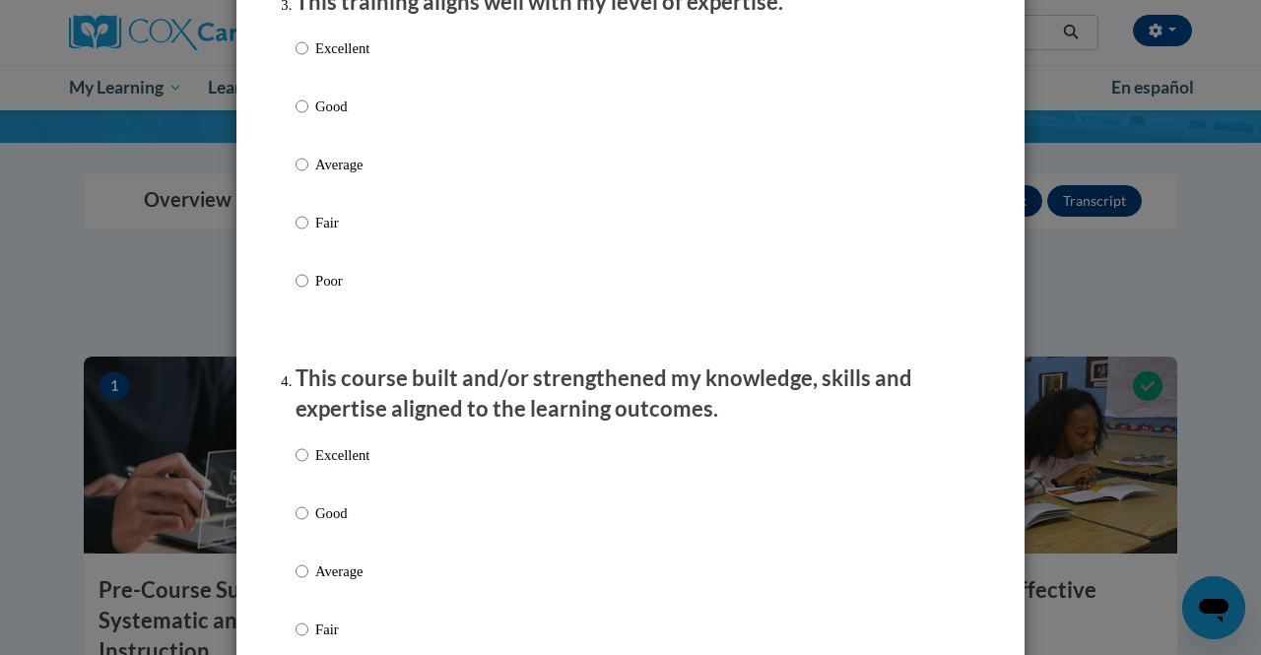
scroll to position [1083, 0]
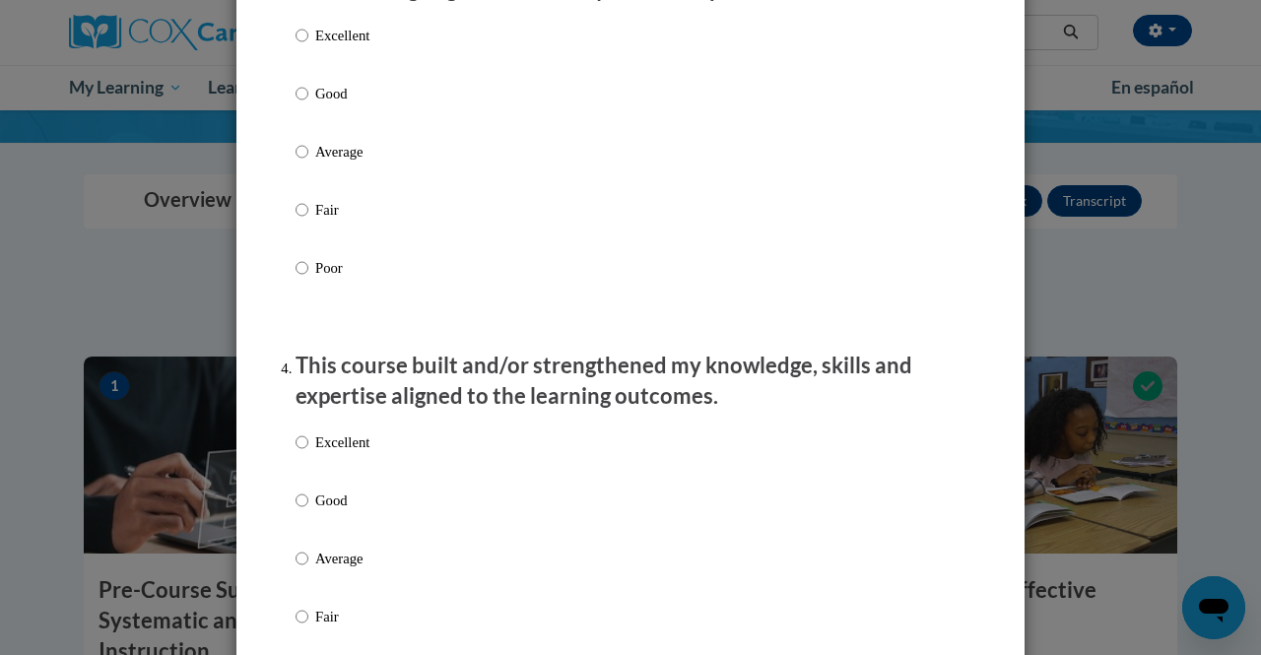
click at [301, 116] on label "Good" at bounding box center [333, 109] width 74 height 53
click at [301, 104] on input "Good" at bounding box center [302, 94] width 13 height 22
radio input "true"
click at [325, 511] on p "Good" at bounding box center [342, 501] width 54 height 22
click at [308, 511] on input "Good" at bounding box center [302, 501] width 13 height 22
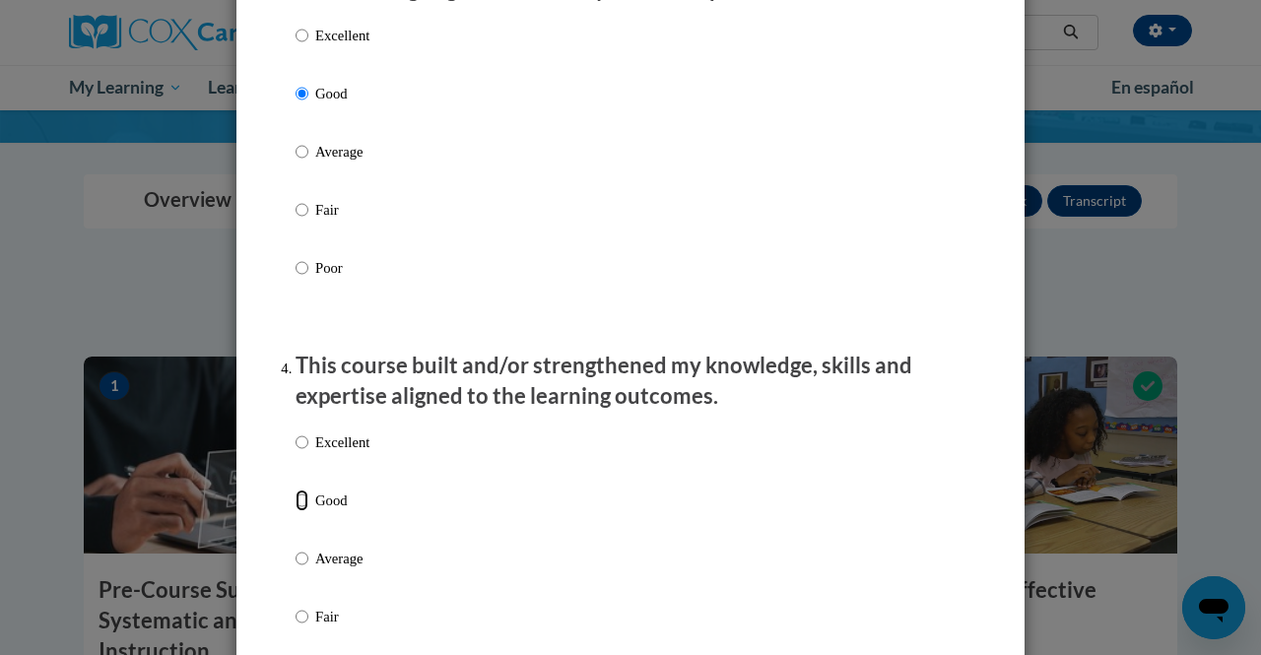
radio input "true"
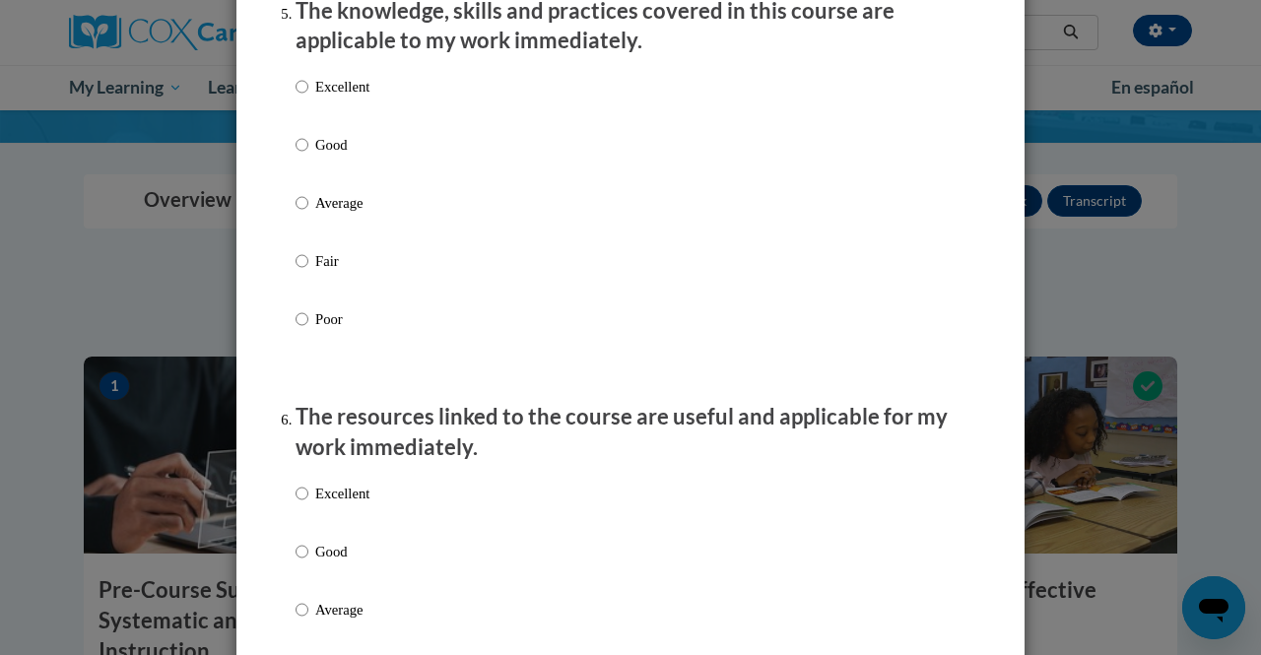
scroll to position [1845, 0]
click at [333, 155] on p "Good" at bounding box center [342, 144] width 54 height 22
click at [308, 155] on input "Good" at bounding box center [302, 144] width 13 height 22
radio input "true"
click at [315, 562] on p "Good" at bounding box center [342, 551] width 54 height 22
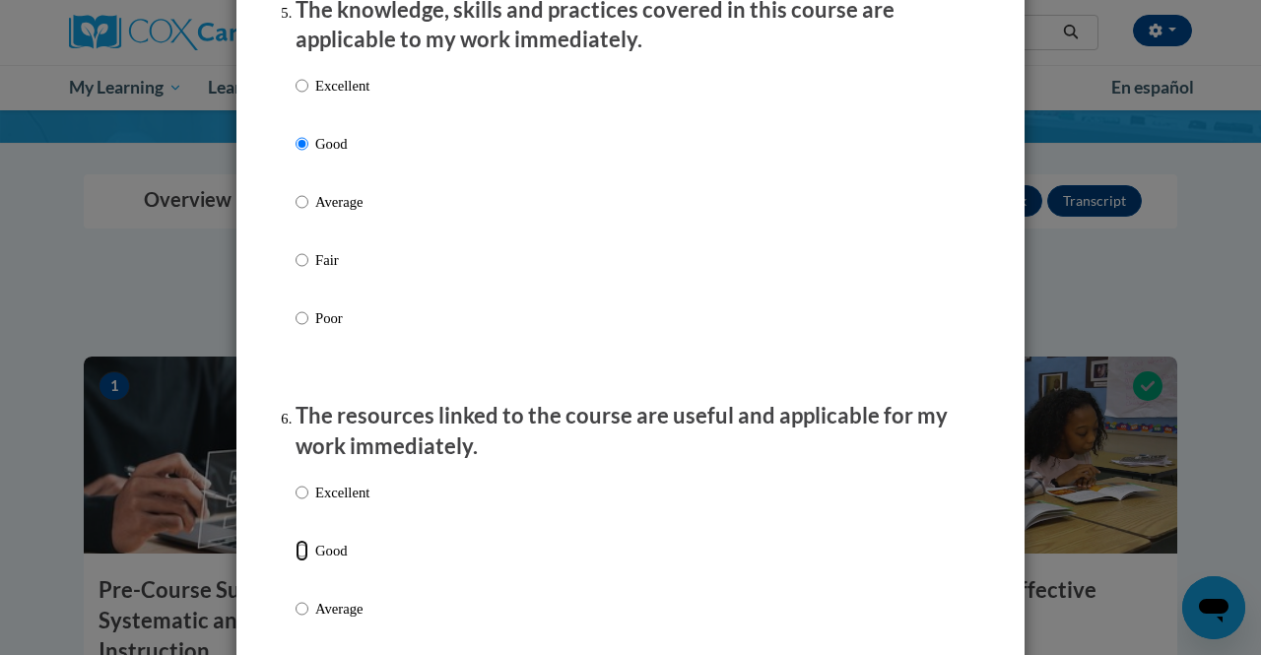
click at [308, 562] on input "Good" at bounding box center [302, 551] width 13 height 22
radio input "true"
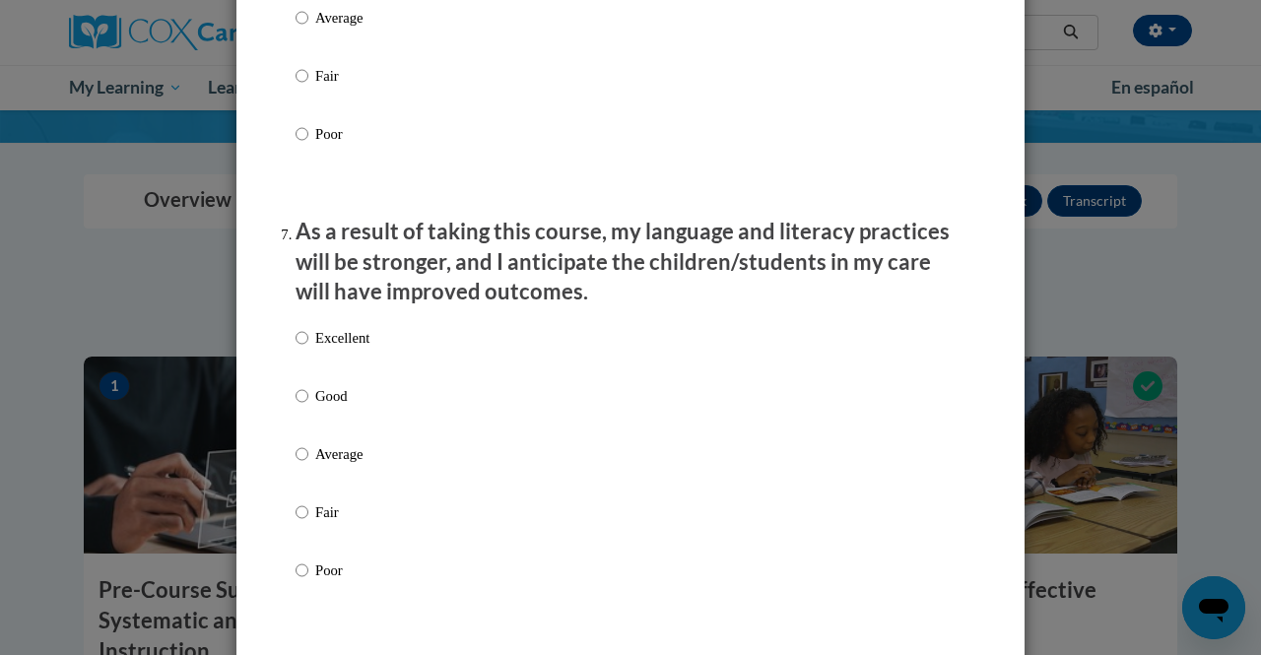
scroll to position [2440, 0]
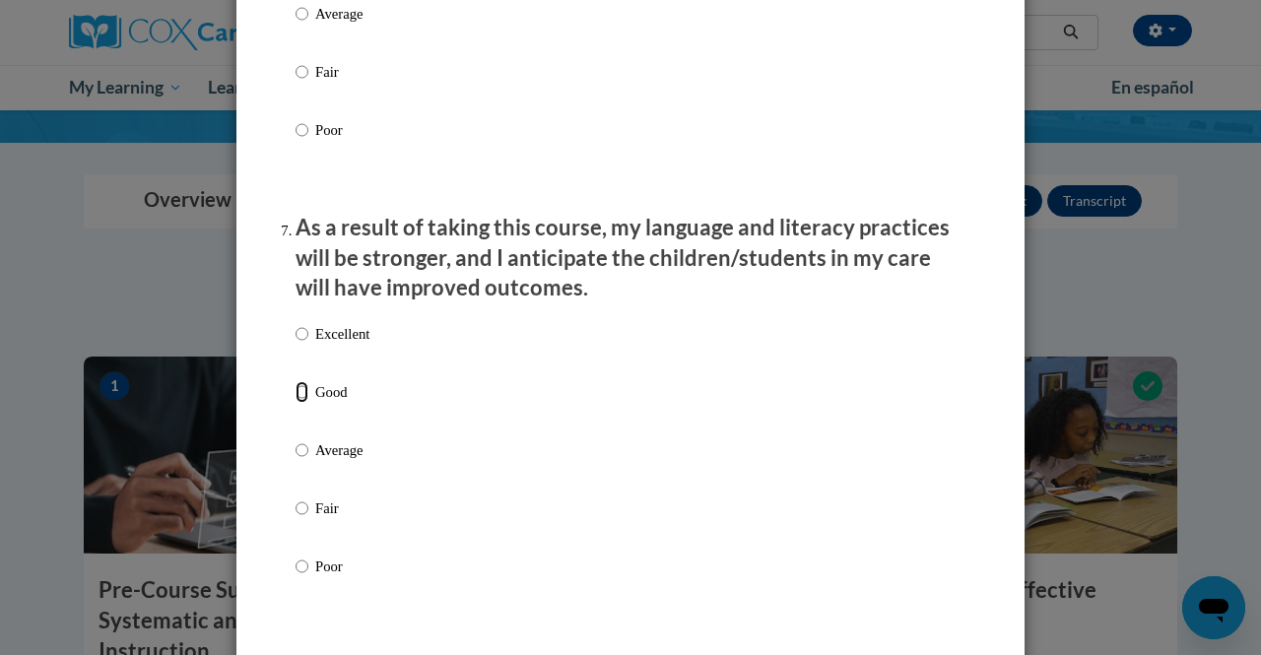
click at [296, 403] on input "Good" at bounding box center [302, 392] width 13 height 22
radio input "true"
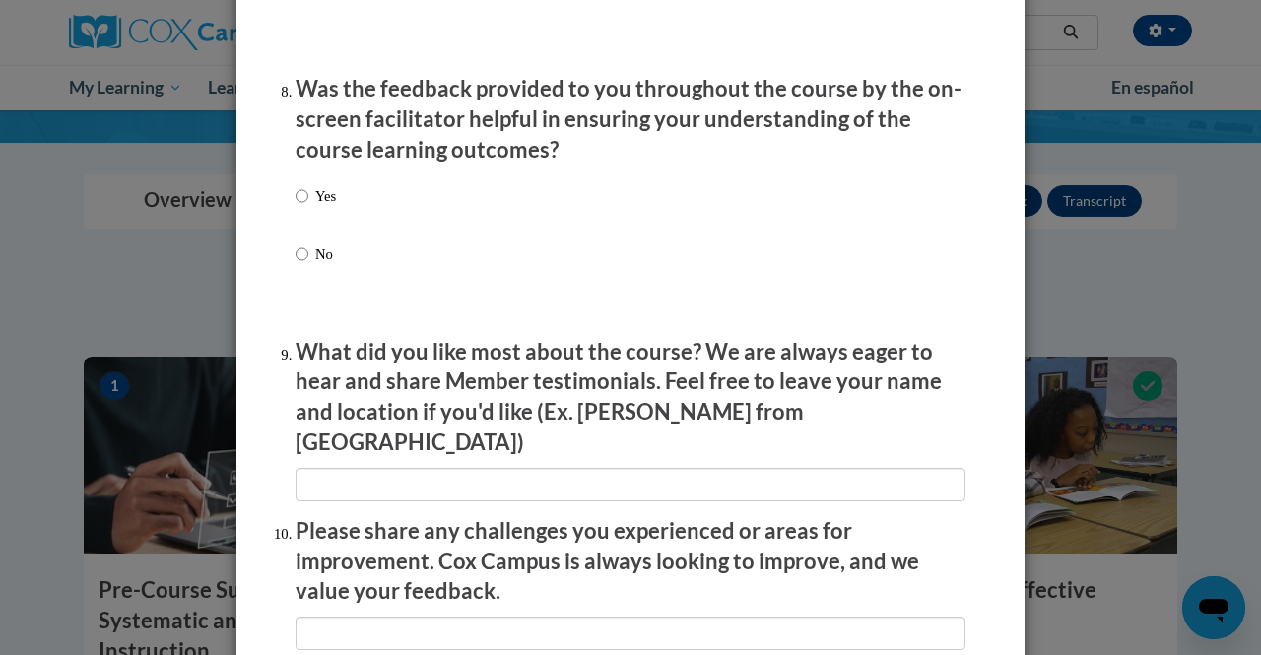
scroll to position [3018, 0]
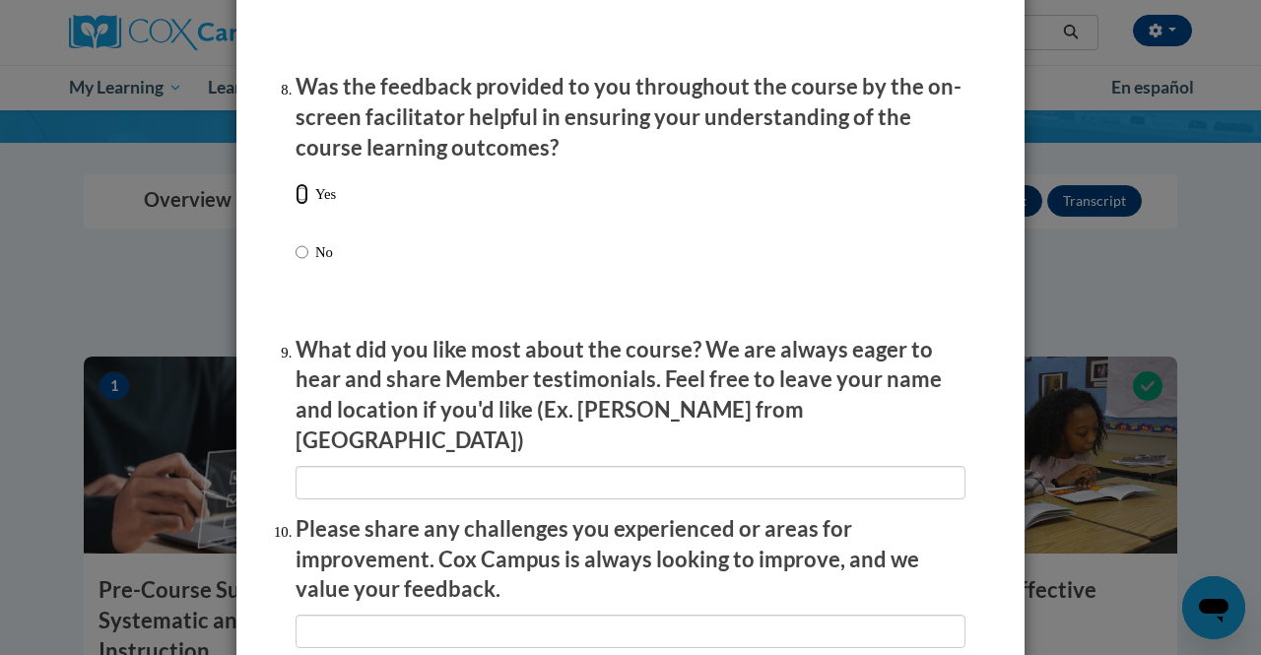
click at [300, 205] on input "Yes" at bounding box center [302, 194] width 13 height 22
radio input "true"
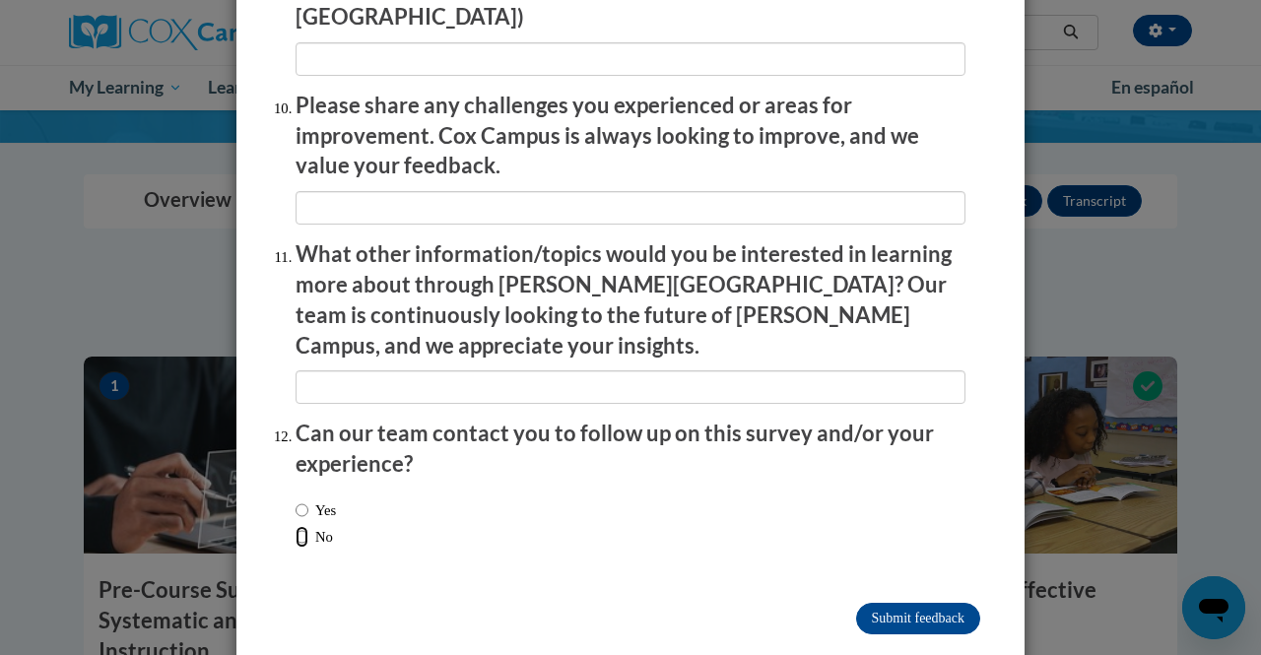
click at [296, 526] on input "No" at bounding box center [302, 537] width 13 height 22
radio input "true"
click at [901, 603] on input "Submit feedback" at bounding box center [918, 619] width 124 height 32
